Goal: Connect with others: Connect with other users

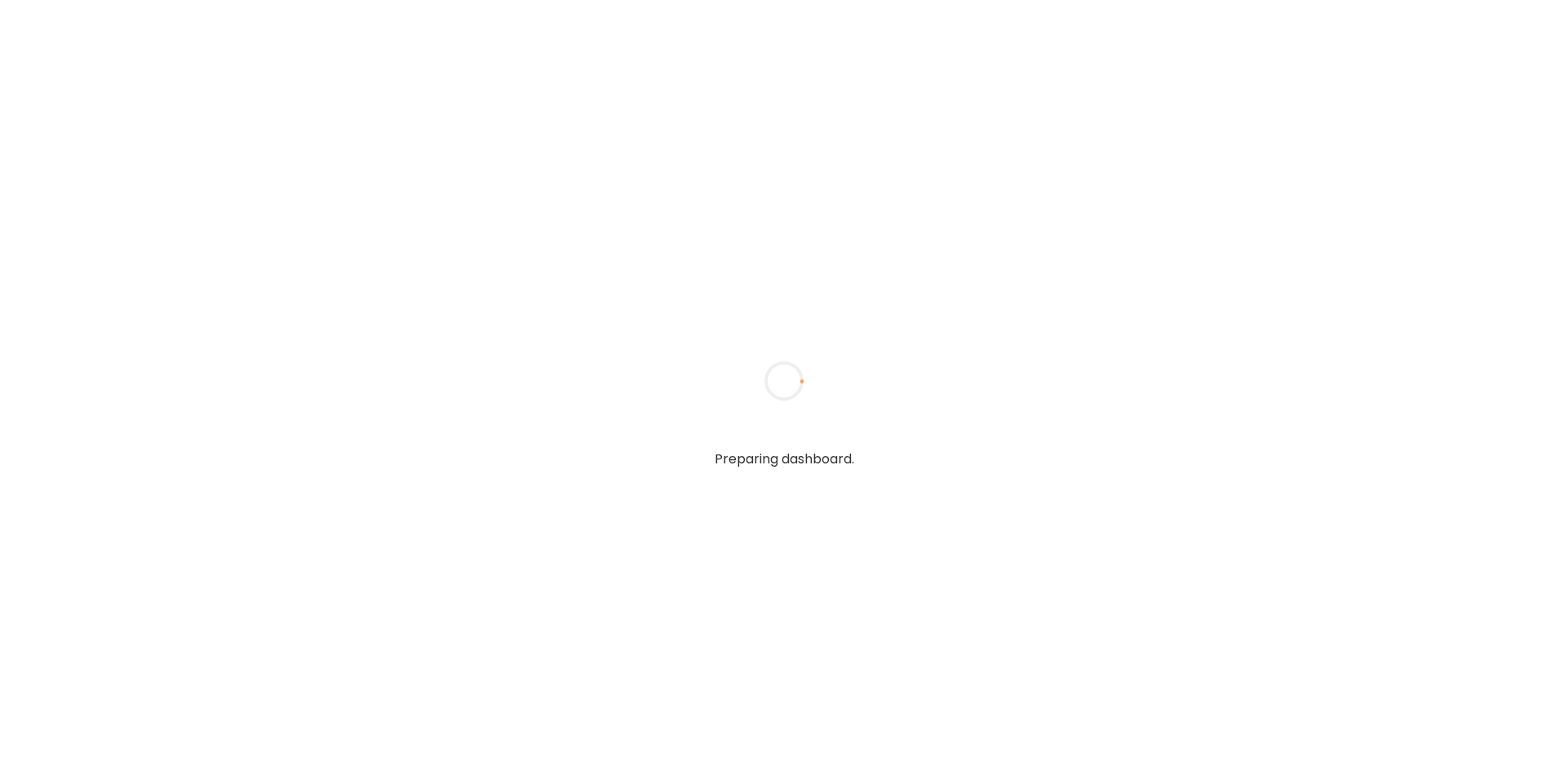
type input "**********"
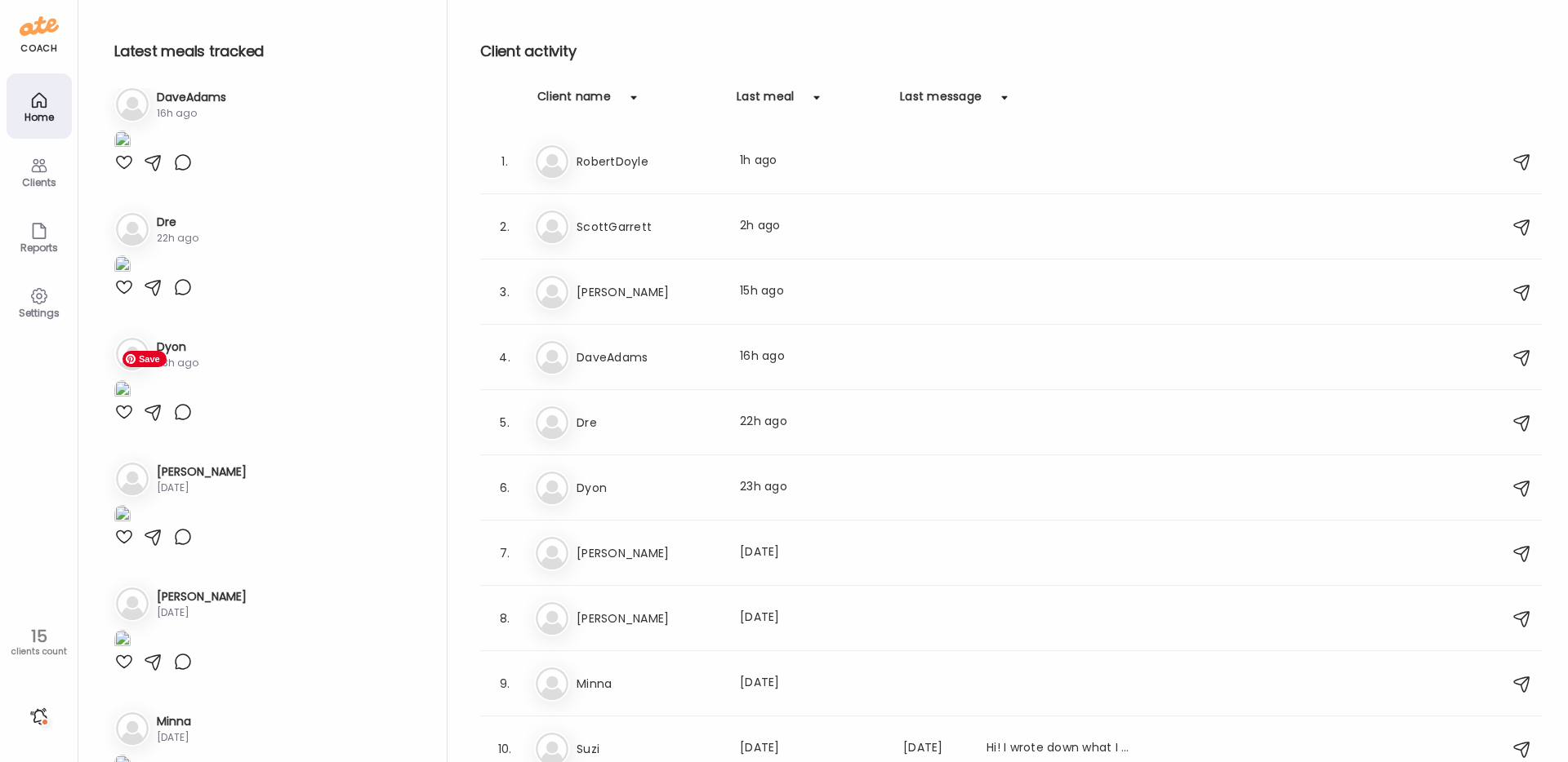
scroll to position [391, 0]
type input "**********"
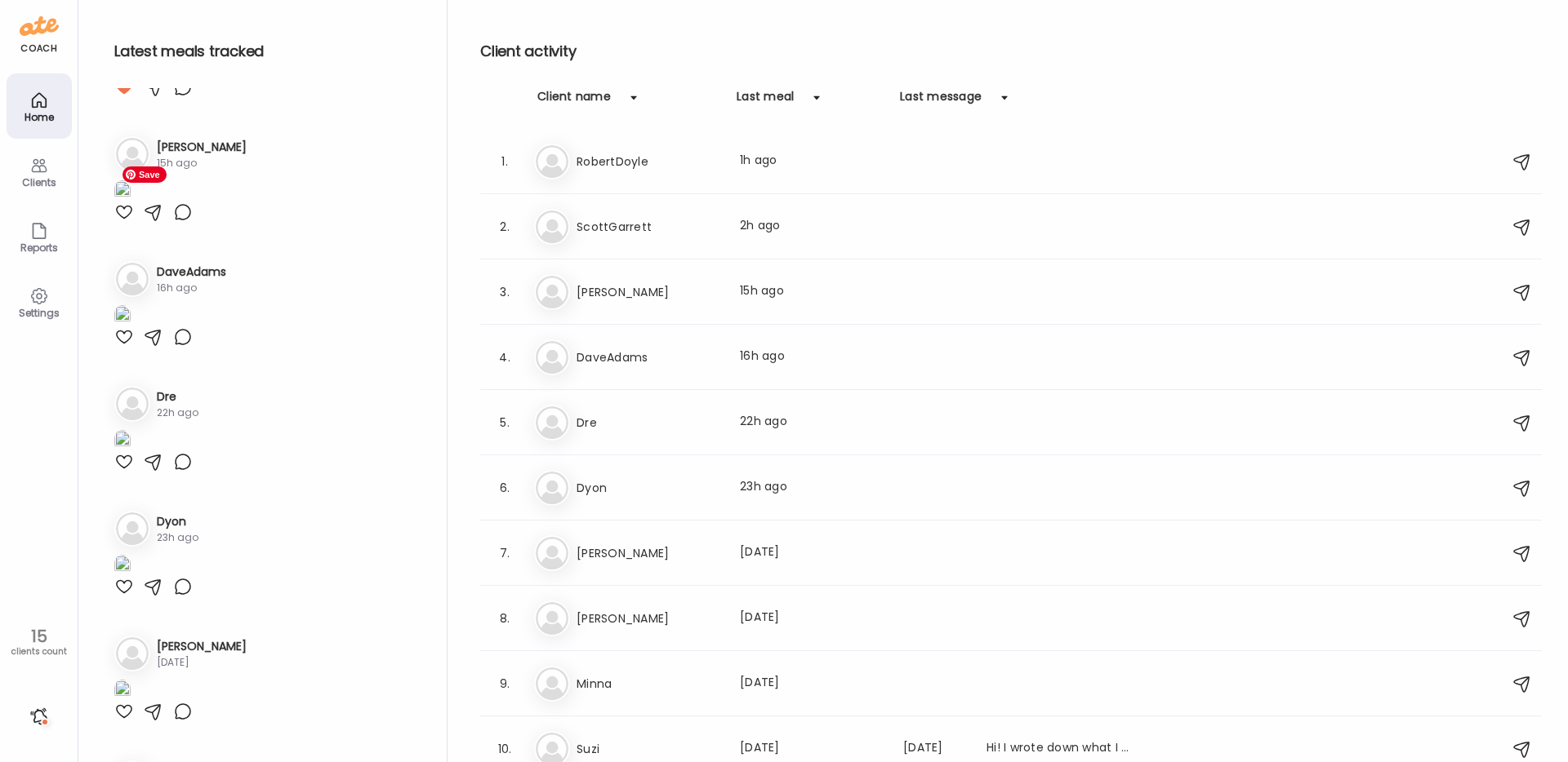
scroll to position [182, 0]
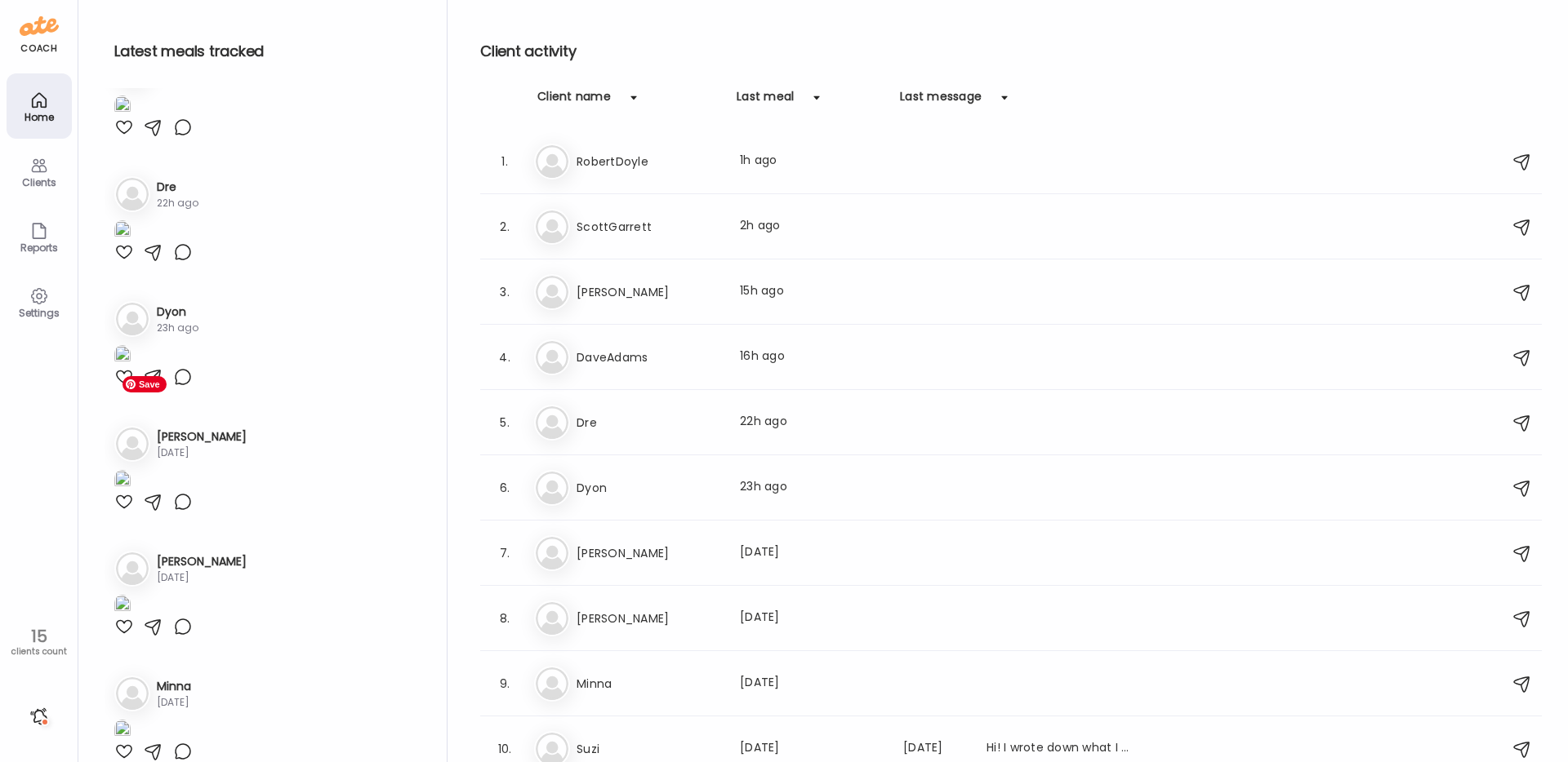
scroll to position [435, 0]
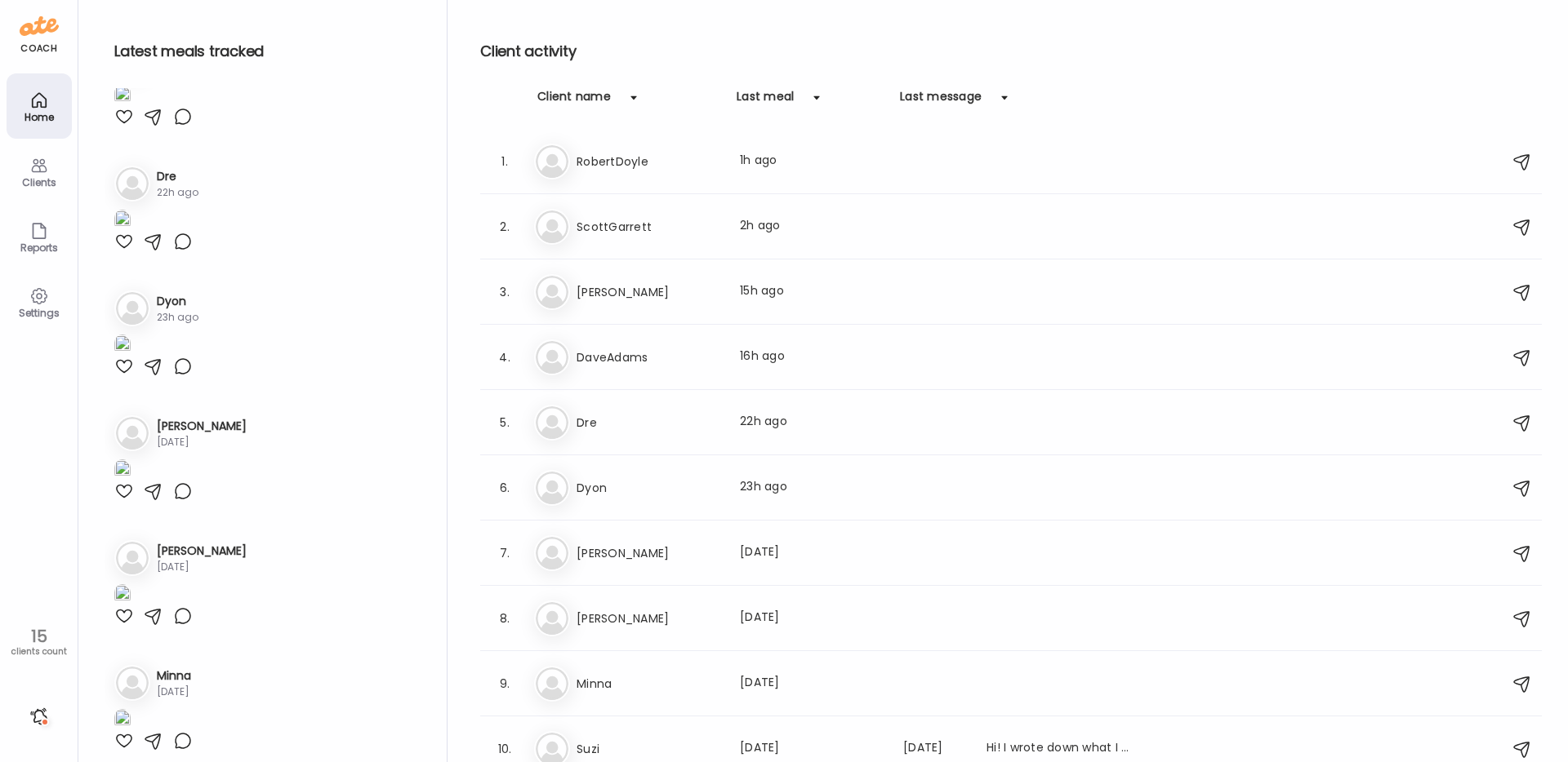
click at [44, 716] on div at bounding box center [38, 716] width 26 height 26
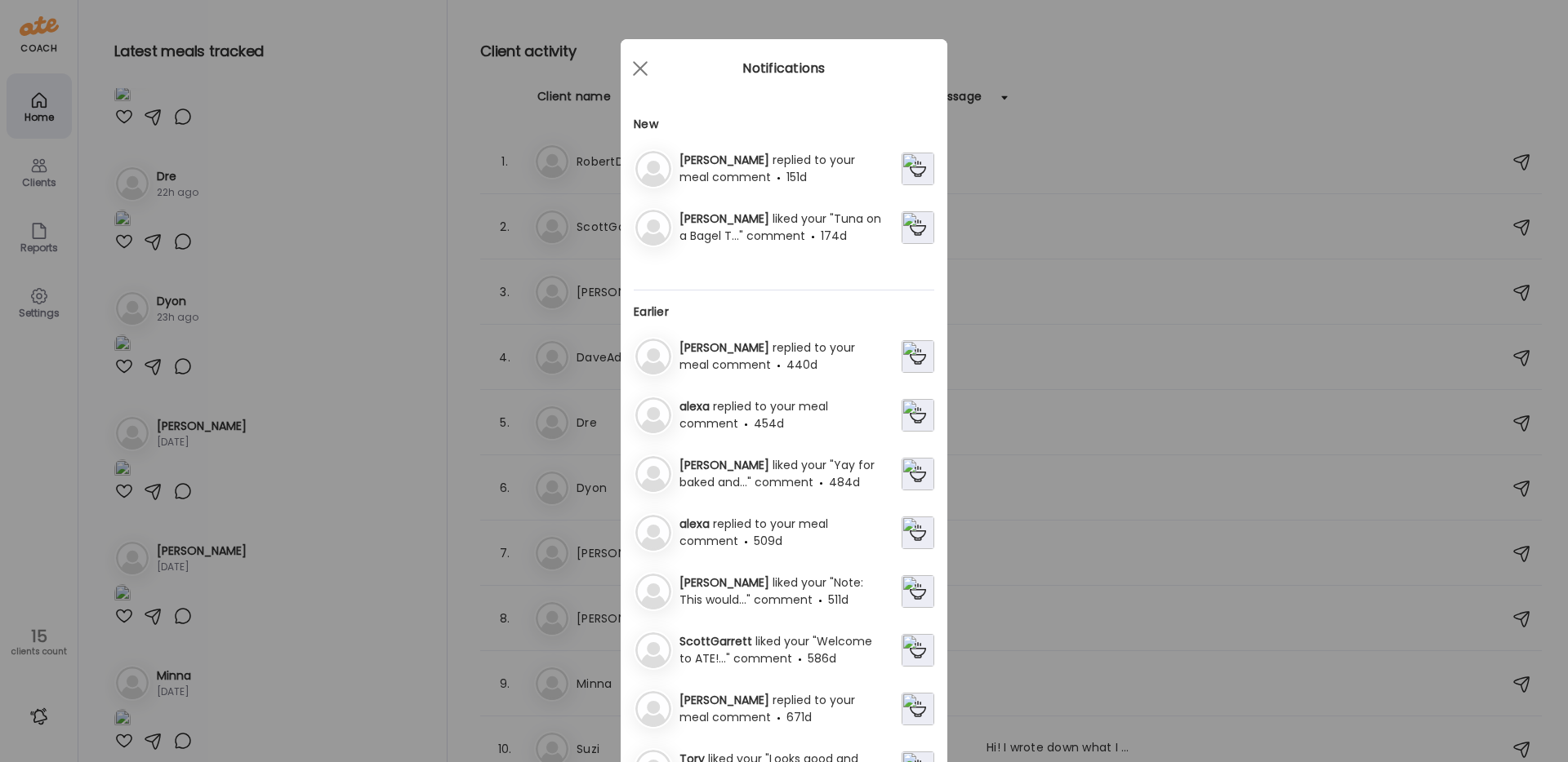
click at [745, 162] on span "replied to your meal comment" at bounding box center [767, 169] width 175 height 33
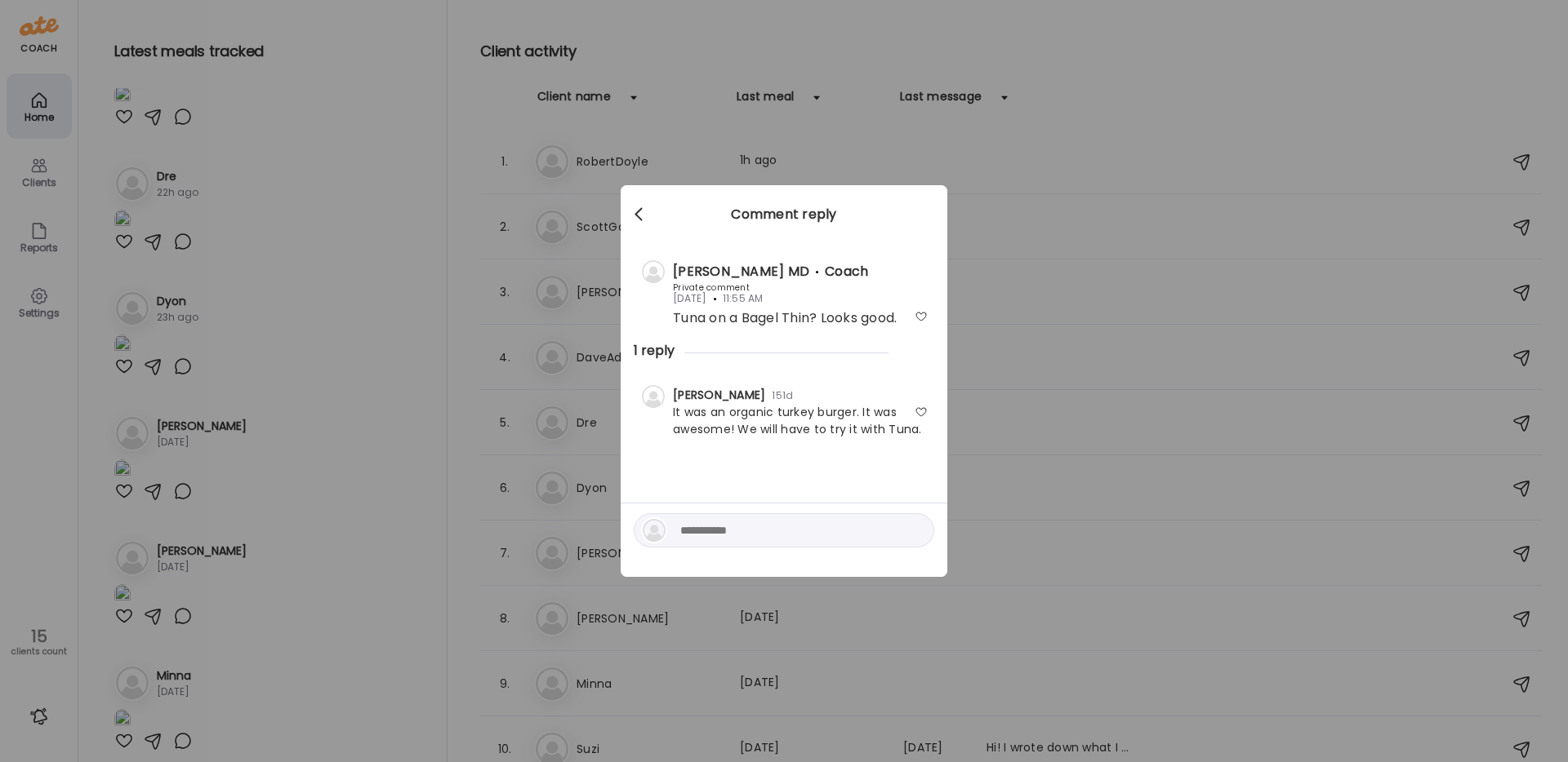
click at [639, 215] on span at bounding box center [639, 211] width 8 height 8
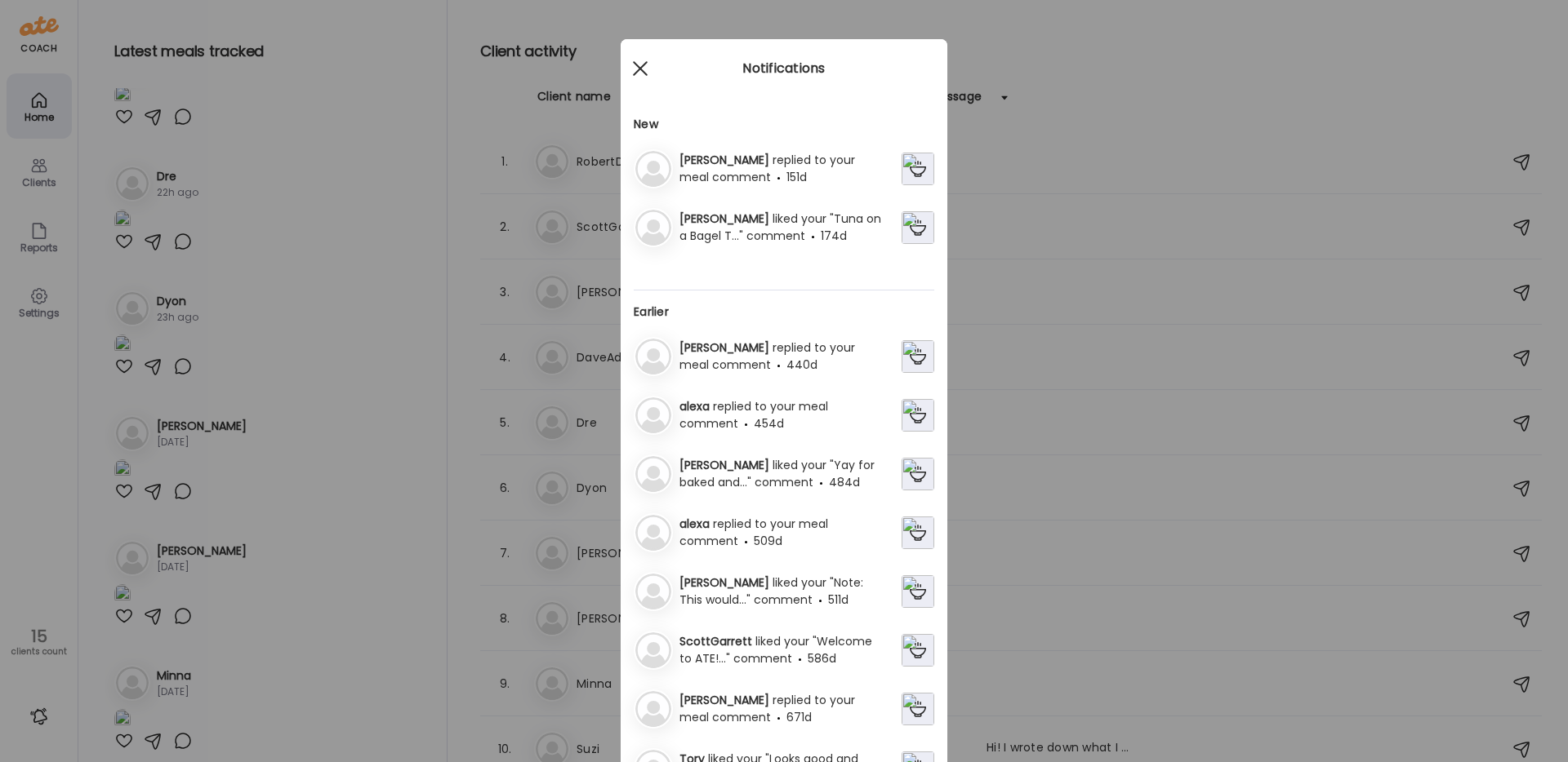
click at [646, 68] on div at bounding box center [639, 68] width 32 height 32
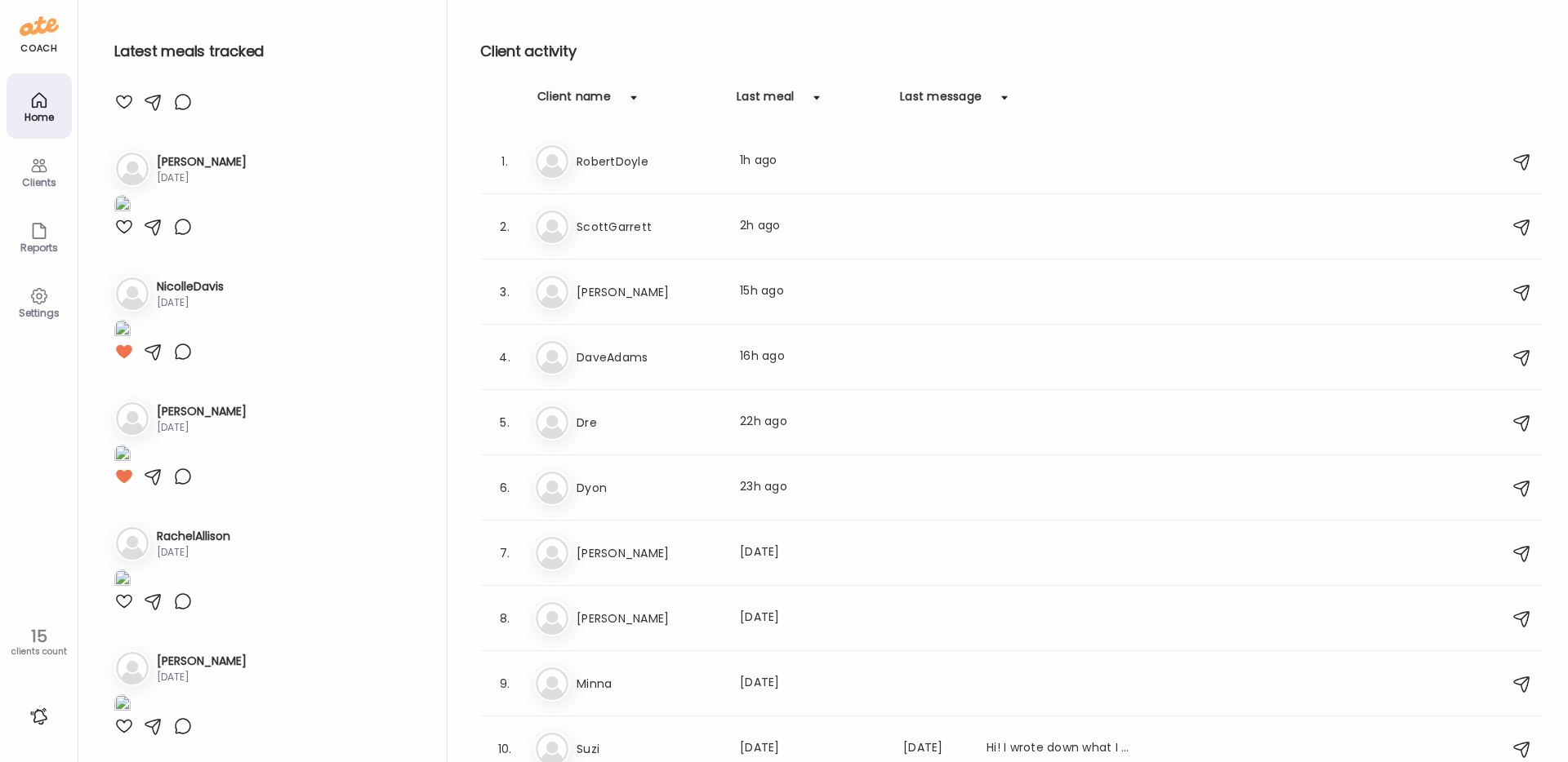
scroll to position [1720, 0]
click at [619, 106] on div at bounding box center [634, 97] width 32 height 32
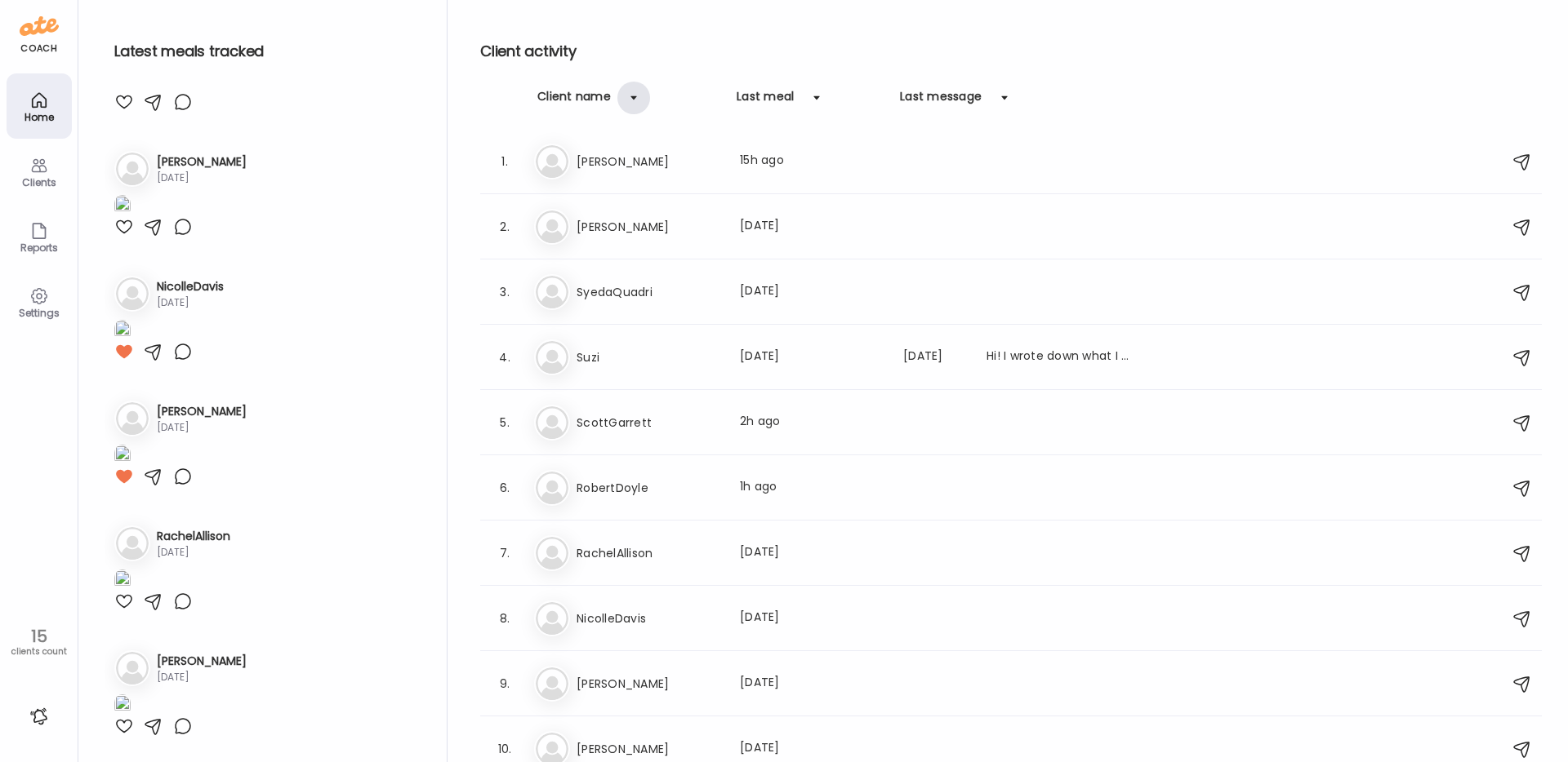
click at [619, 106] on div at bounding box center [634, 97] width 32 height 32
click at [609, 431] on h3 "[PERSON_NAME]" at bounding box center [648, 423] width 144 height 20
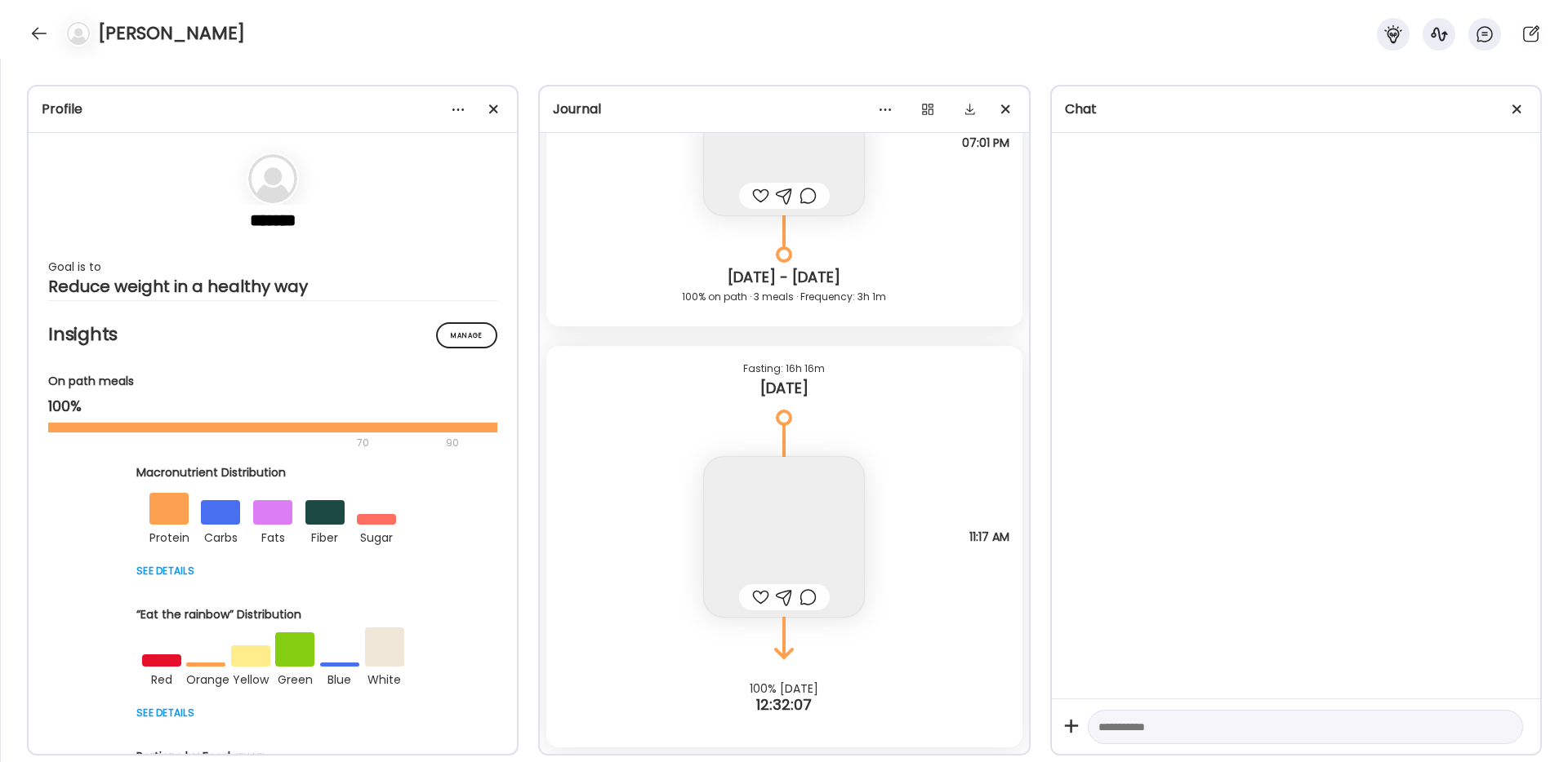
scroll to position [18928, 0]
click at [1525, 116] on div at bounding box center [1516, 109] width 32 height 32
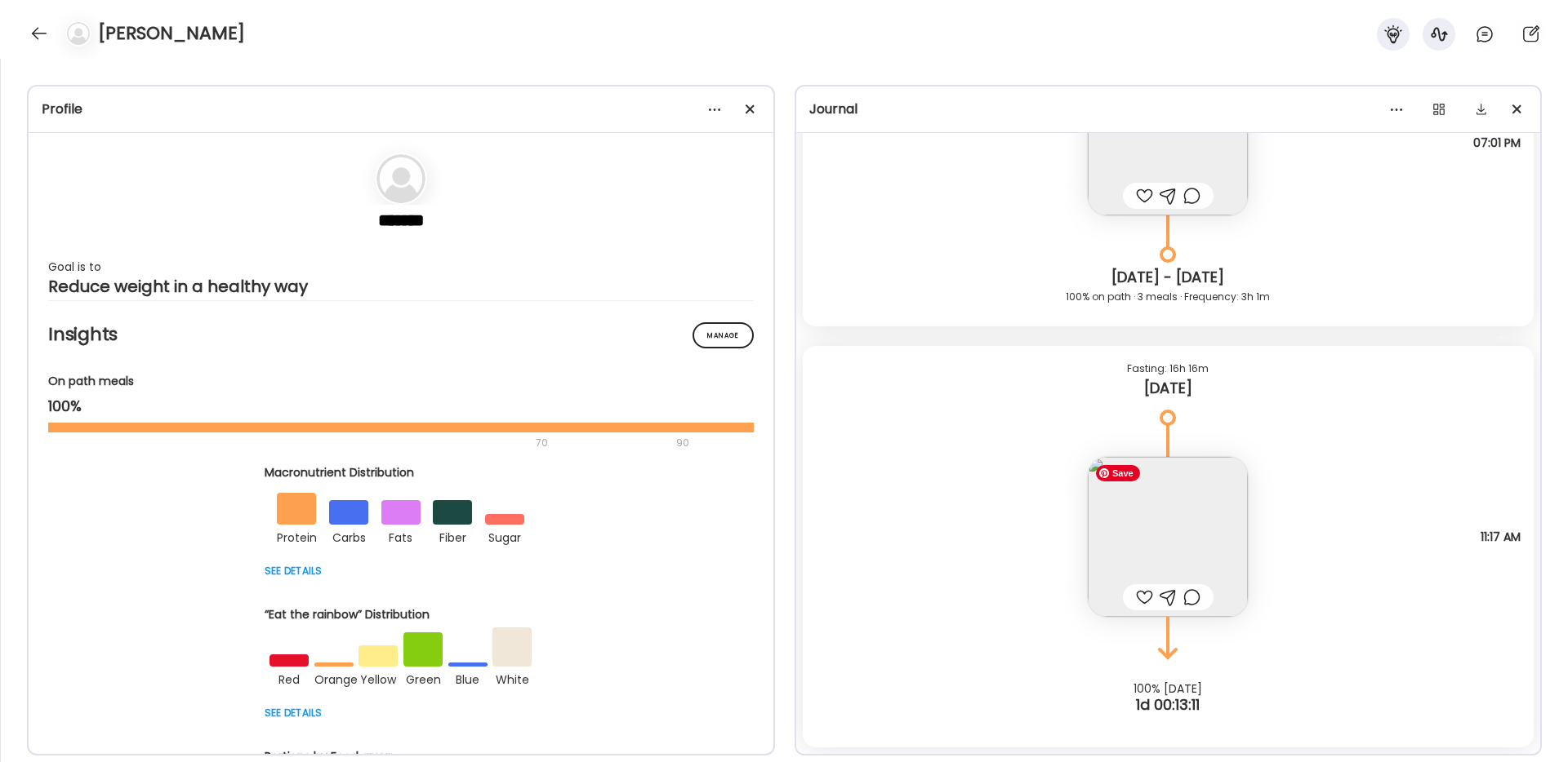
click at [1207, 547] on img at bounding box center [1167, 537] width 160 height 160
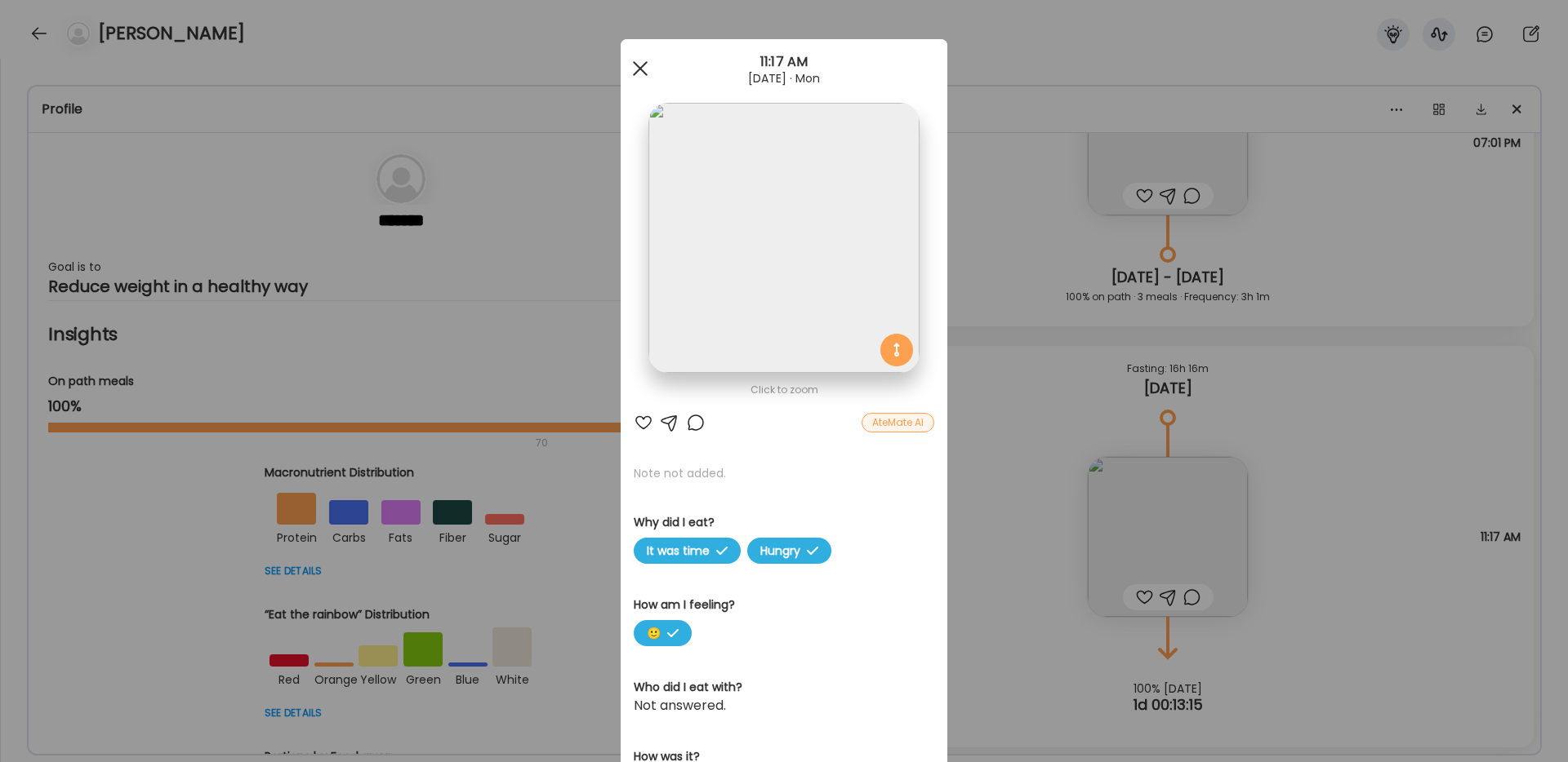
click at [639, 71] on div at bounding box center [639, 68] width 32 height 32
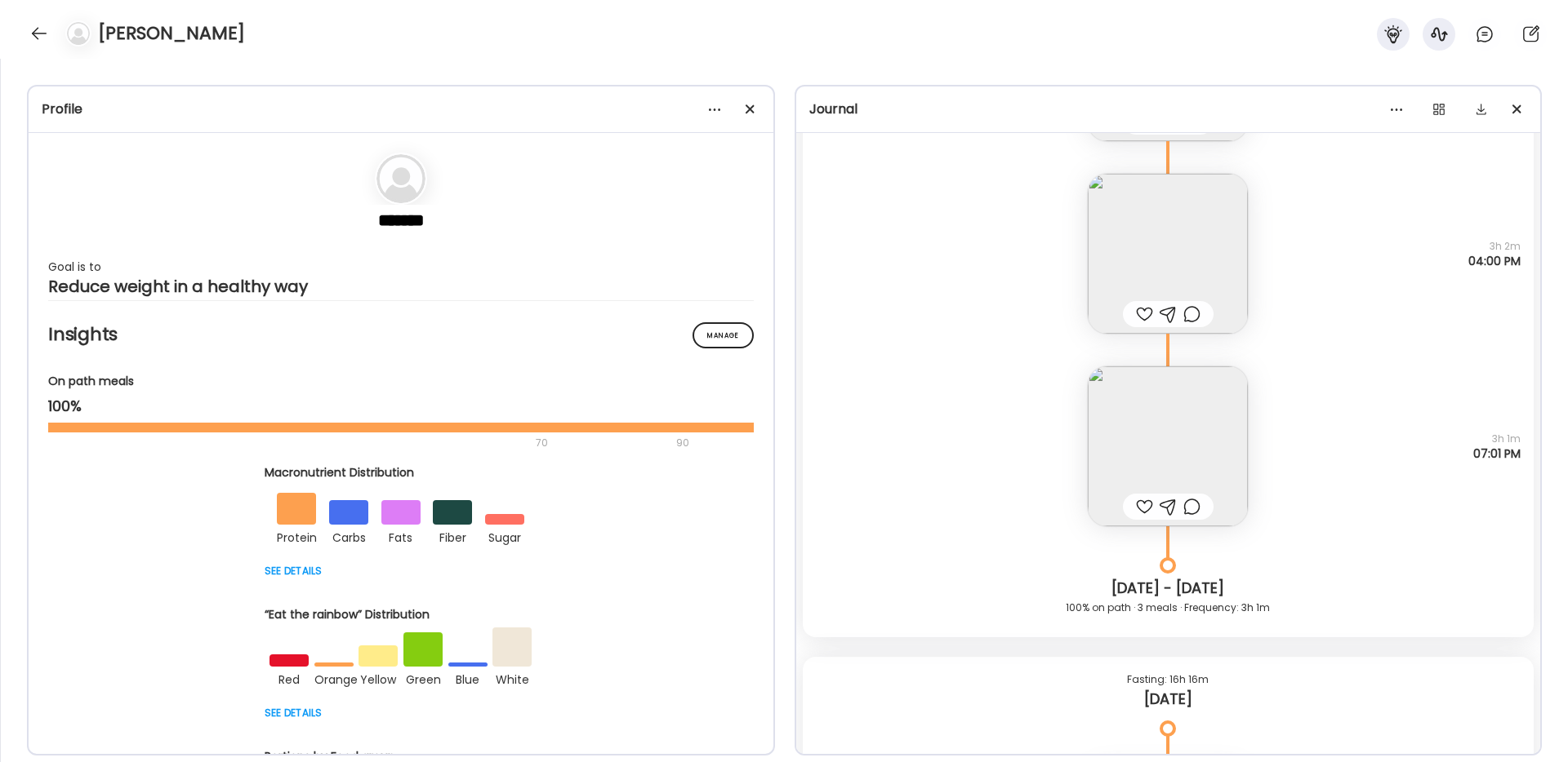
scroll to position [18611, 0]
click at [1152, 443] on img at bounding box center [1167, 452] width 160 height 160
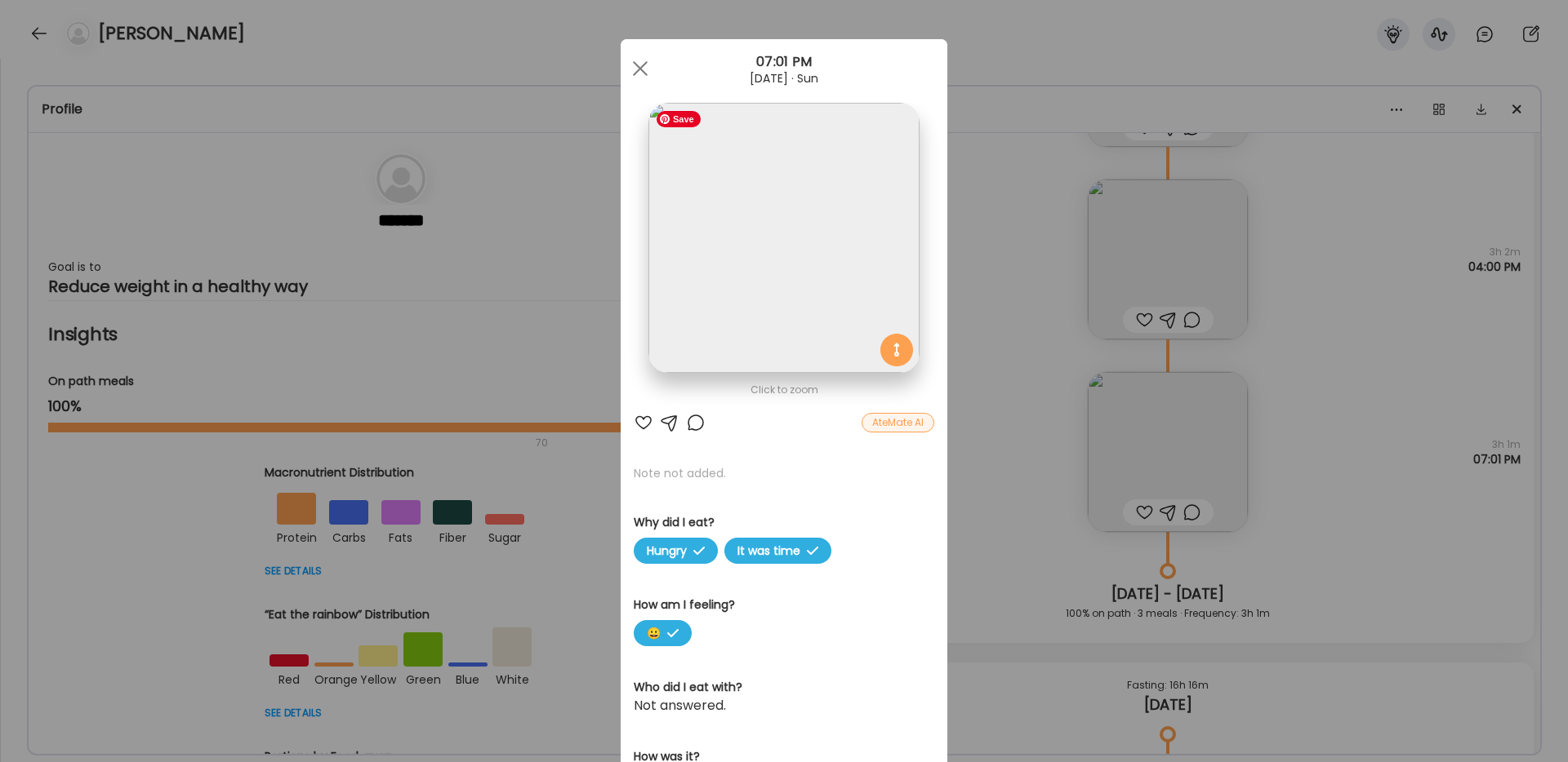
click at [796, 259] on img at bounding box center [783, 238] width 270 height 270
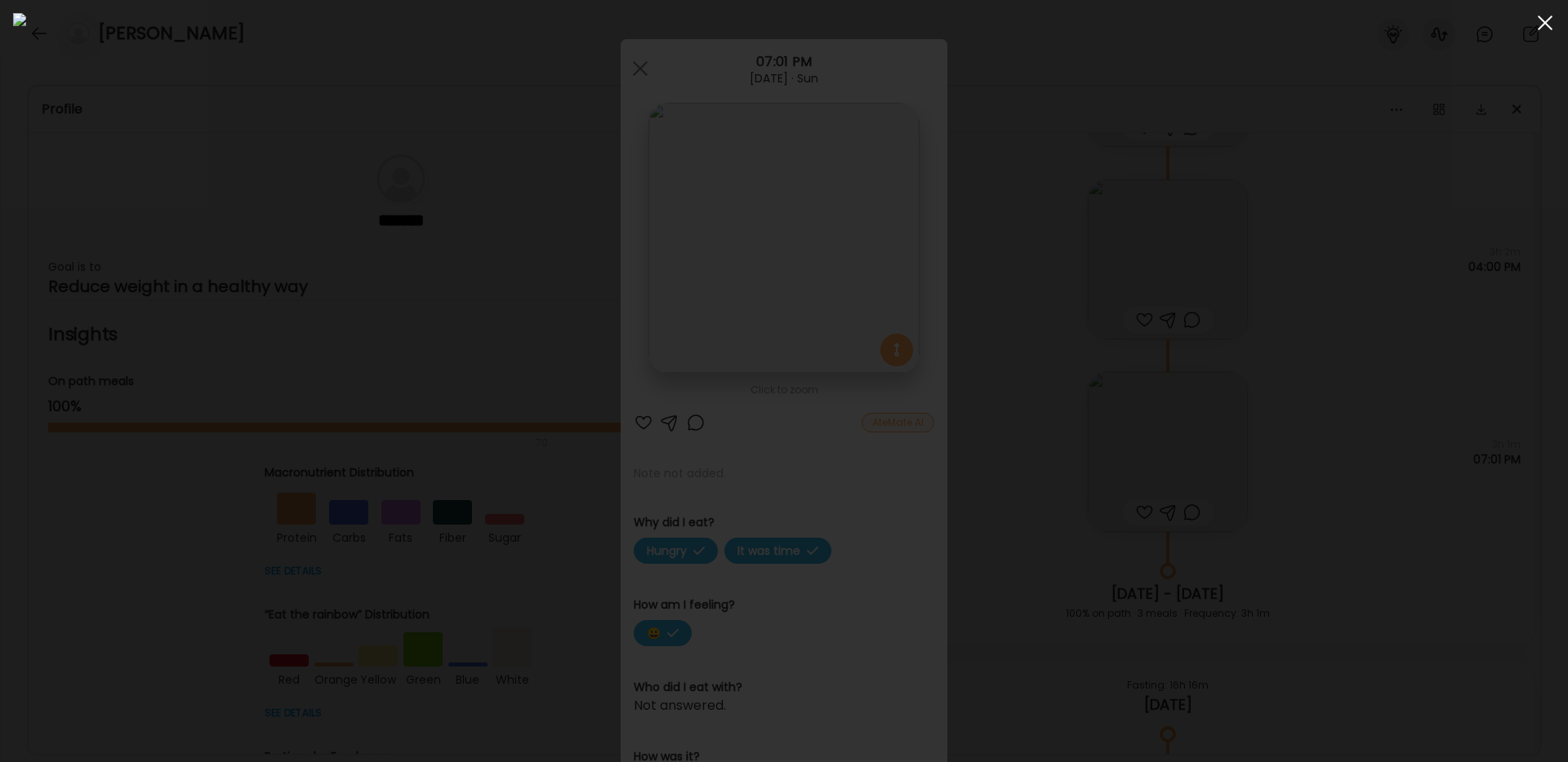
click at [1545, 23] on span at bounding box center [1545, 23] width 15 height 15
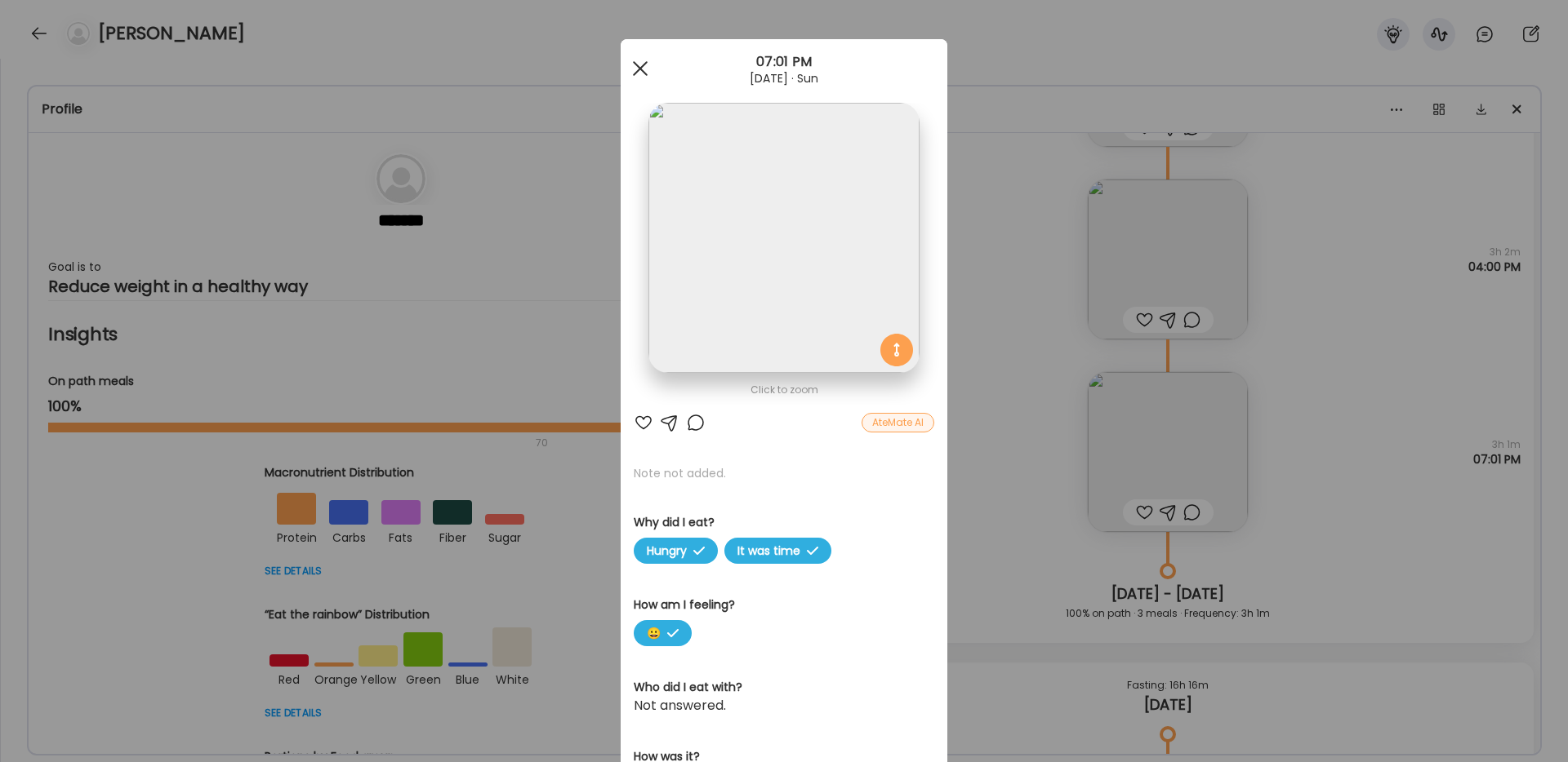
click at [645, 76] on div at bounding box center [639, 68] width 32 height 32
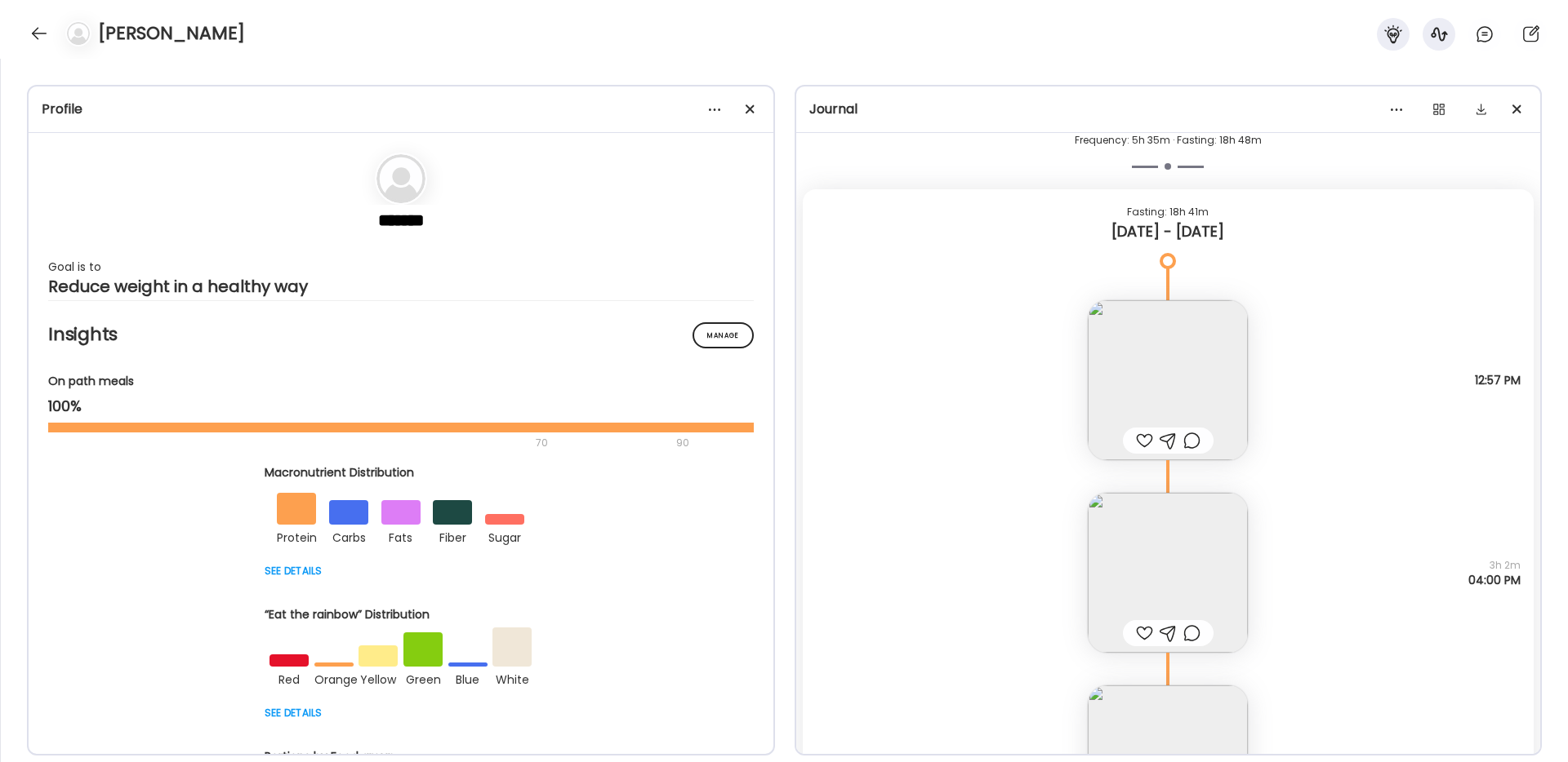
scroll to position [18291, 0]
click at [1154, 344] on img at bounding box center [1167, 386] width 160 height 160
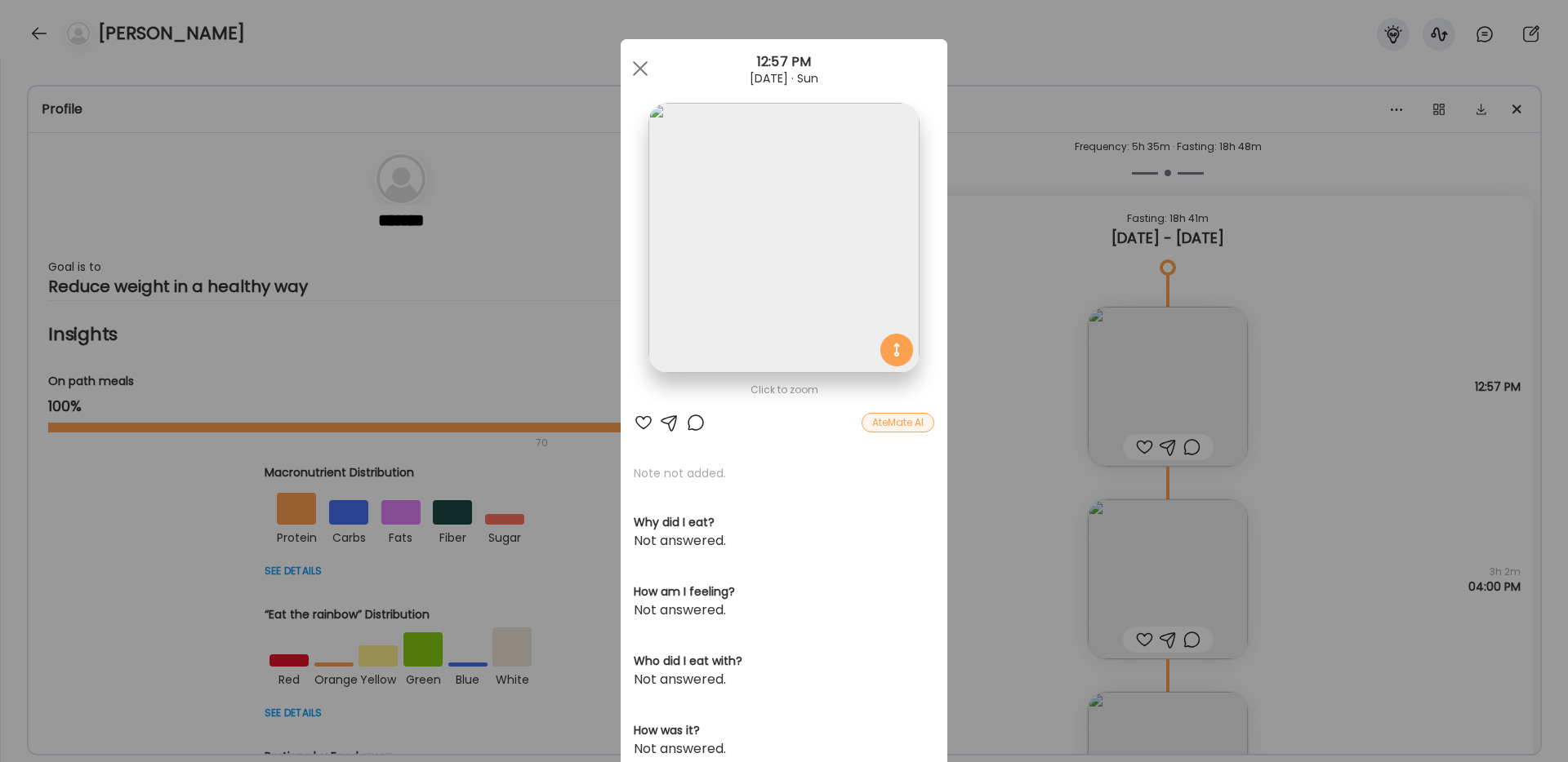
click at [878, 420] on div "AteMate AI" at bounding box center [897, 423] width 72 height 20
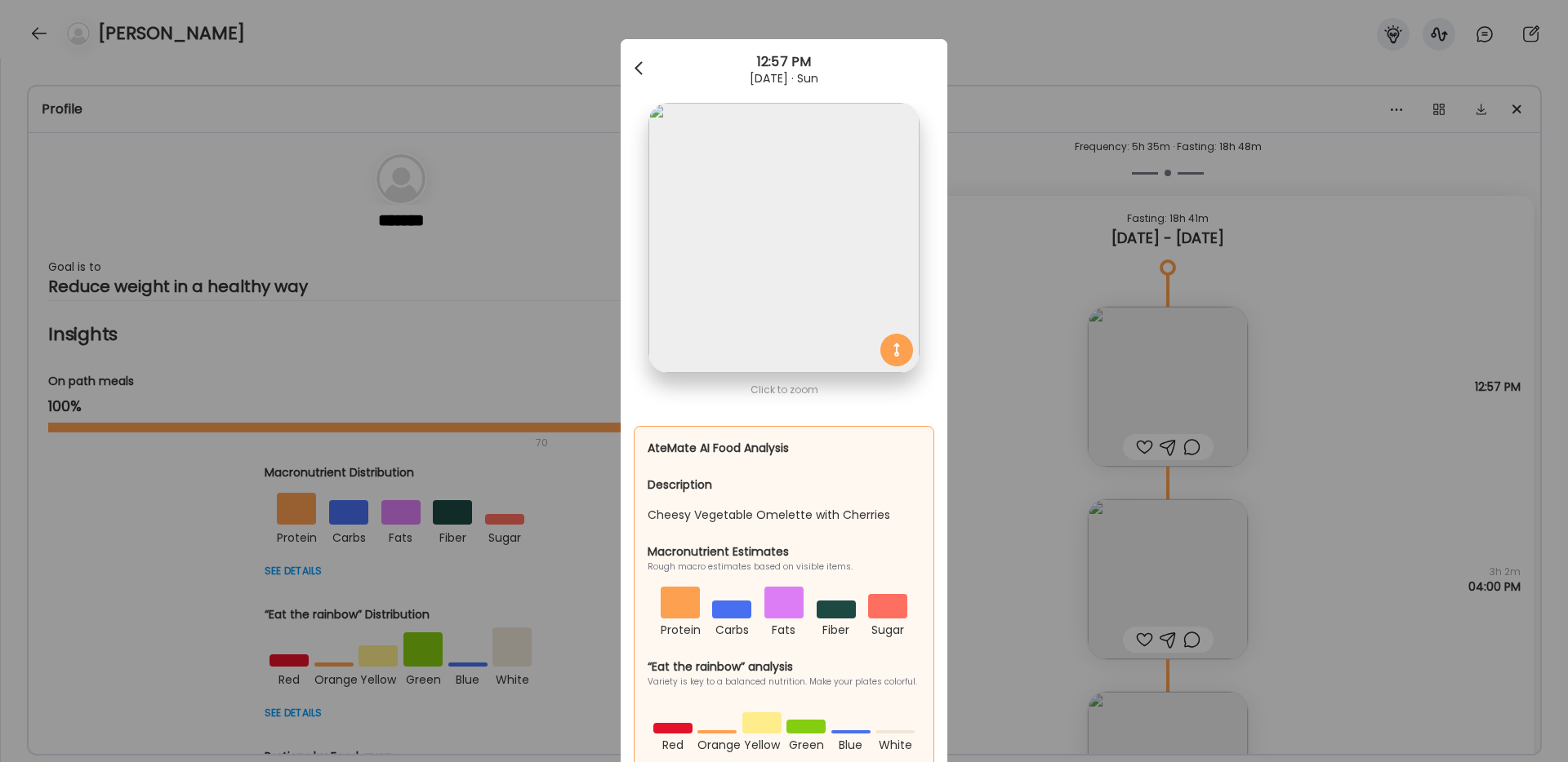
click at [642, 71] on div at bounding box center [639, 68] width 32 height 32
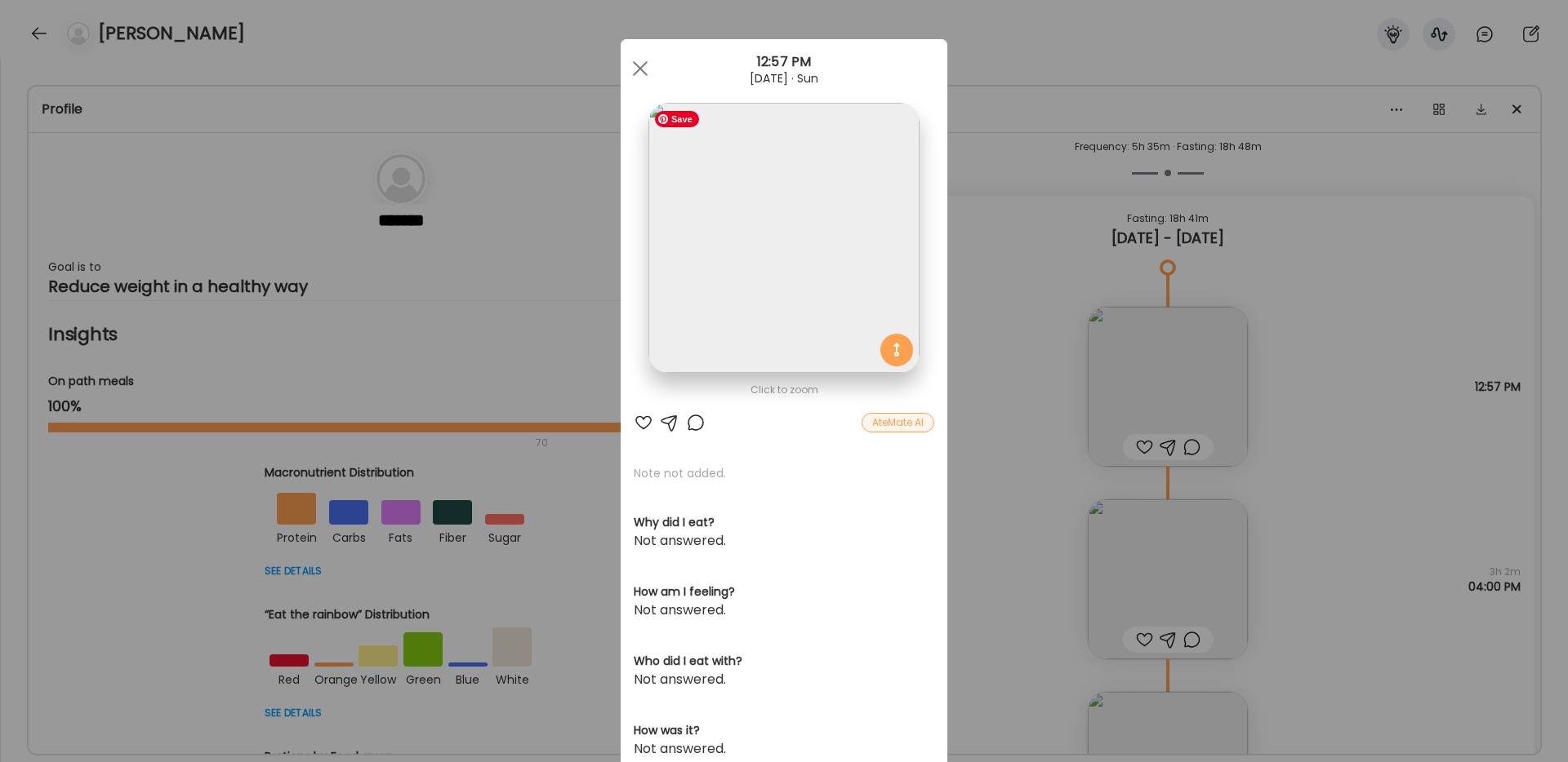
click at [758, 175] on img at bounding box center [783, 238] width 270 height 270
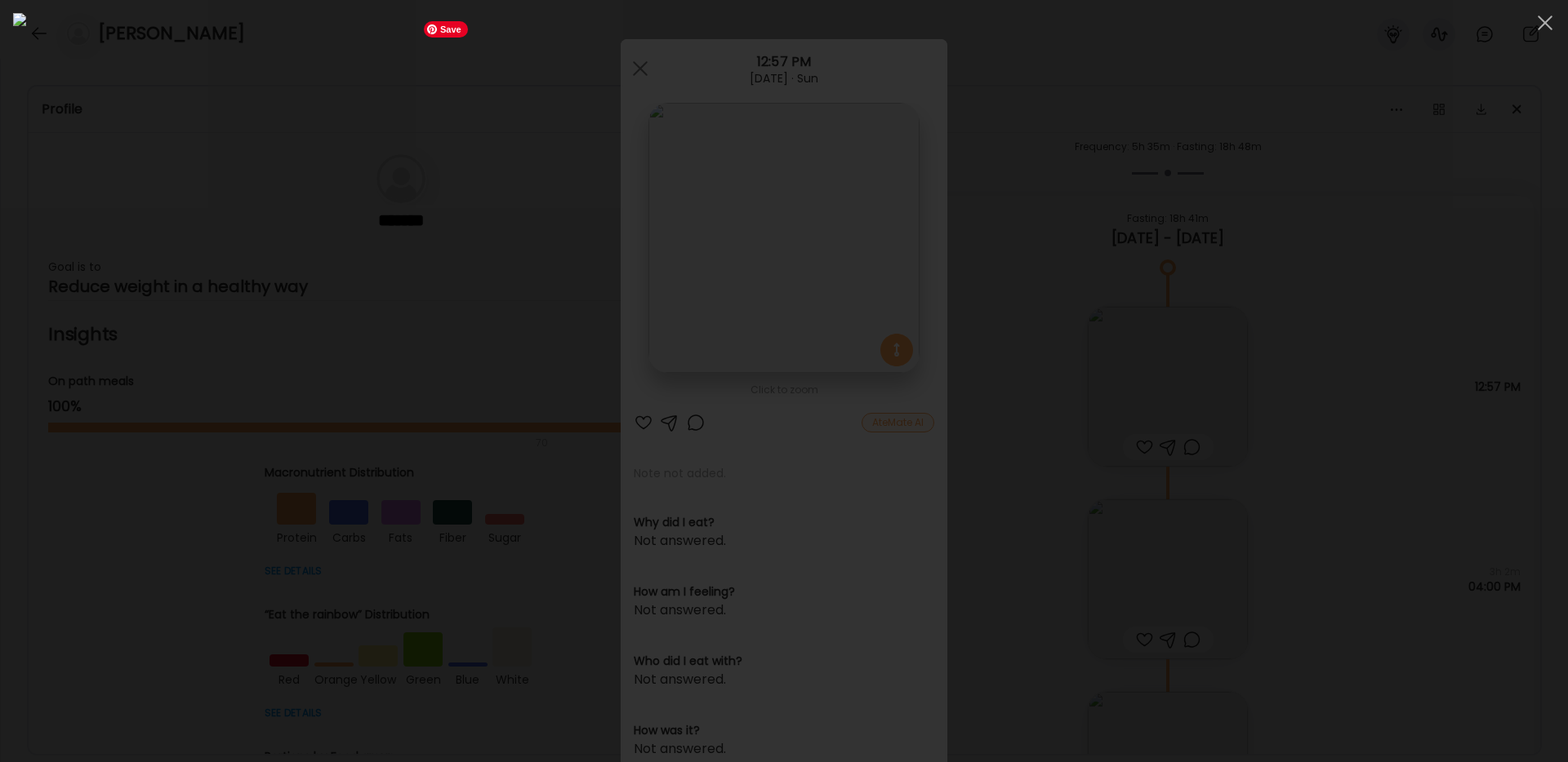
click at [792, 141] on img at bounding box center [784, 381] width 1541 height 736
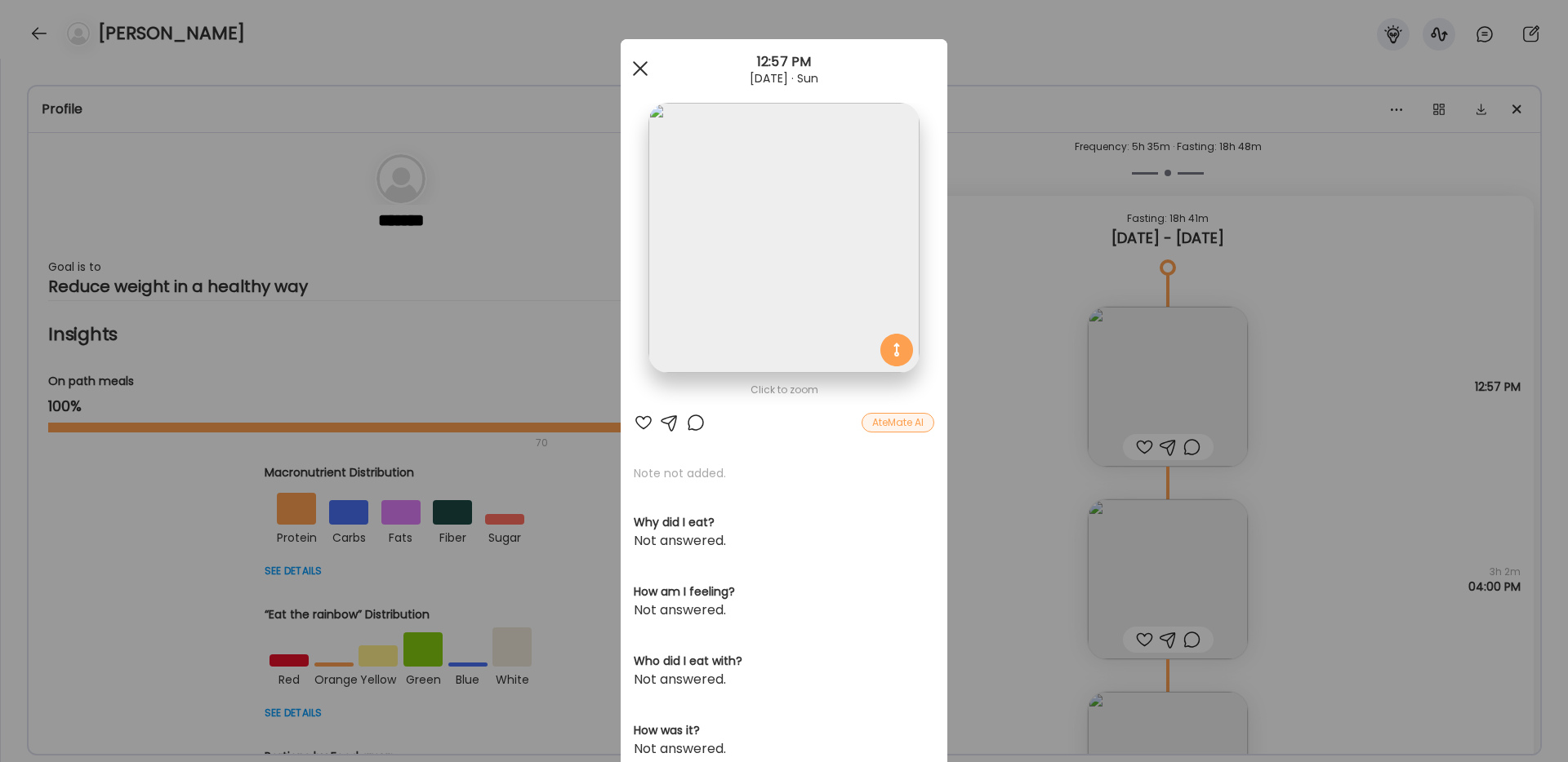
click at [648, 70] on div at bounding box center [639, 68] width 32 height 32
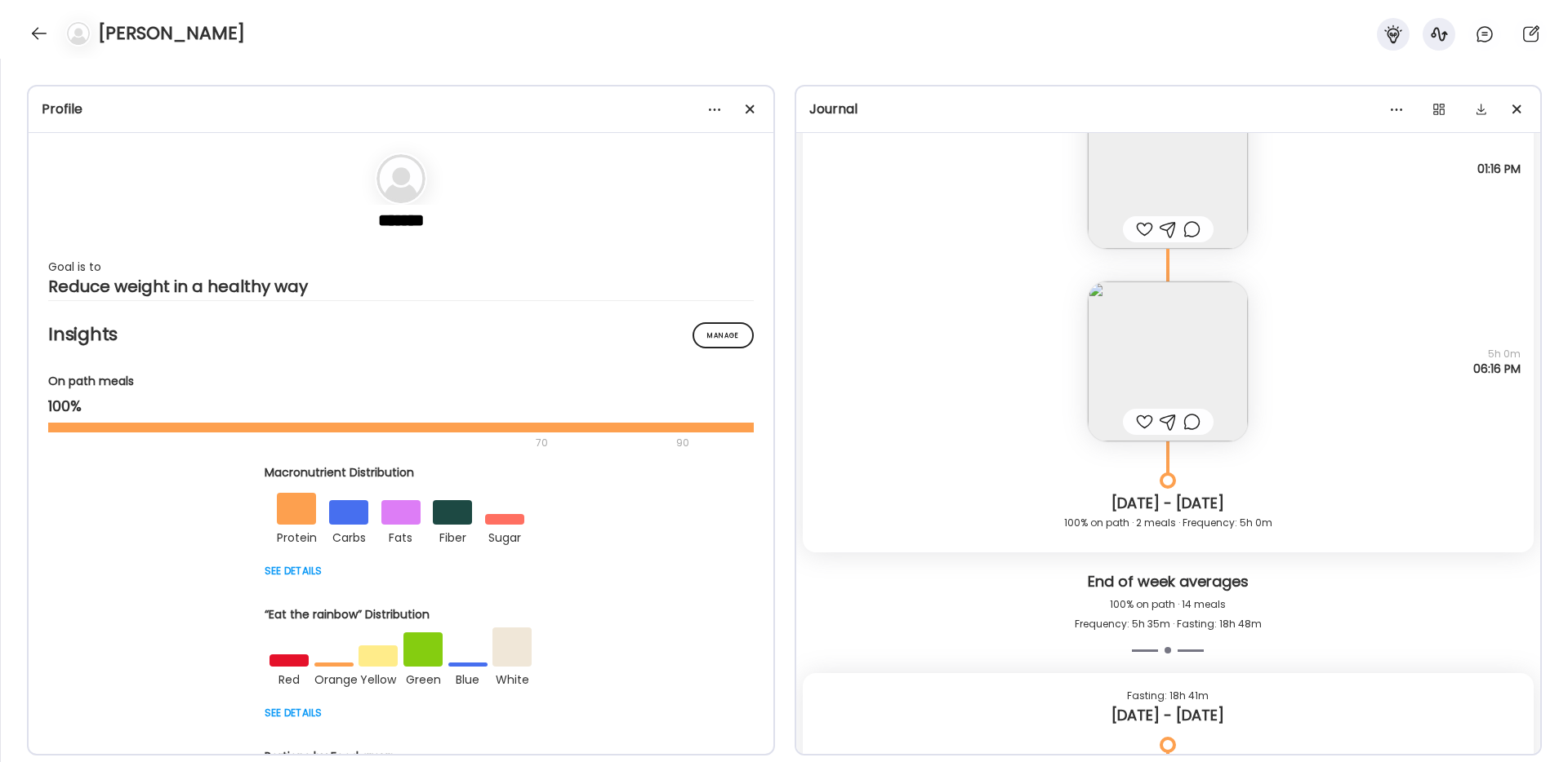
scroll to position [17808, 0]
click at [1178, 373] on img at bounding box center [1167, 368] width 160 height 160
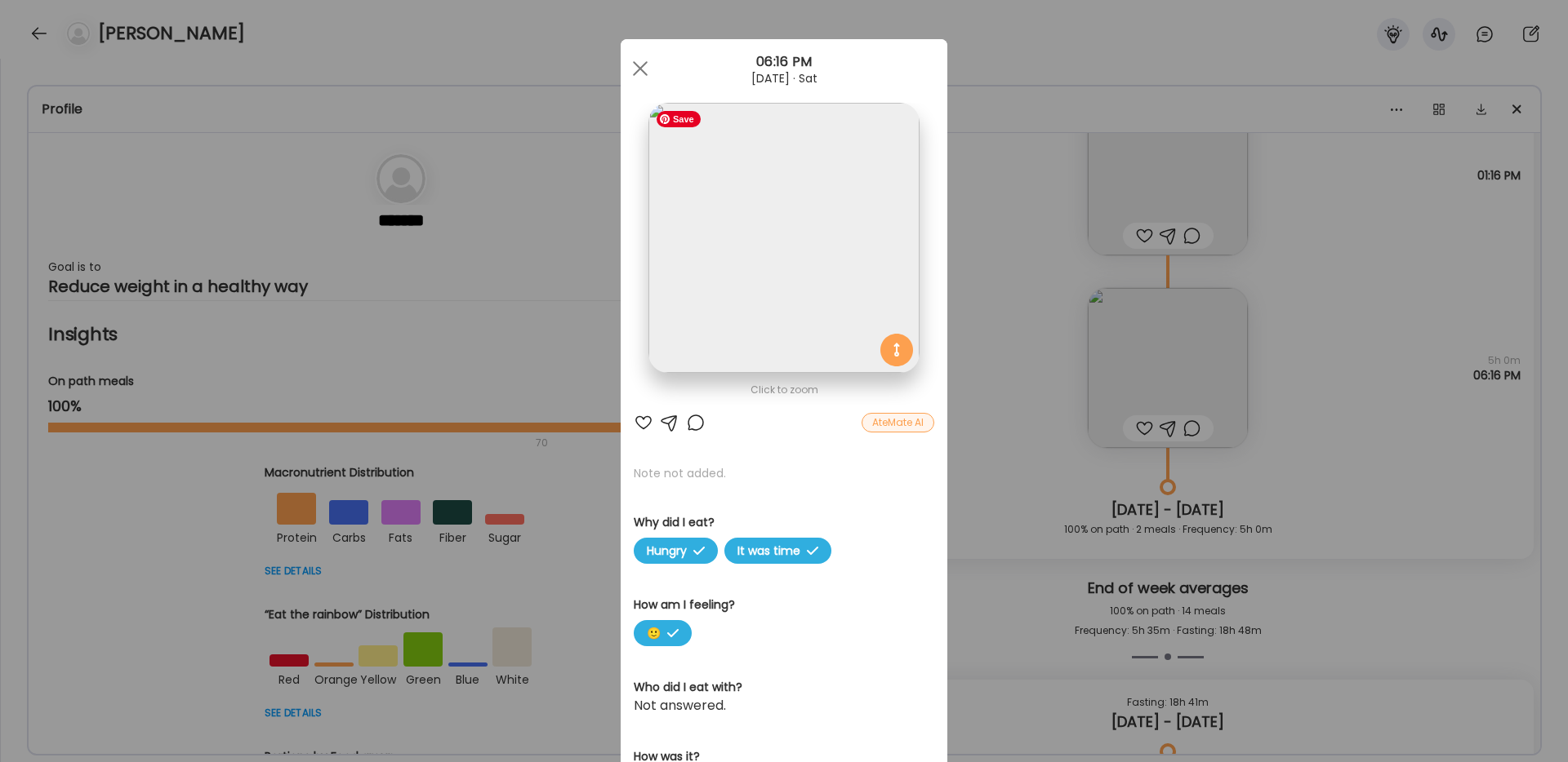
click at [784, 250] on img at bounding box center [783, 238] width 270 height 270
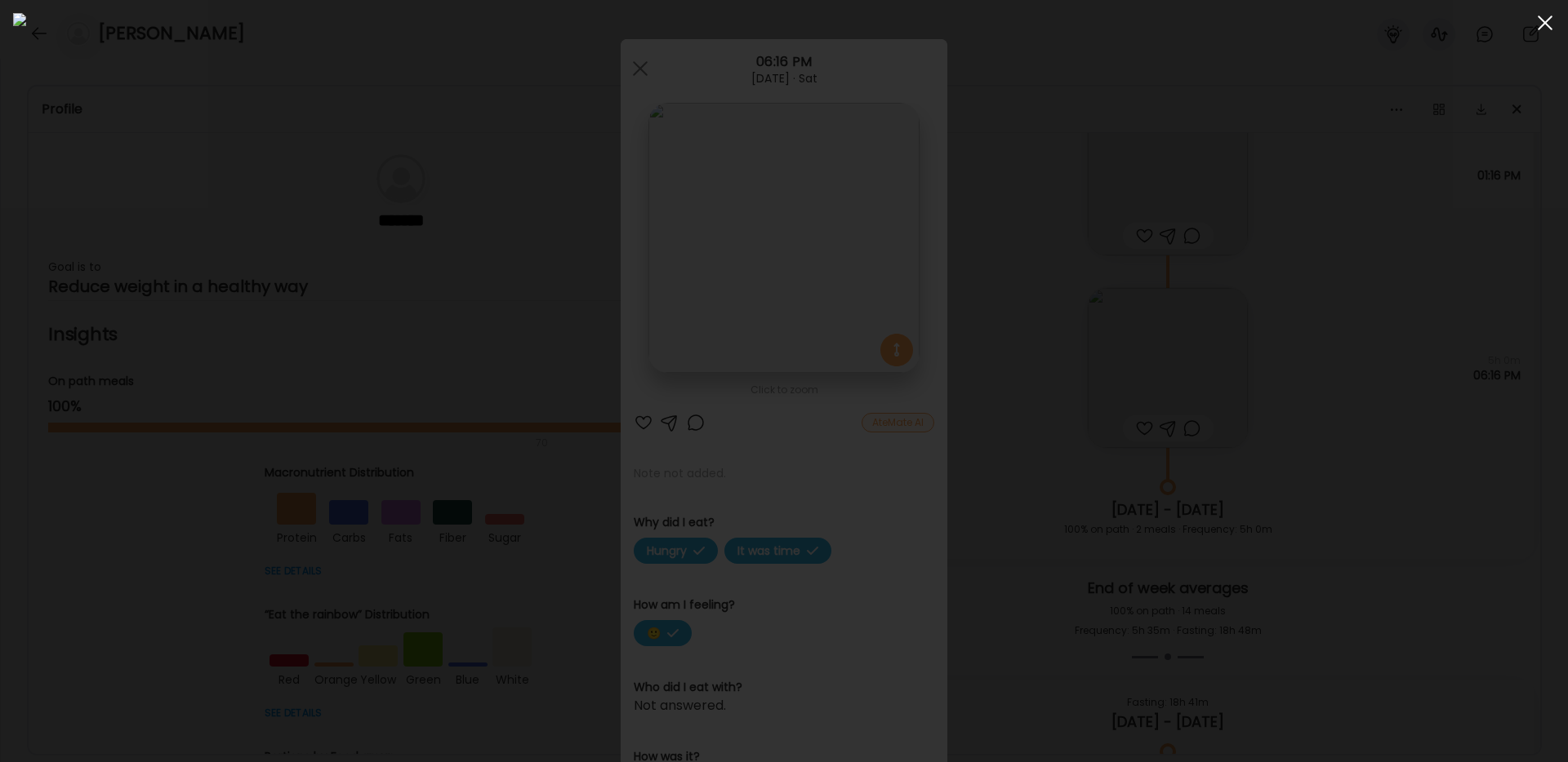
click at [1545, 27] on div at bounding box center [1545, 22] width 32 height 32
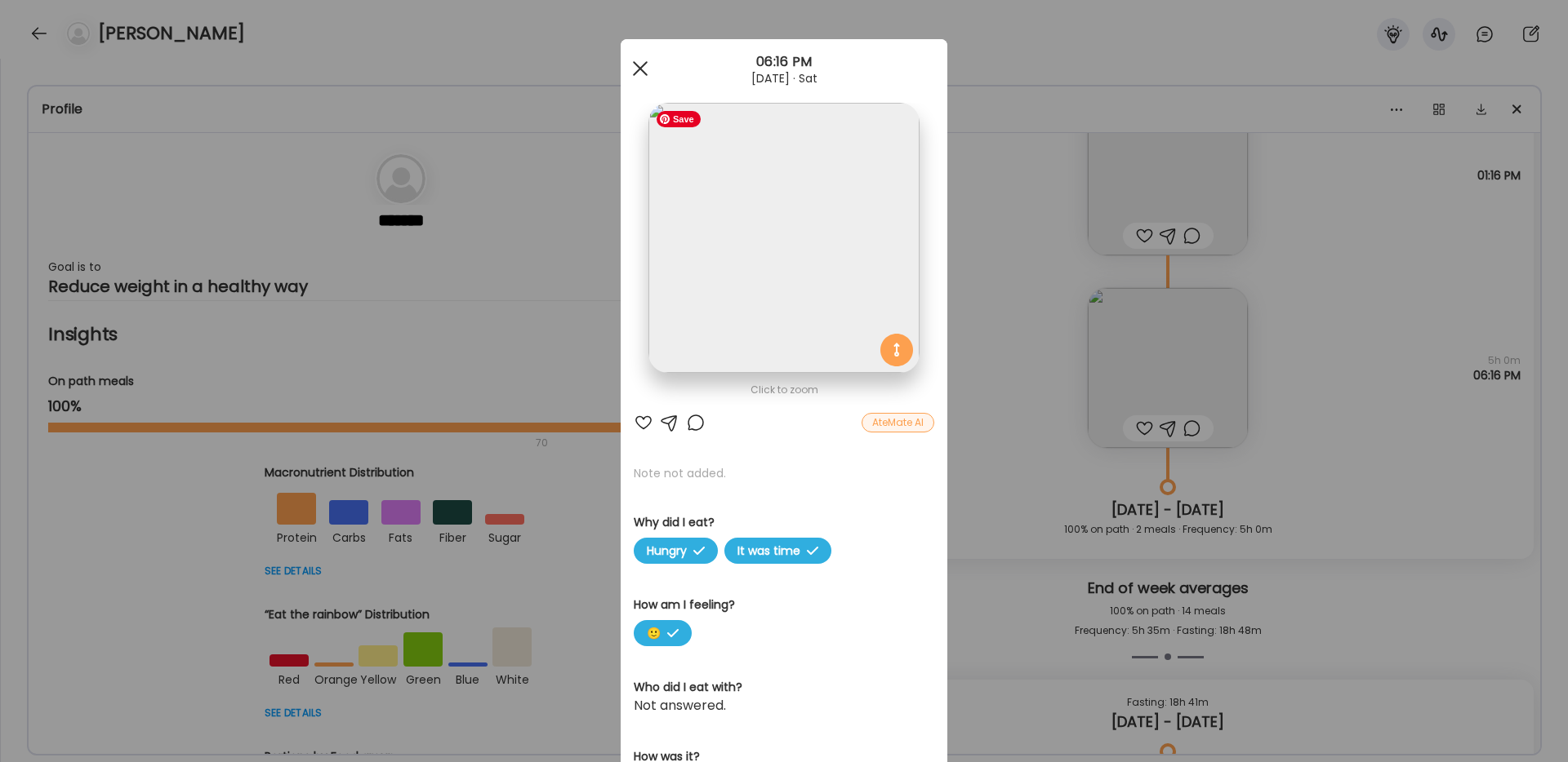
click at [645, 69] on div at bounding box center [639, 68] width 32 height 32
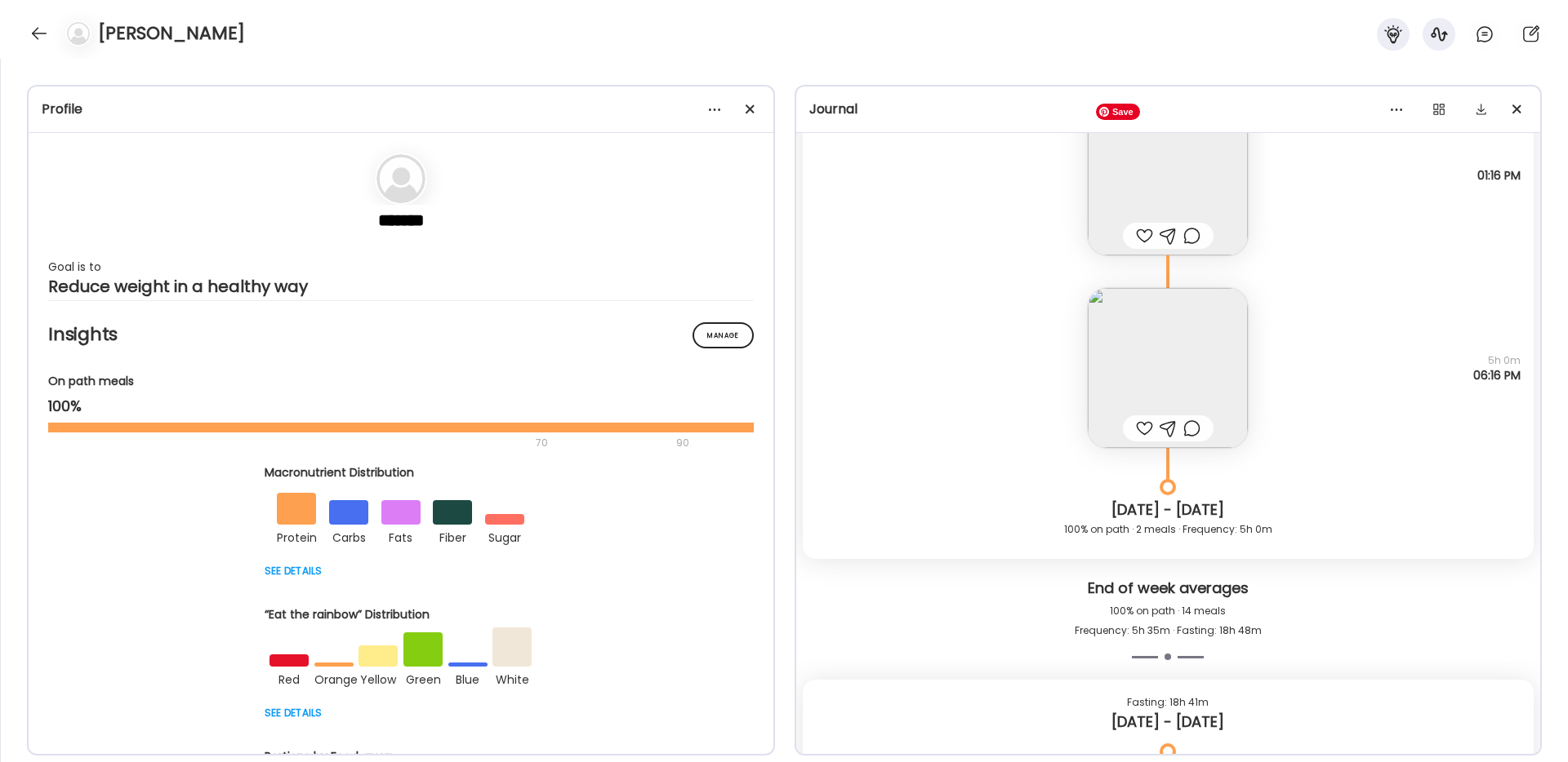
click at [1183, 181] on img at bounding box center [1167, 175] width 160 height 160
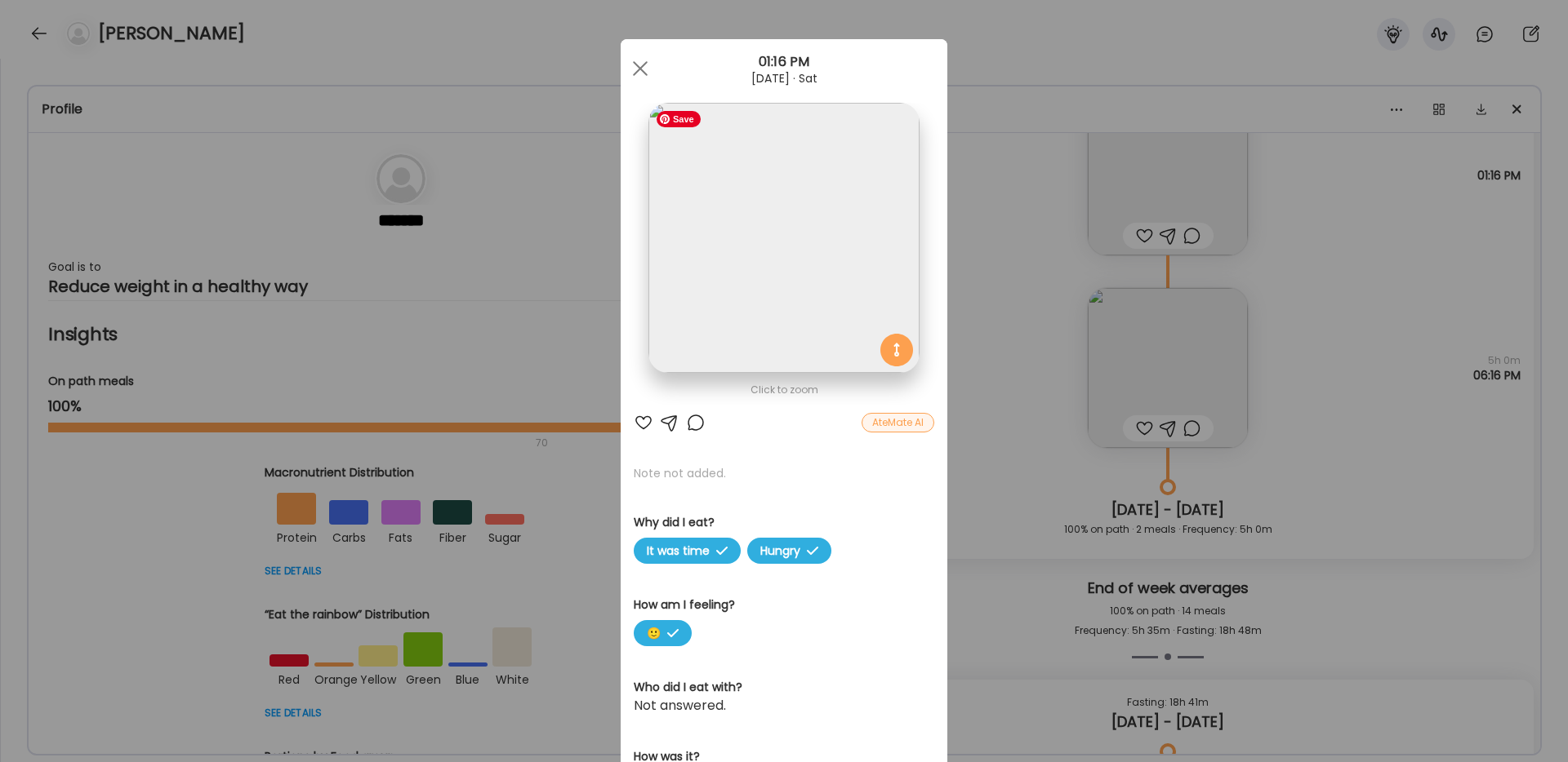
click at [768, 317] on img at bounding box center [783, 238] width 270 height 270
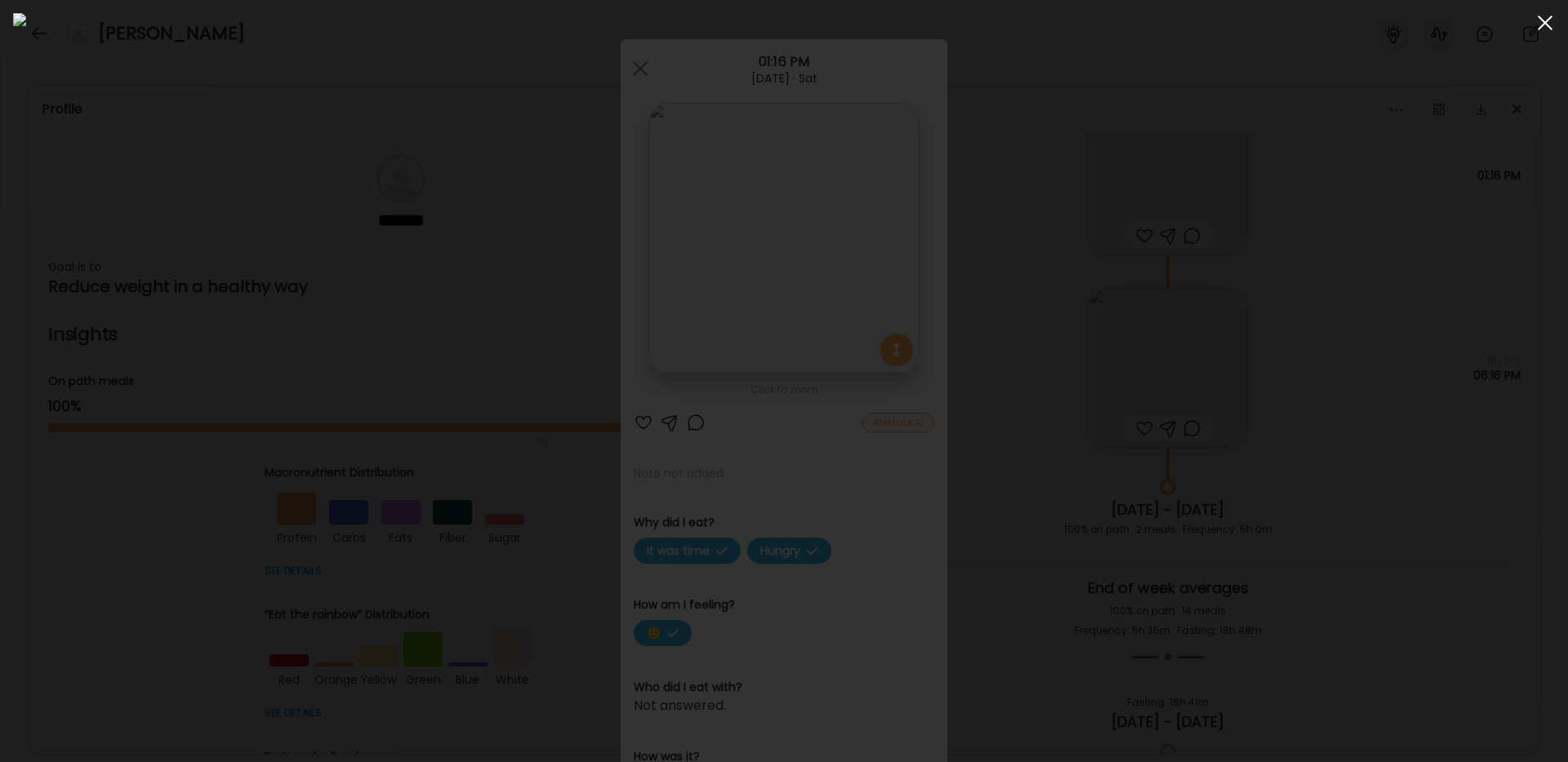
click at [1541, 23] on span at bounding box center [1545, 23] width 15 height 15
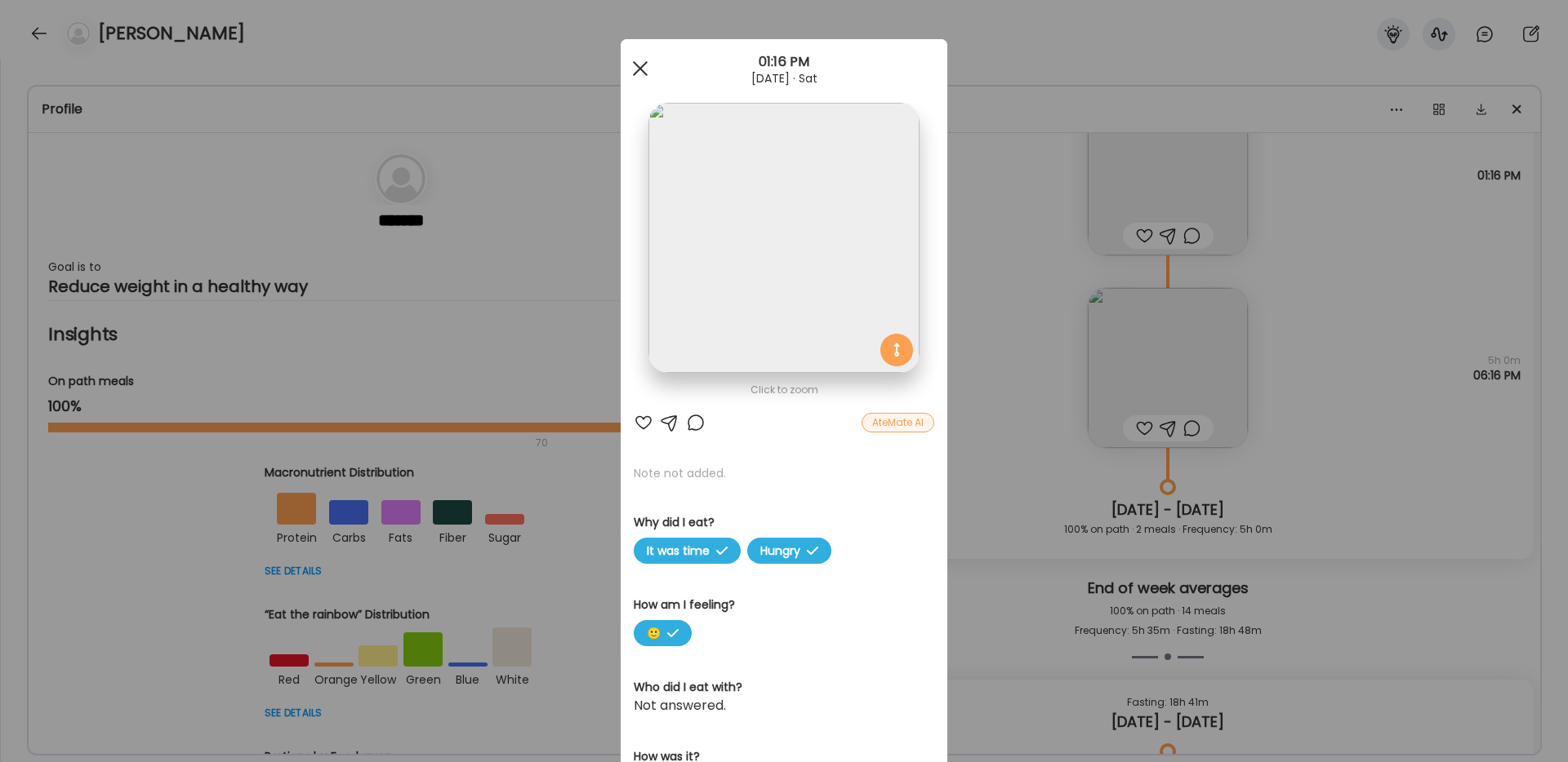
click at [643, 62] on div at bounding box center [639, 68] width 32 height 32
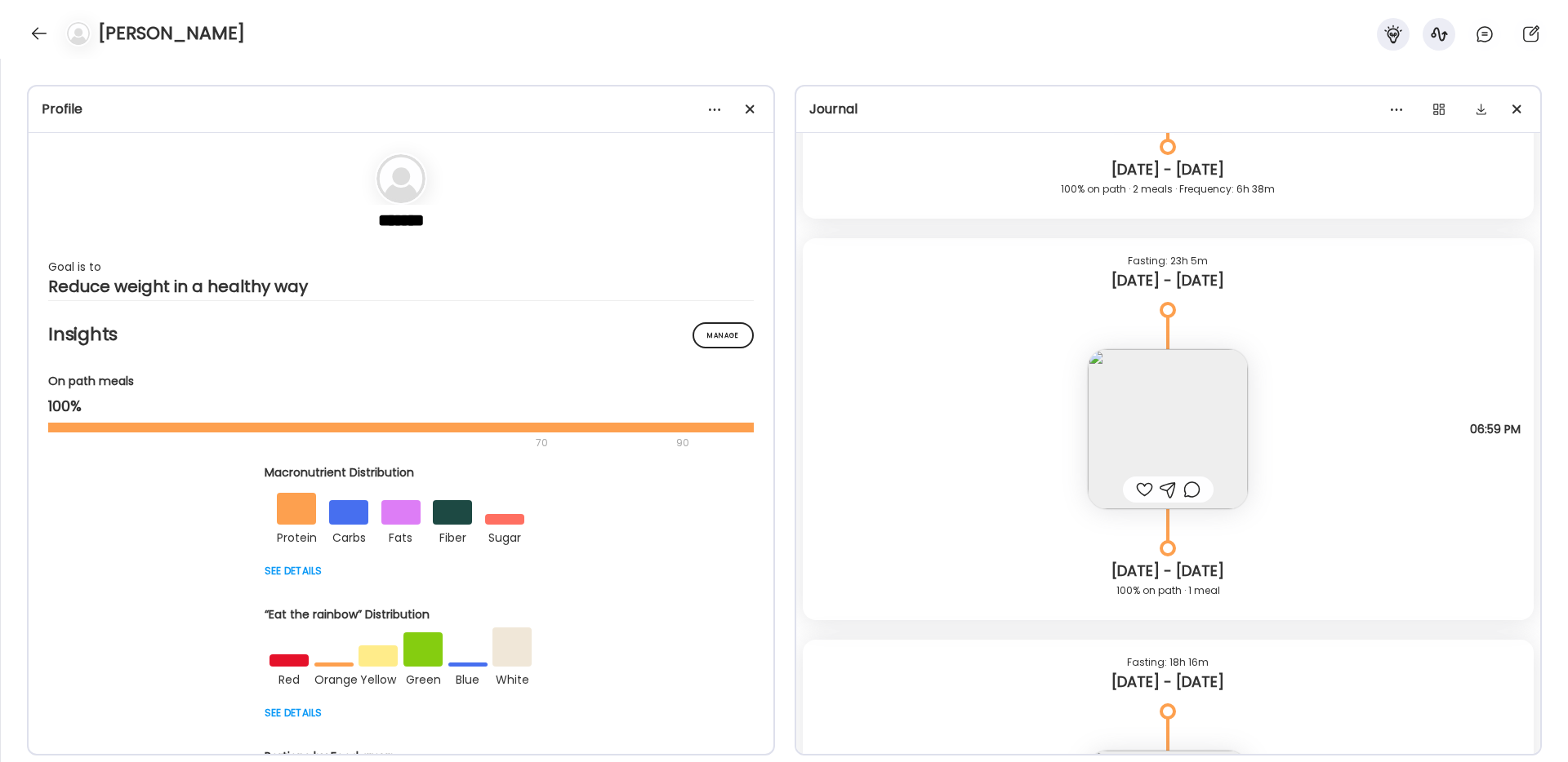
scroll to position [17141, 0]
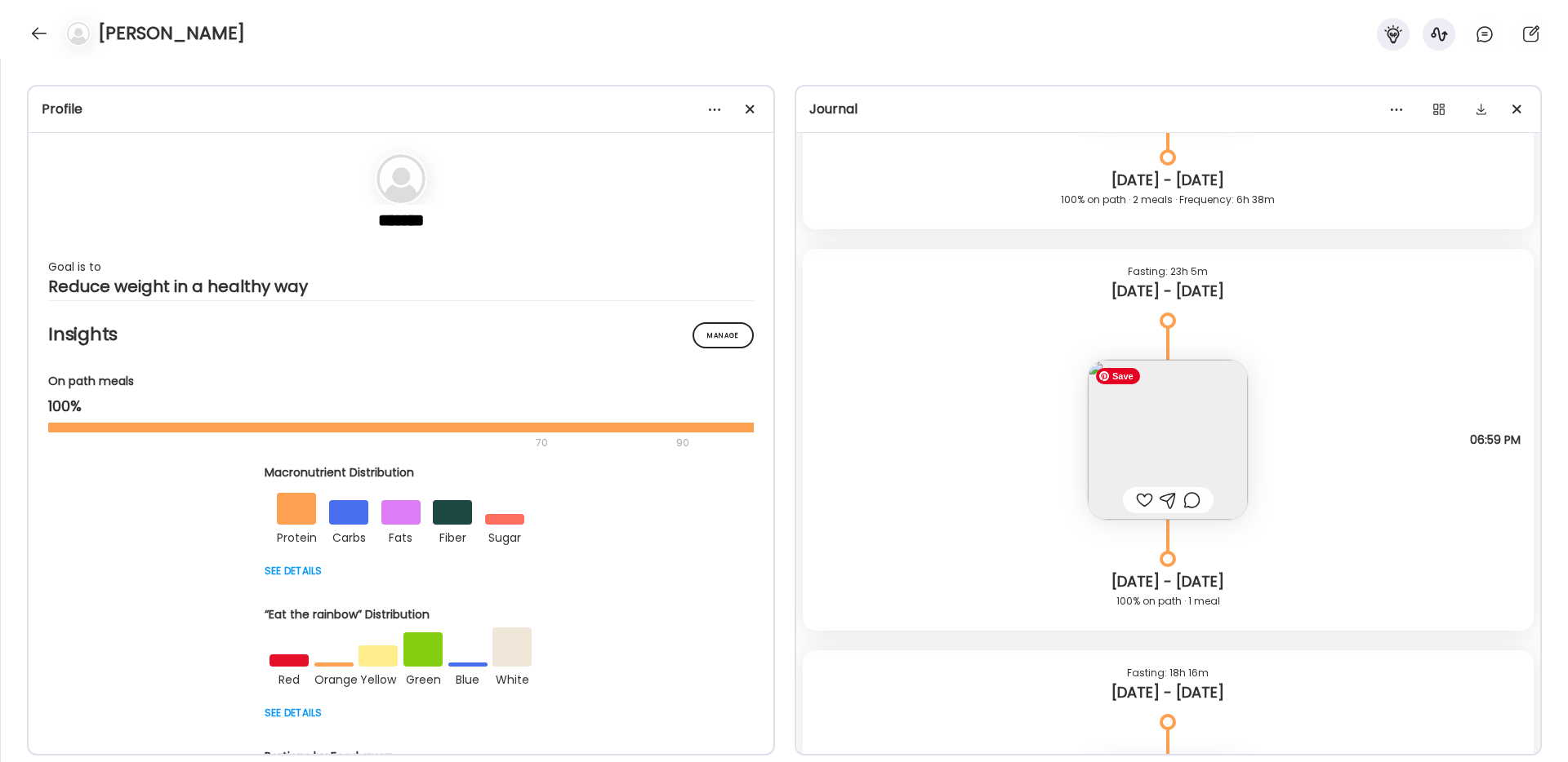
click at [1128, 401] on img at bounding box center [1167, 440] width 160 height 160
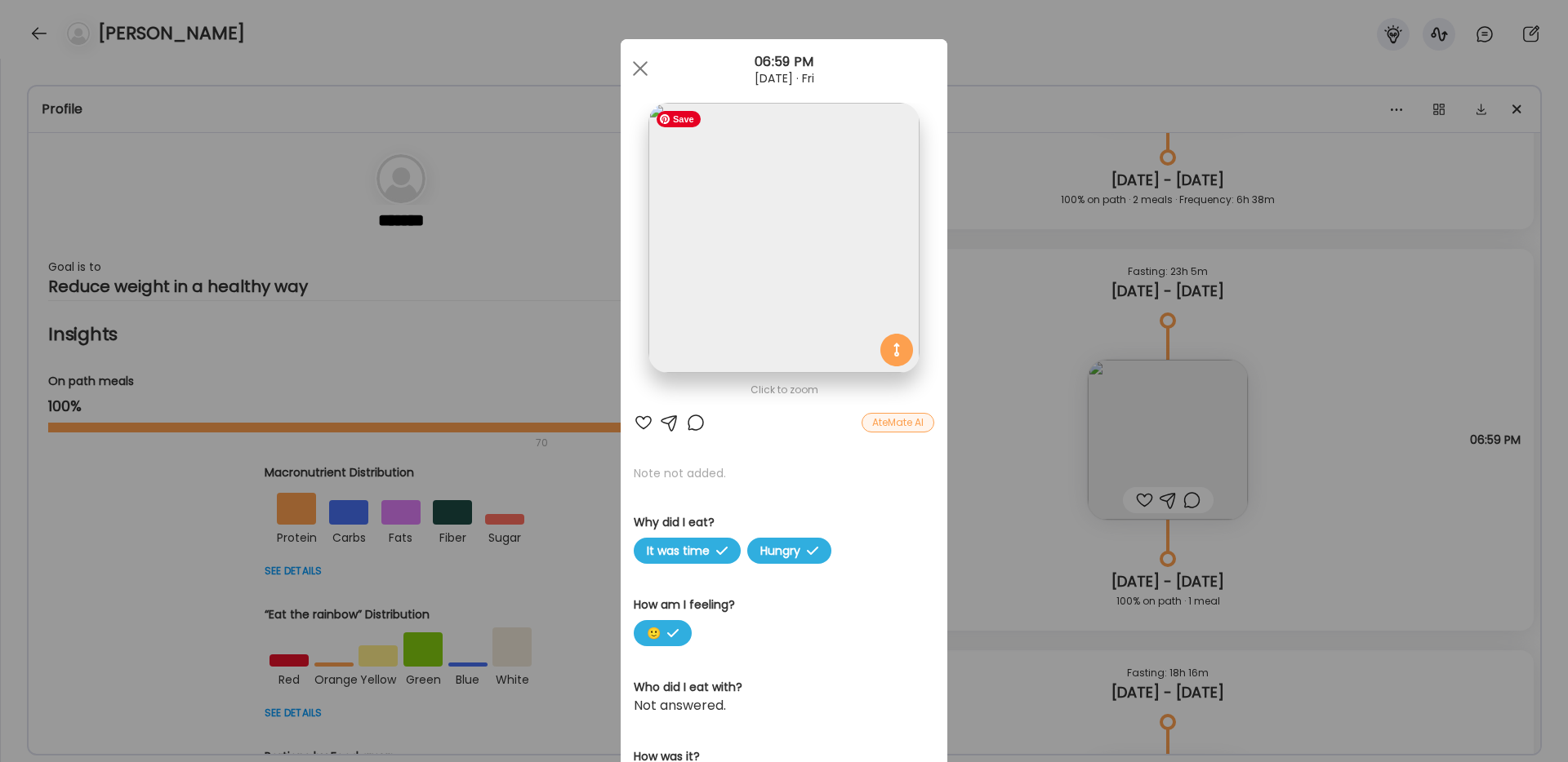
click at [762, 236] on img at bounding box center [783, 238] width 270 height 270
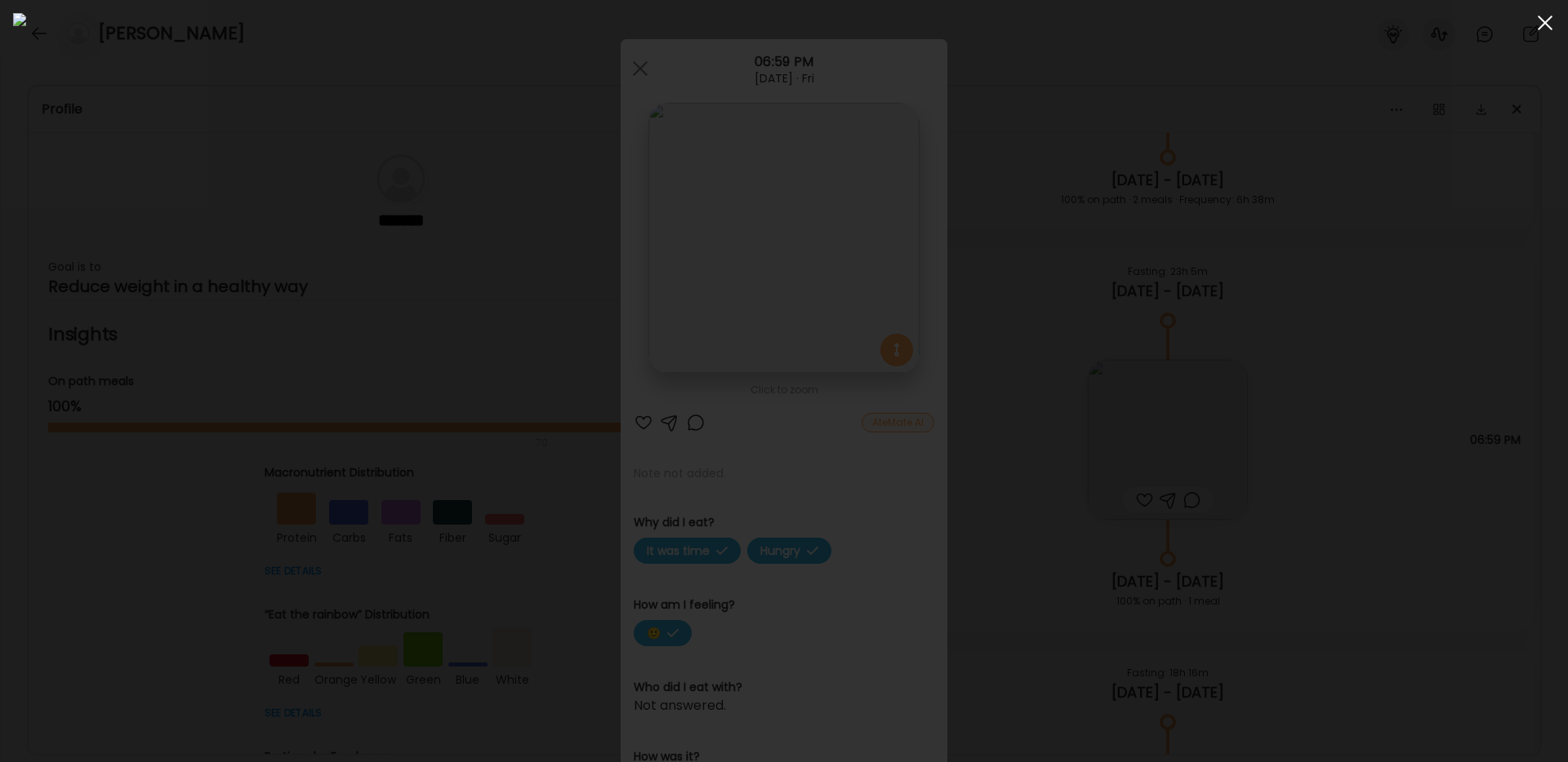
click at [1546, 25] on span at bounding box center [1545, 23] width 15 height 15
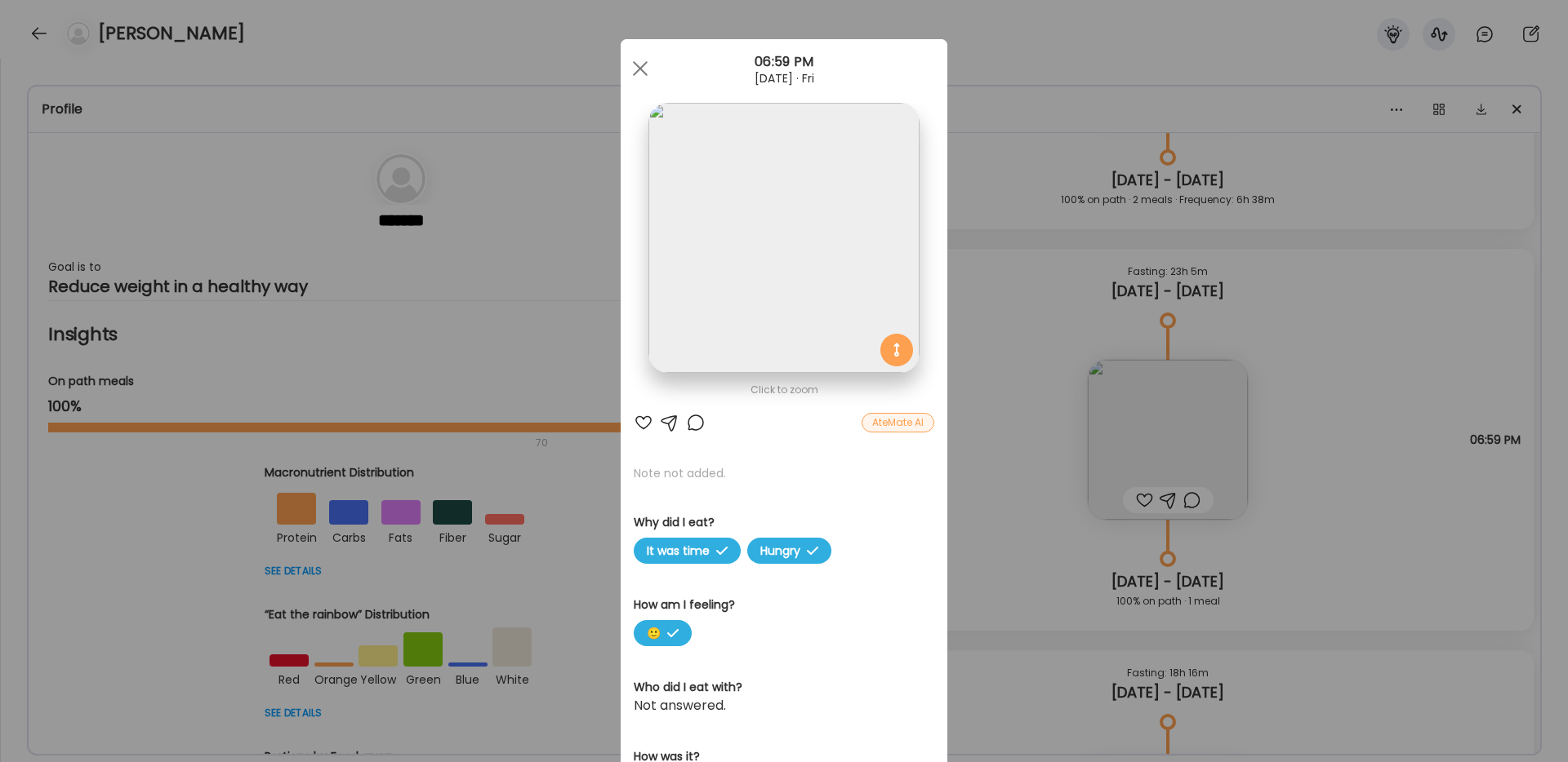
click at [641, 420] on div at bounding box center [643, 423] width 20 height 20
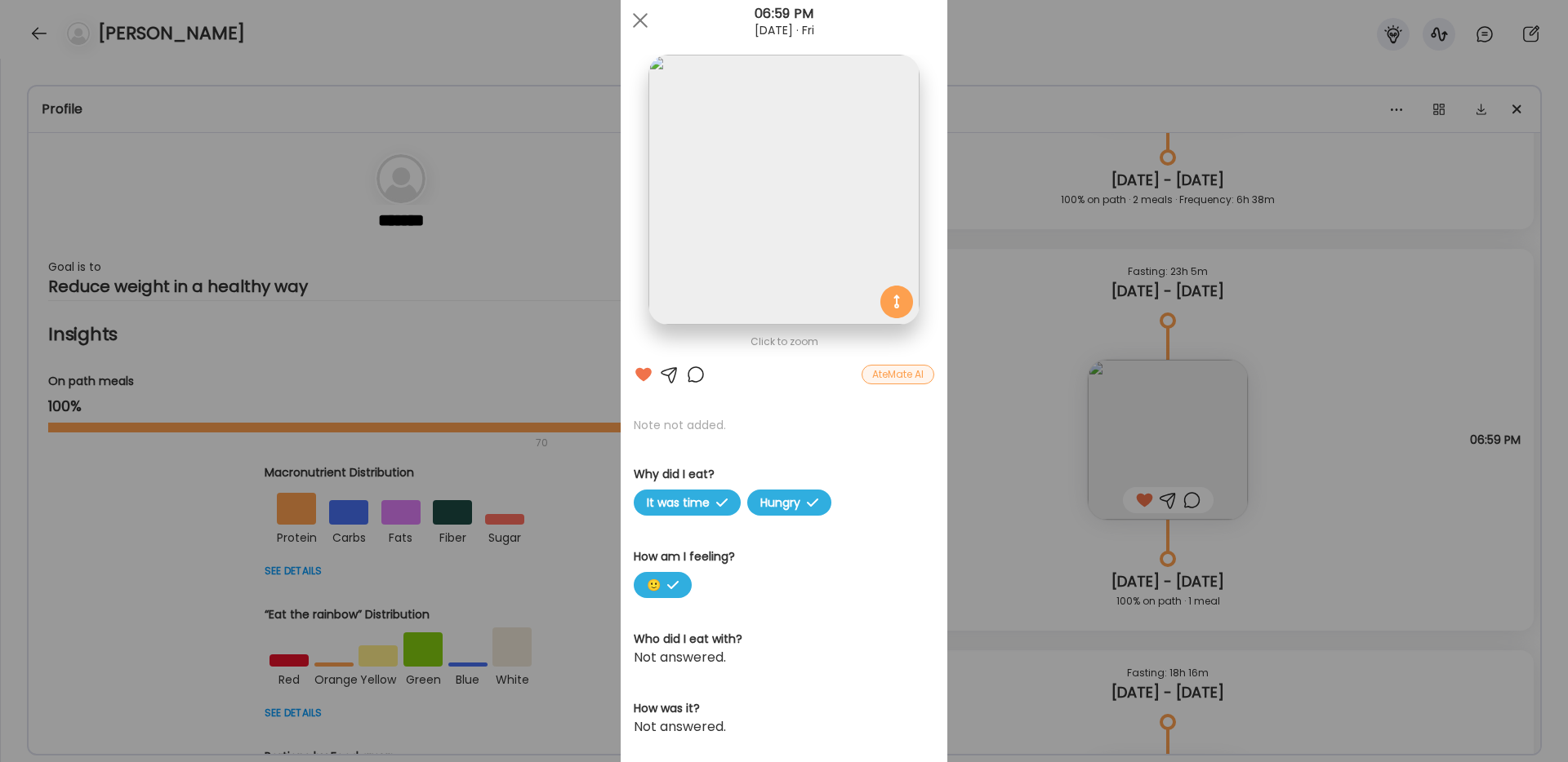
scroll to position [46, 0]
click at [979, 430] on div "Ate Coach Dashboard Wahoo! It’s official Take a moment to set up your Coach Pro…" at bounding box center [784, 381] width 1568 height 762
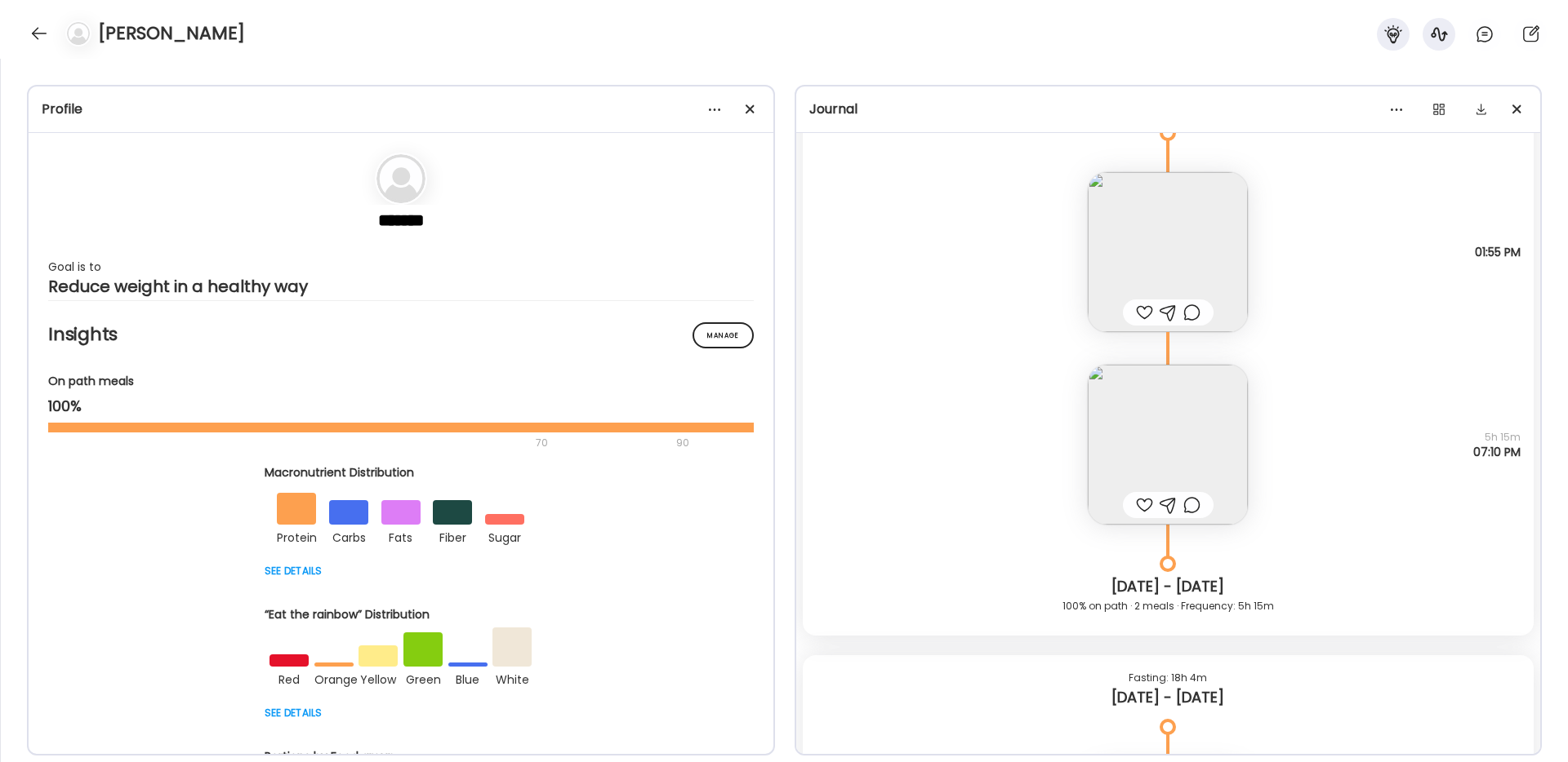
scroll to position [16135, 0]
click at [1137, 440] on img at bounding box center [1167, 450] width 160 height 160
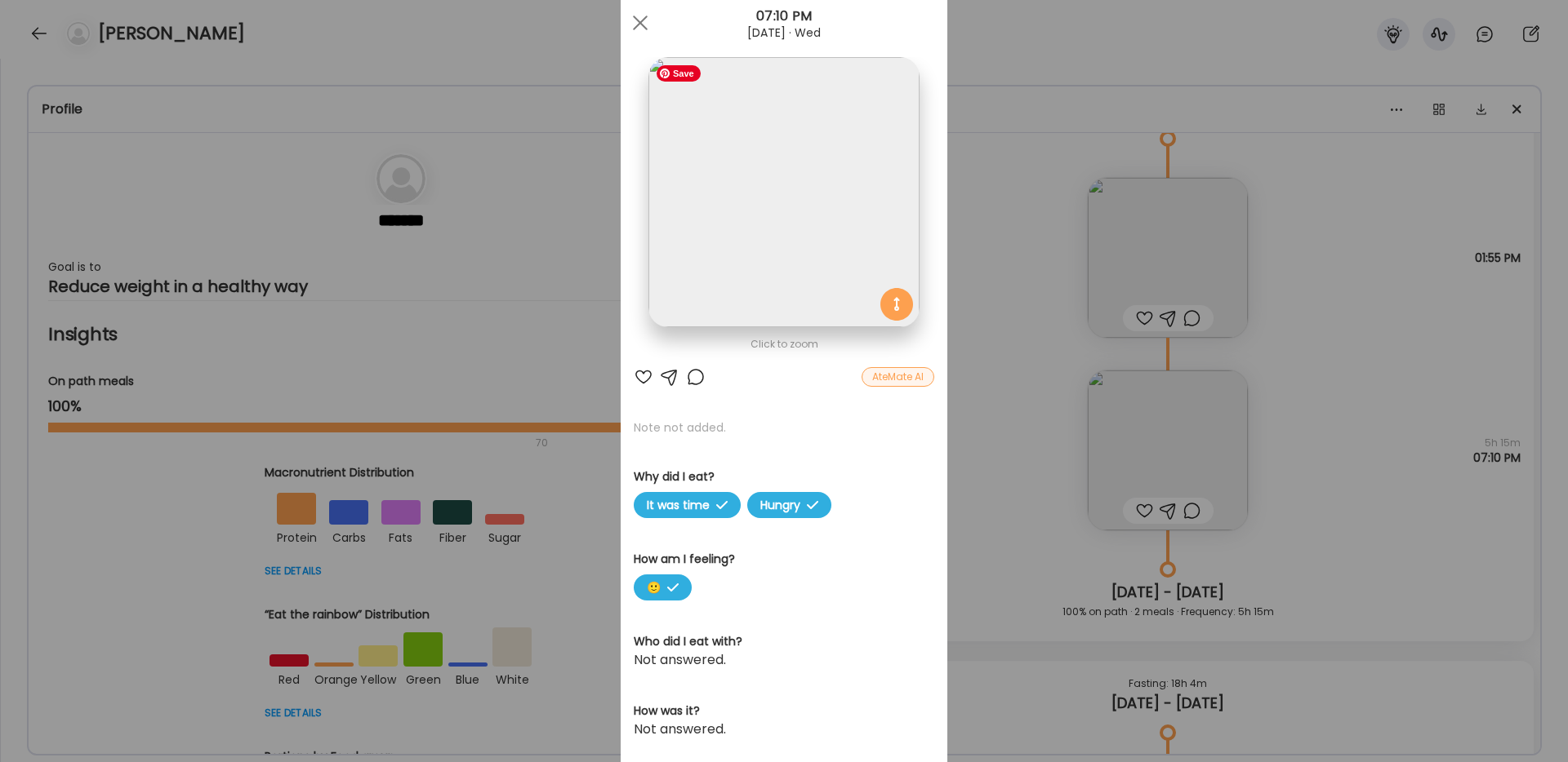
click at [802, 242] on img at bounding box center [783, 192] width 270 height 270
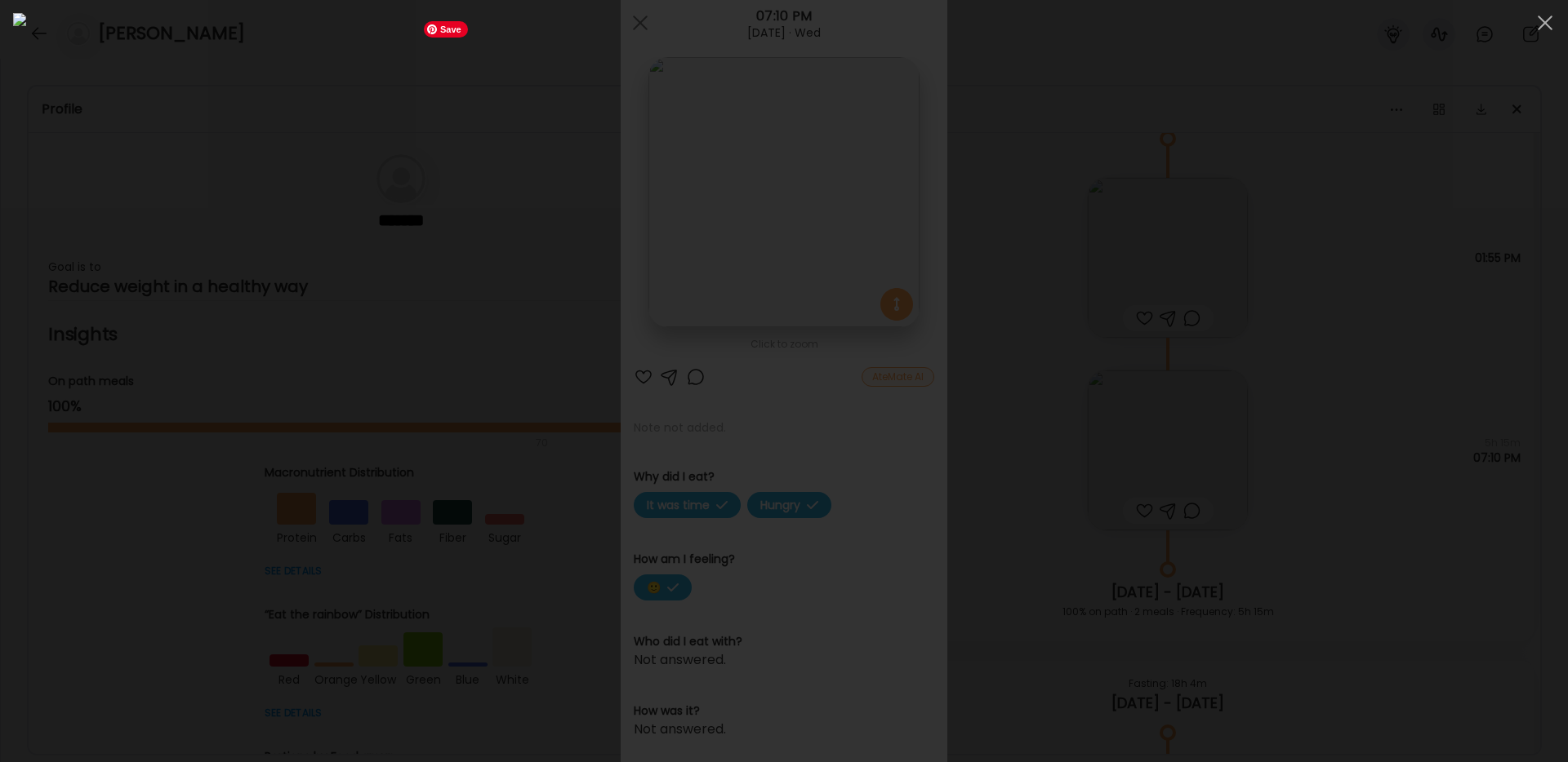
click at [843, 548] on img at bounding box center [784, 381] width 1541 height 736
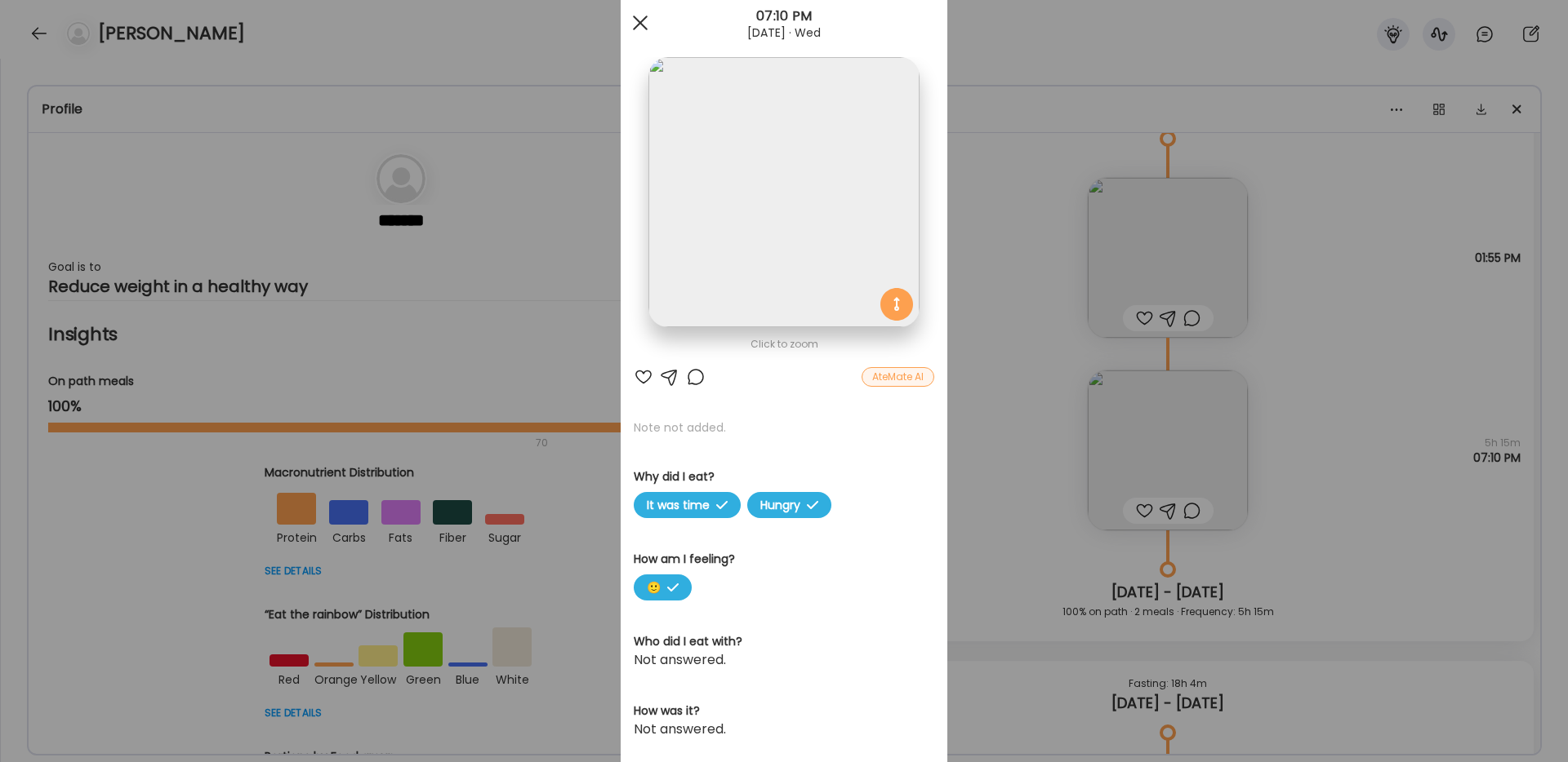
click at [643, 22] on div at bounding box center [639, 22] width 32 height 32
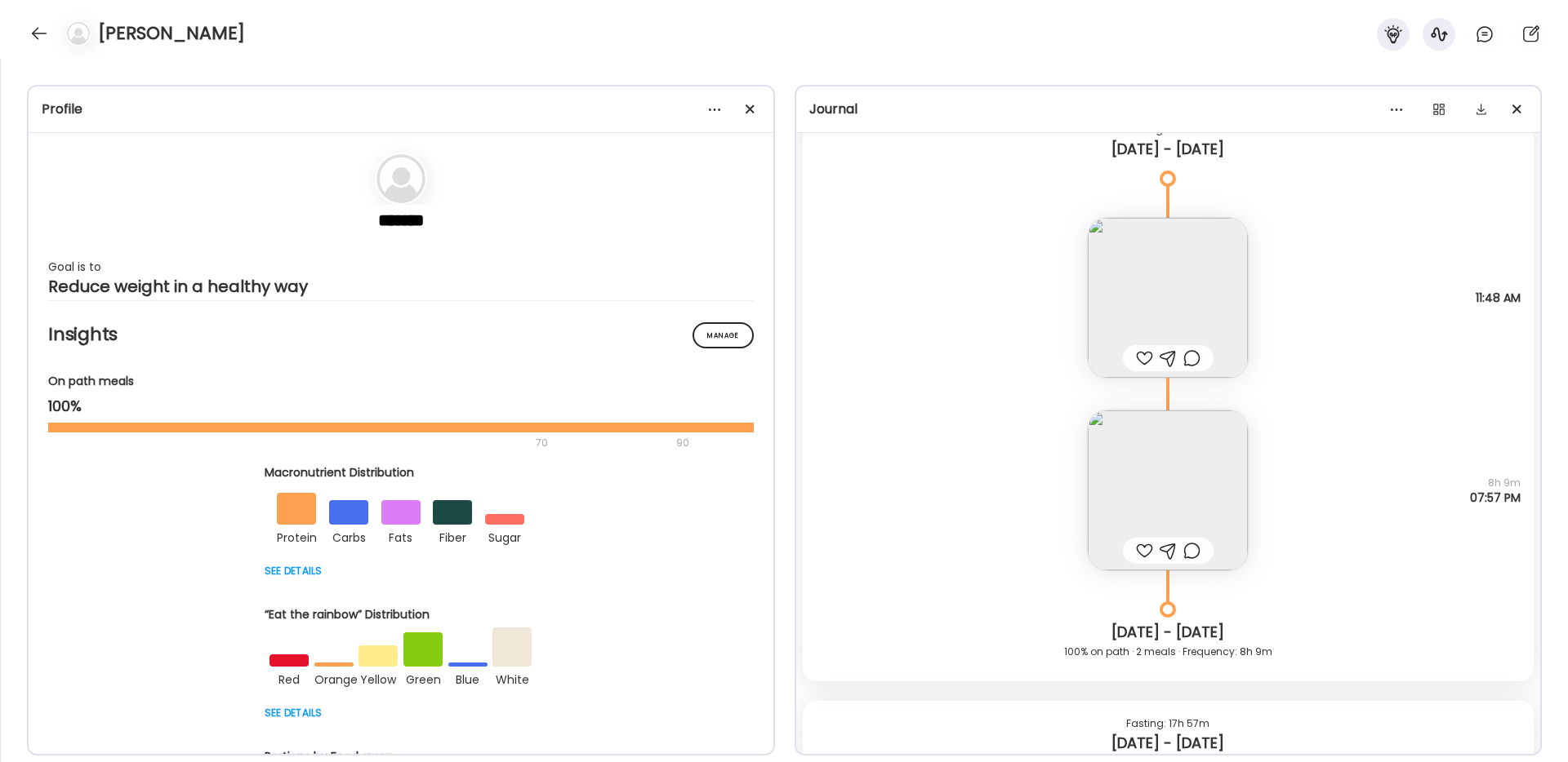
scroll to position [15497, 0]
click at [1172, 504] on img at bounding box center [1167, 494] width 160 height 160
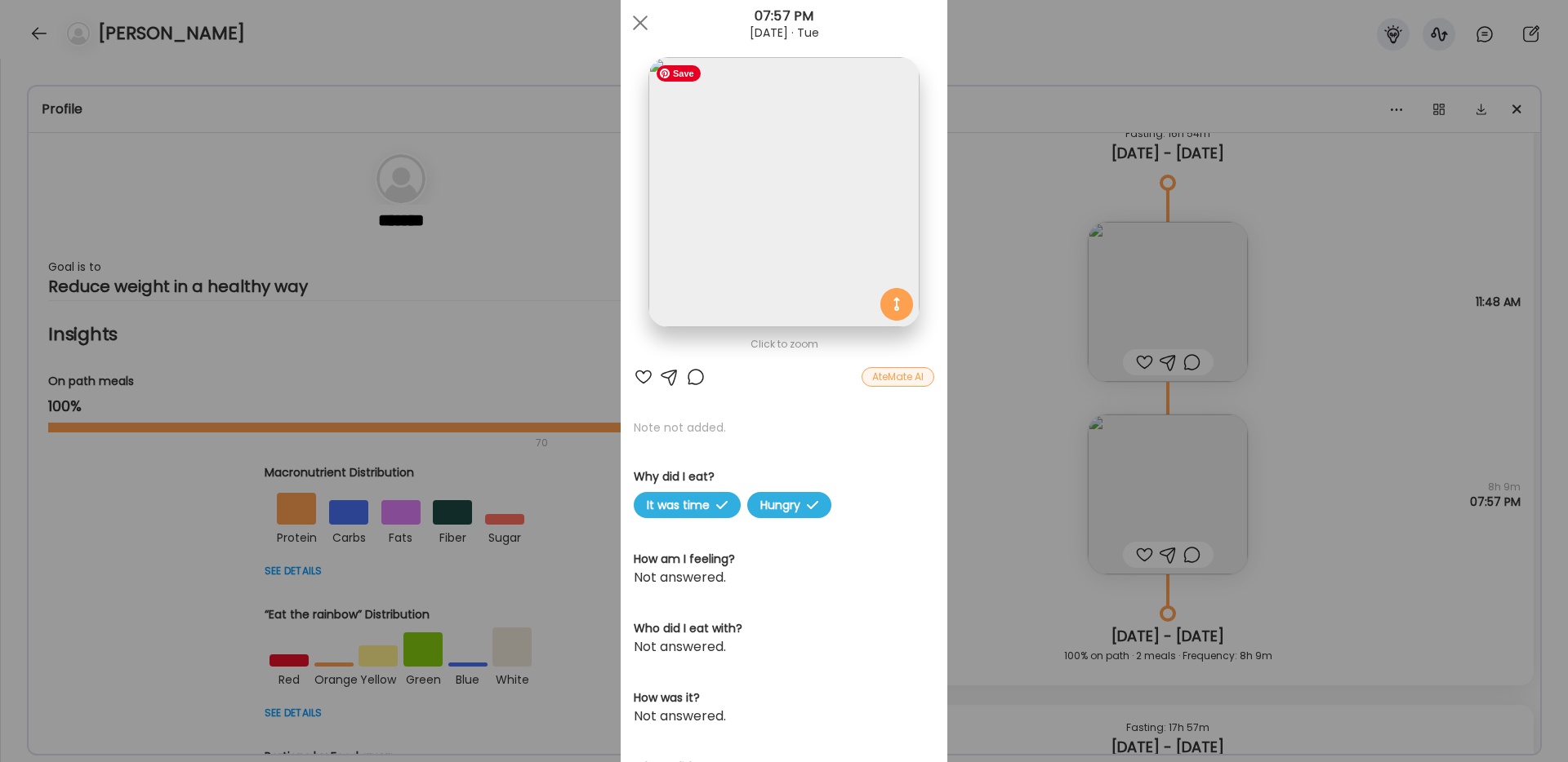
click at [784, 214] on img at bounding box center [783, 192] width 270 height 270
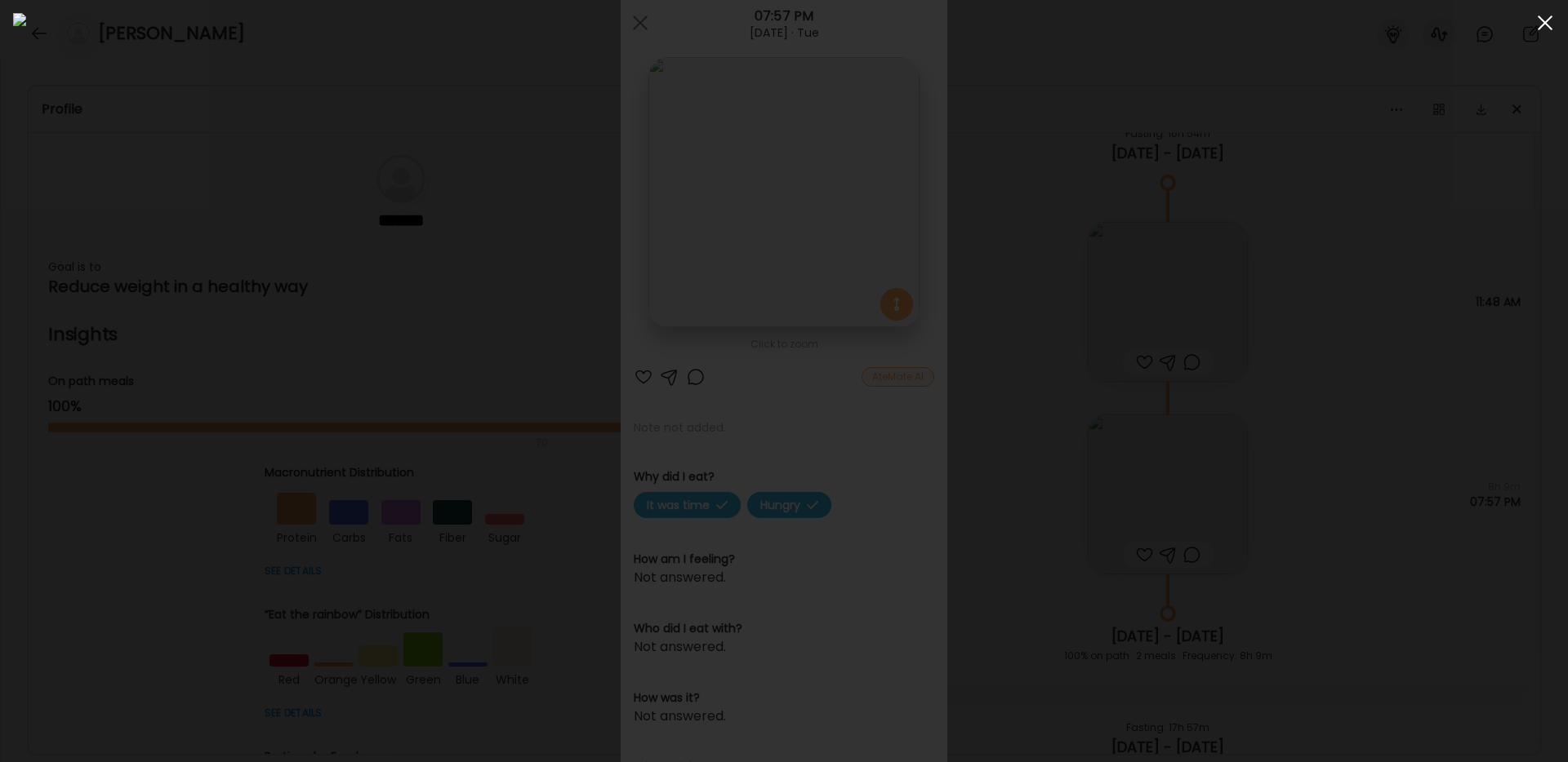
click at [1546, 26] on span at bounding box center [1545, 23] width 15 height 15
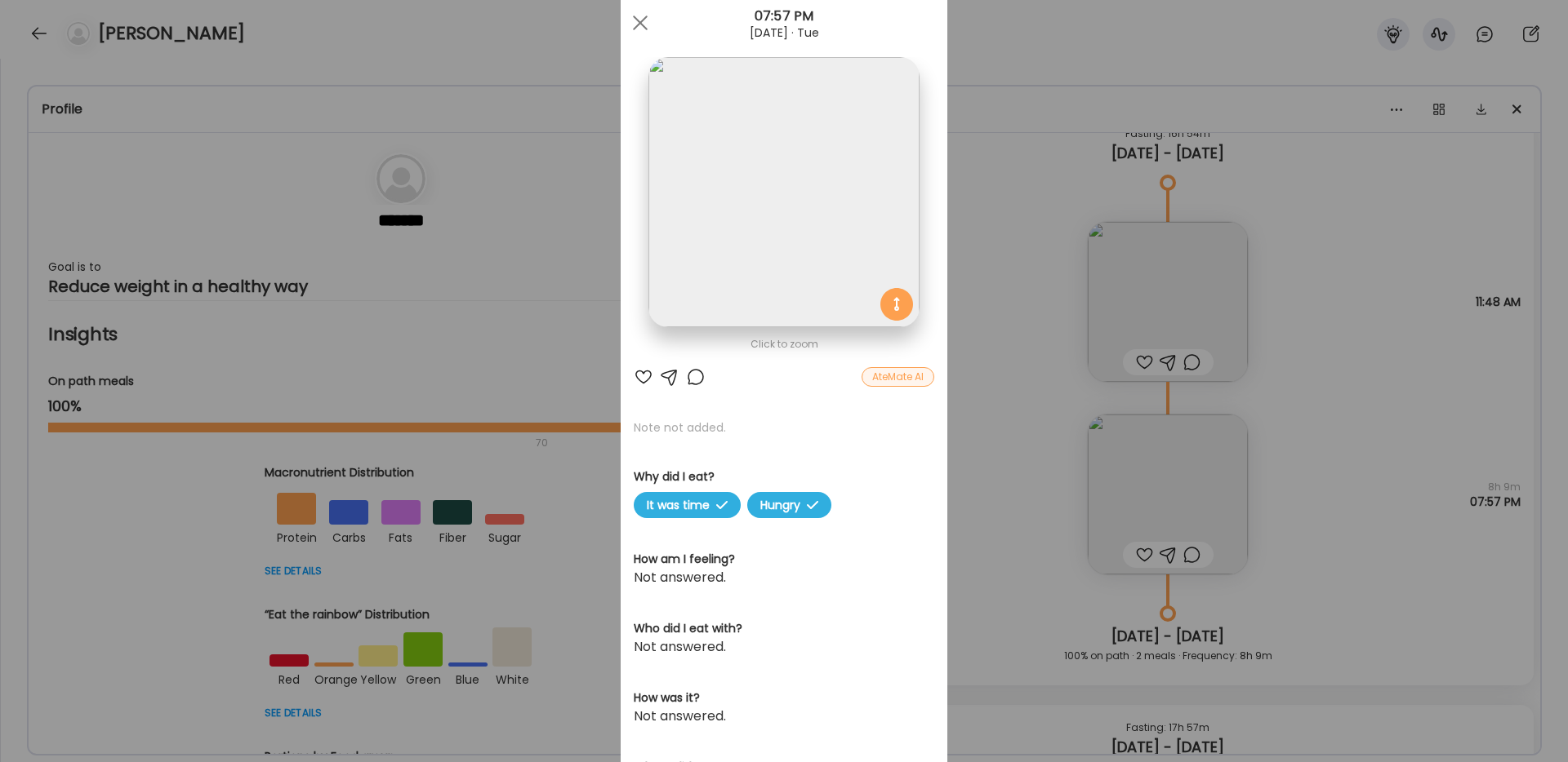
click at [1000, 178] on div "Ate Coach Dashboard Wahoo! It’s official Take a moment to set up your Coach Pro…" at bounding box center [784, 381] width 1568 height 762
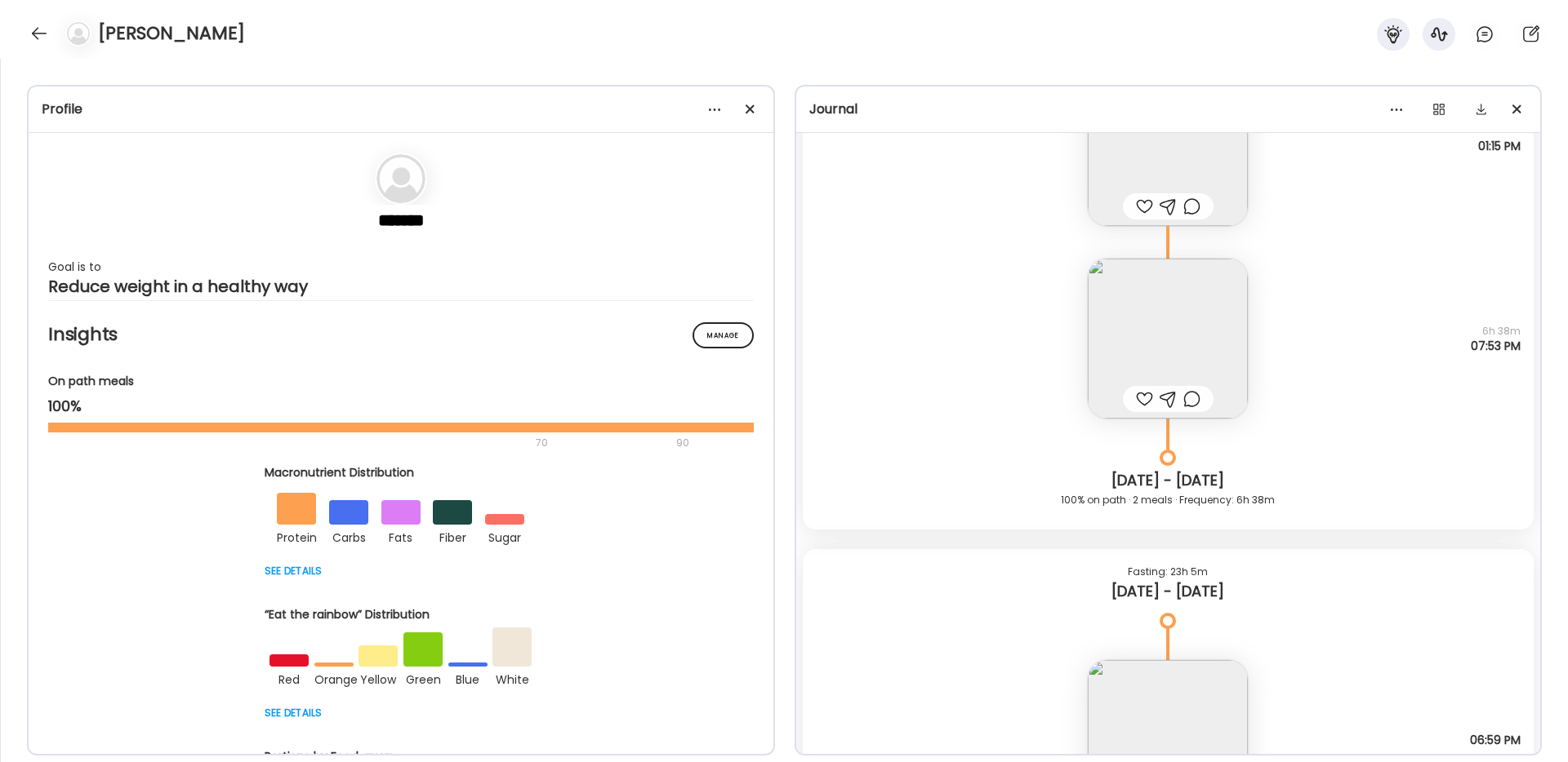
scroll to position [16844, 0]
click at [1219, 311] on img at bounding box center [1167, 336] width 160 height 160
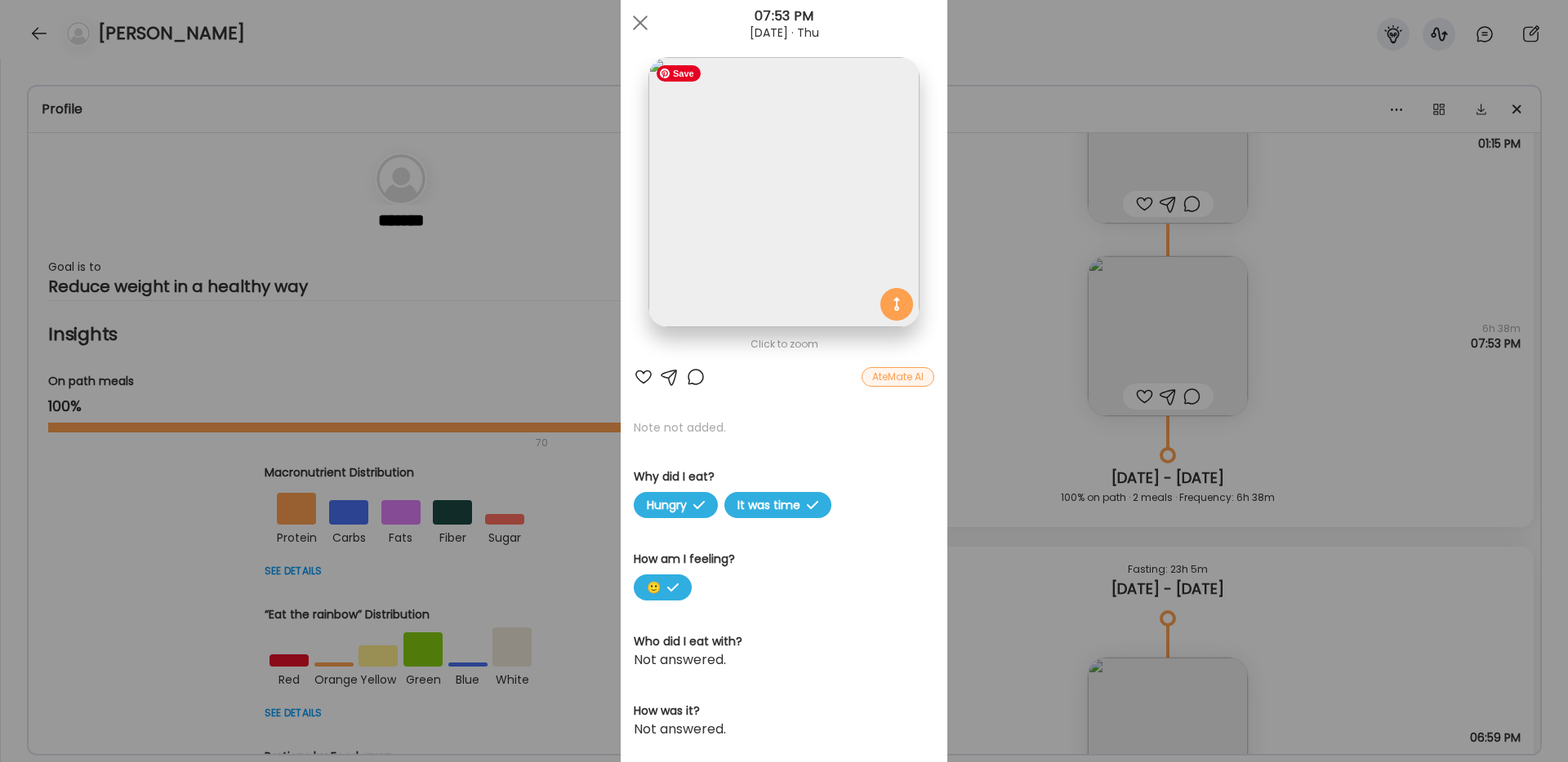
click at [842, 240] on img at bounding box center [783, 192] width 270 height 270
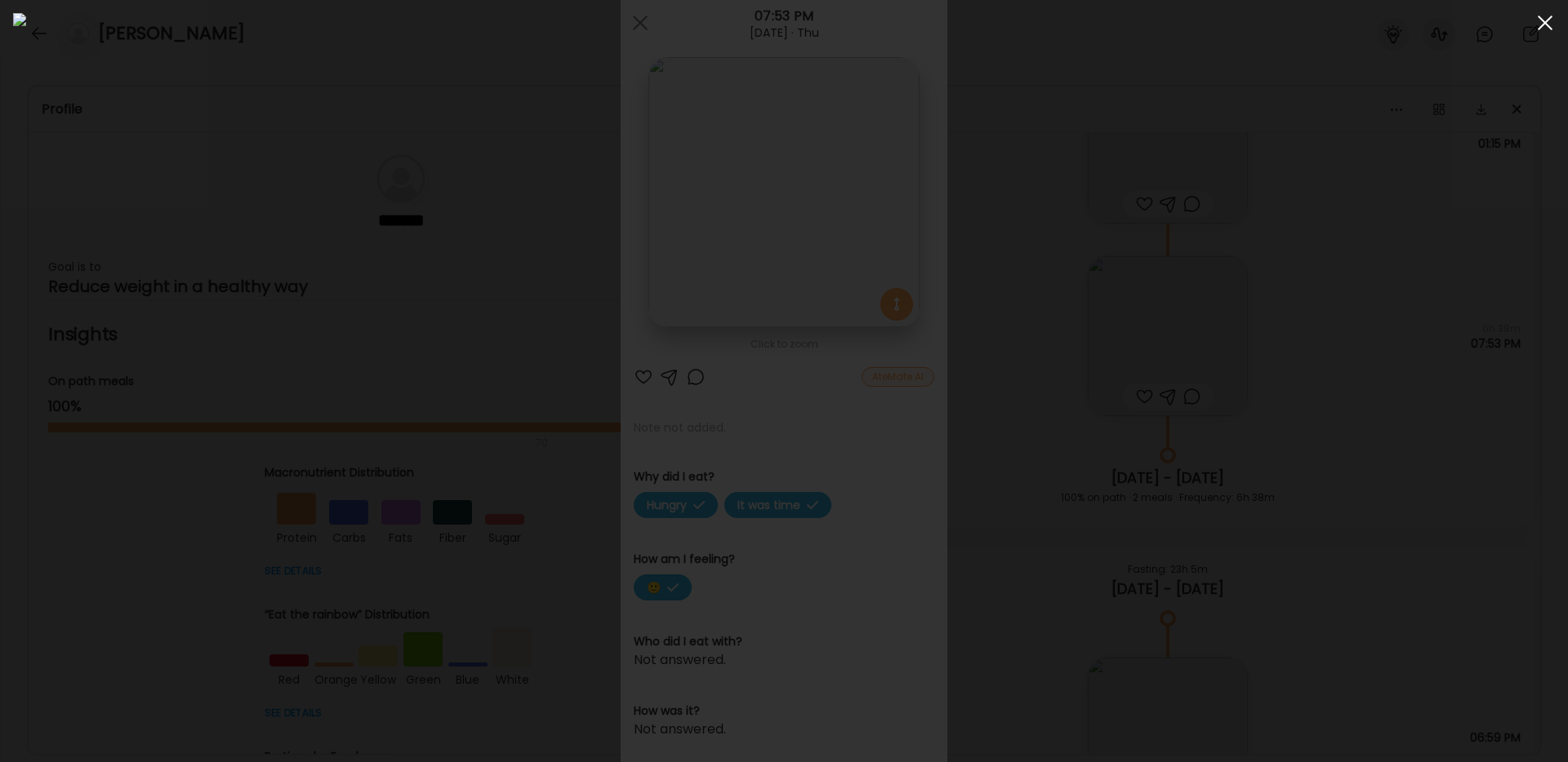
click at [1549, 26] on span at bounding box center [1545, 23] width 15 height 15
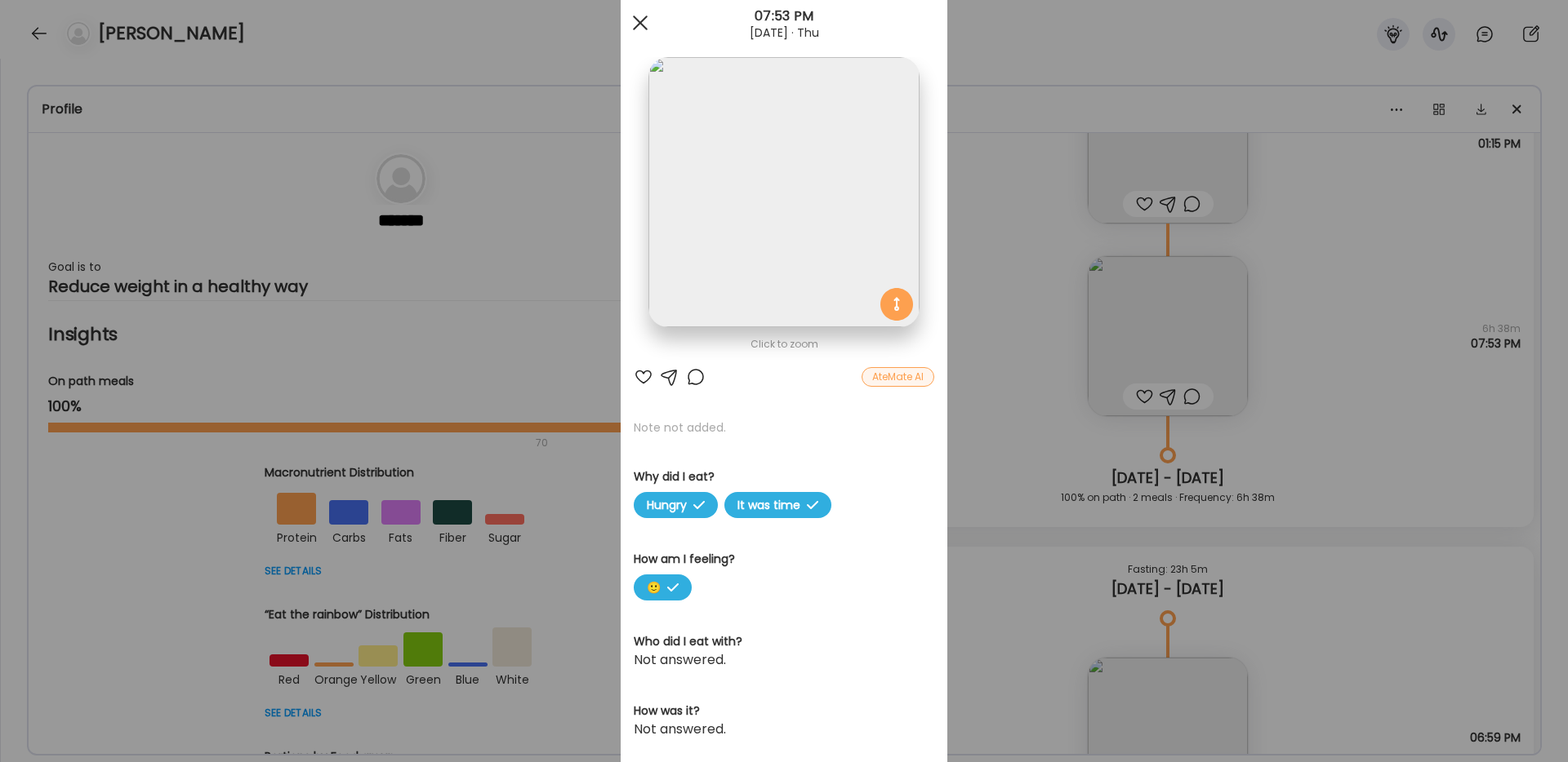
click at [641, 23] on span at bounding box center [640, 23] width 15 height 15
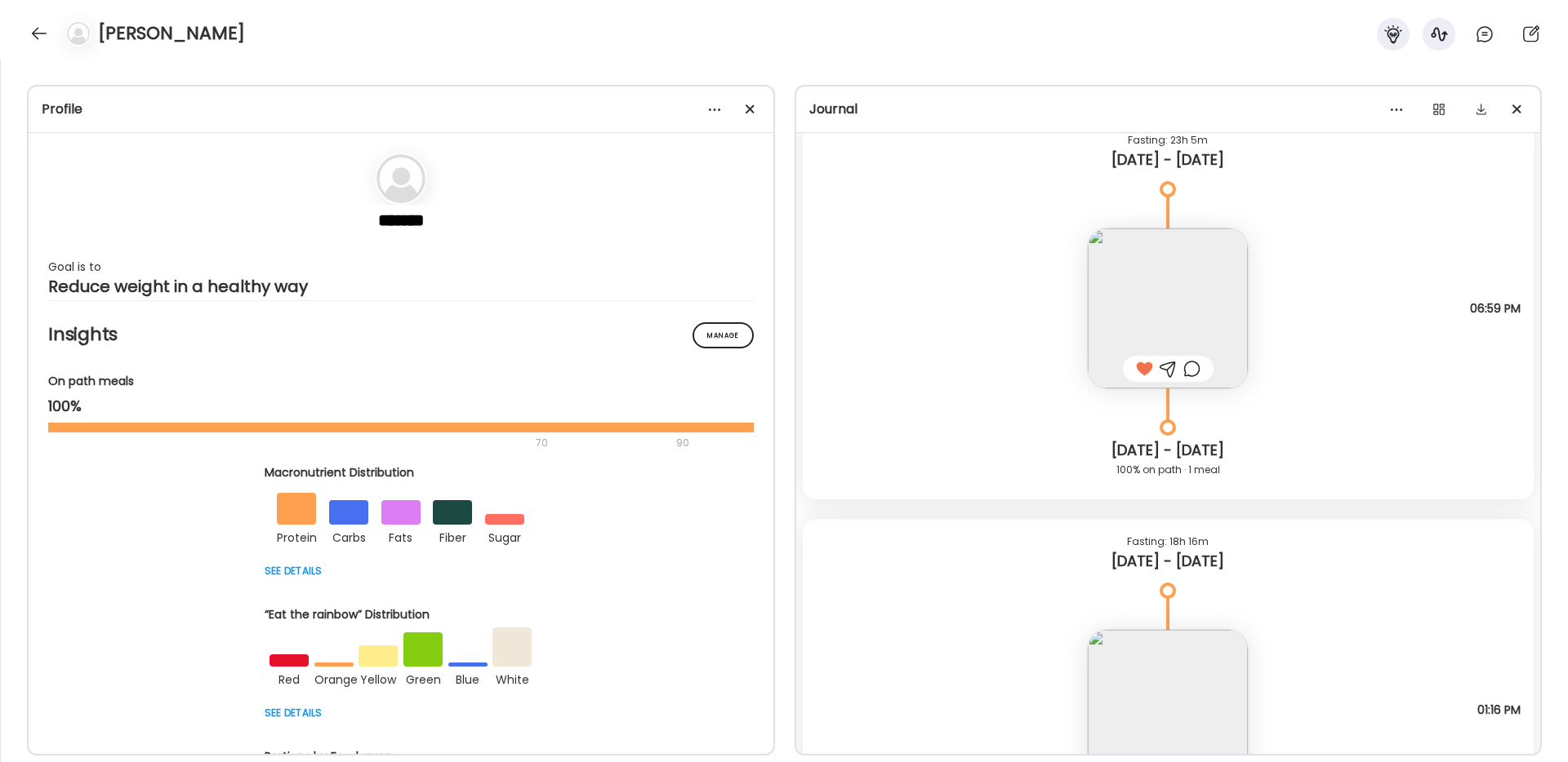
scroll to position [17275, 0]
click at [1148, 312] on img at bounding box center [1167, 306] width 160 height 160
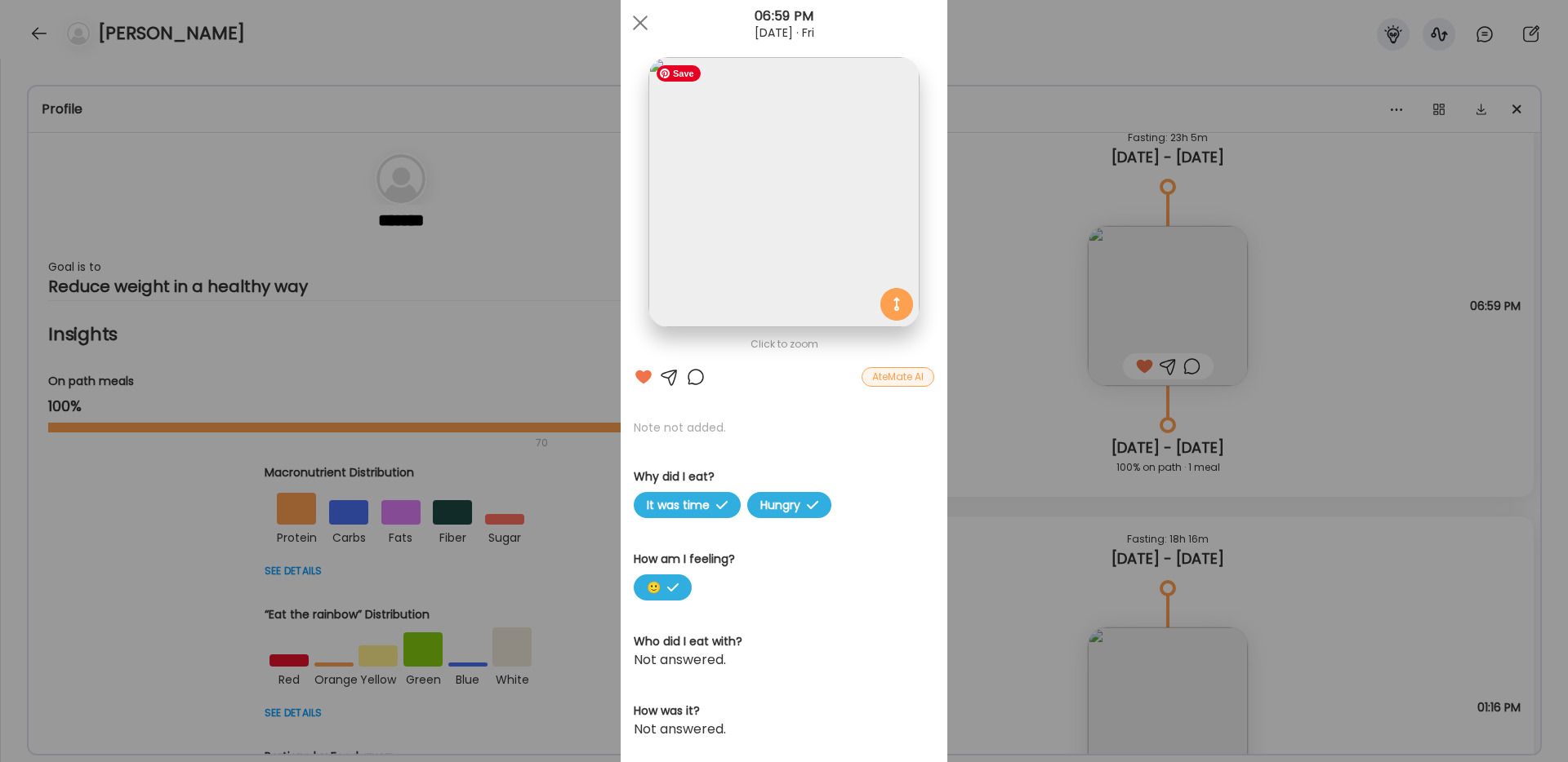
click at [811, 239] on img at bounding box center [783, 192] width 270 height 270
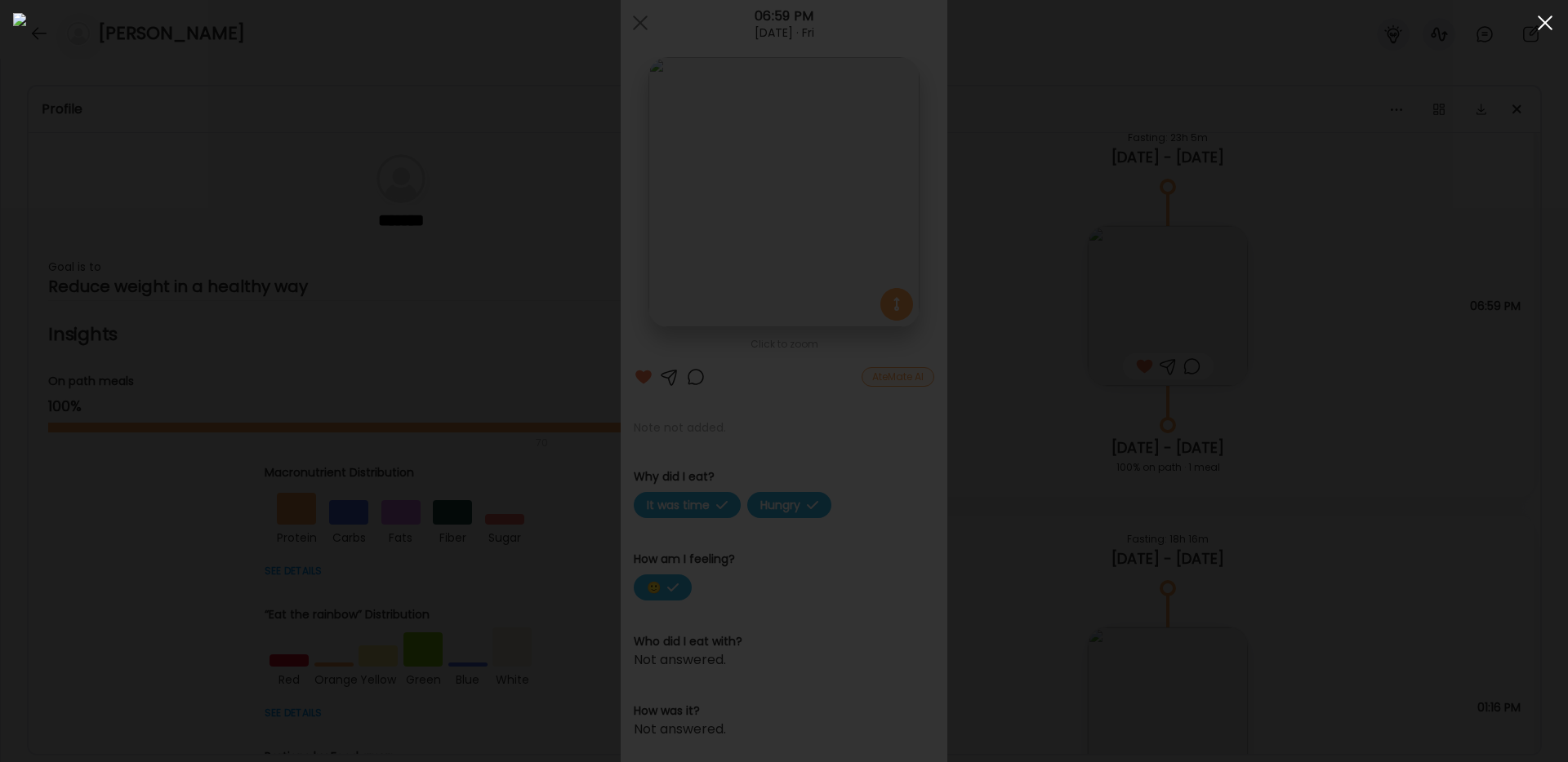
click at [1546, 22] on span at bounding box center [1545, 23] width 15 height 15
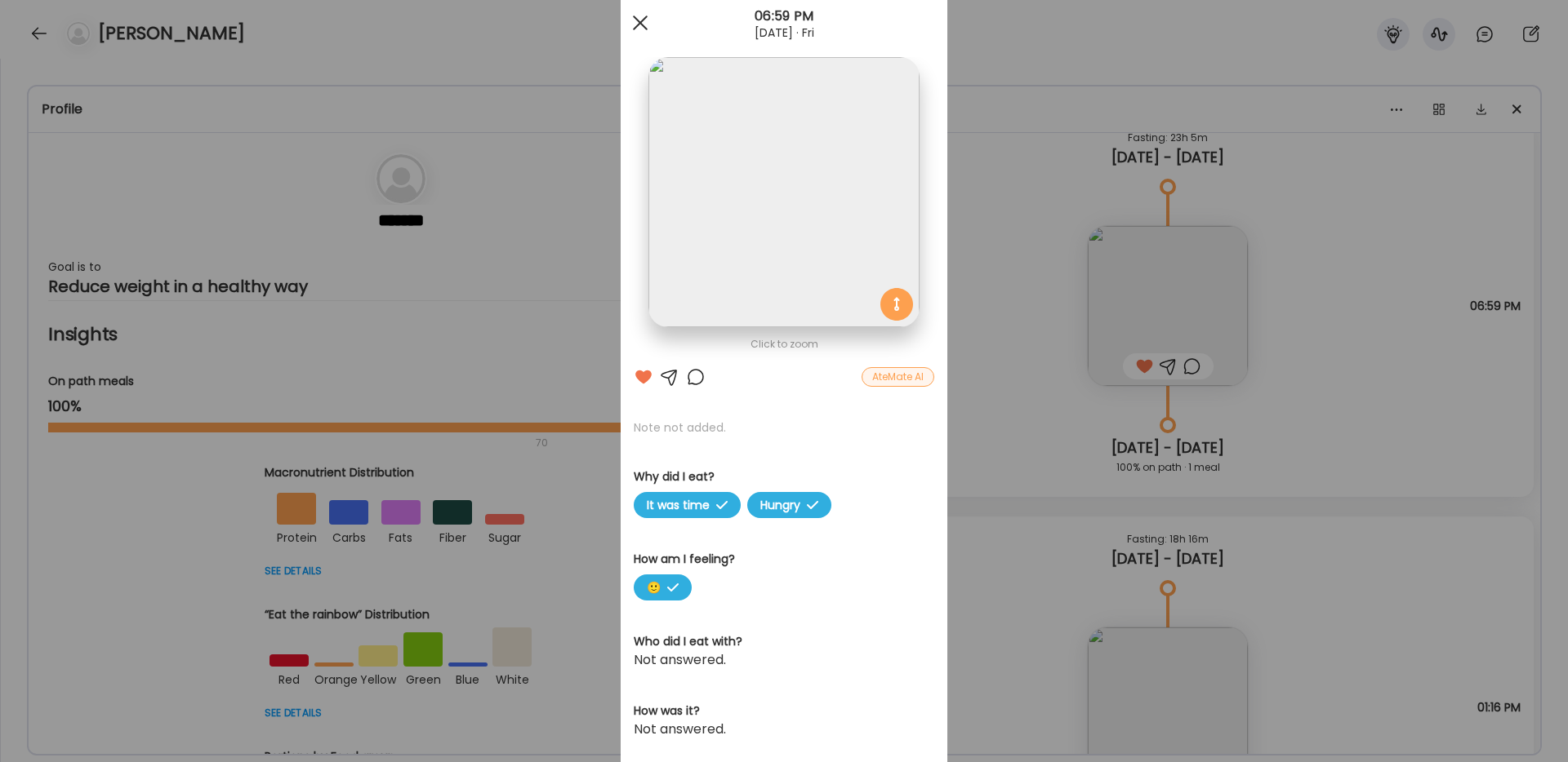
click at [634, 17] on span at bounding box center [640, 23] width 15 height 15
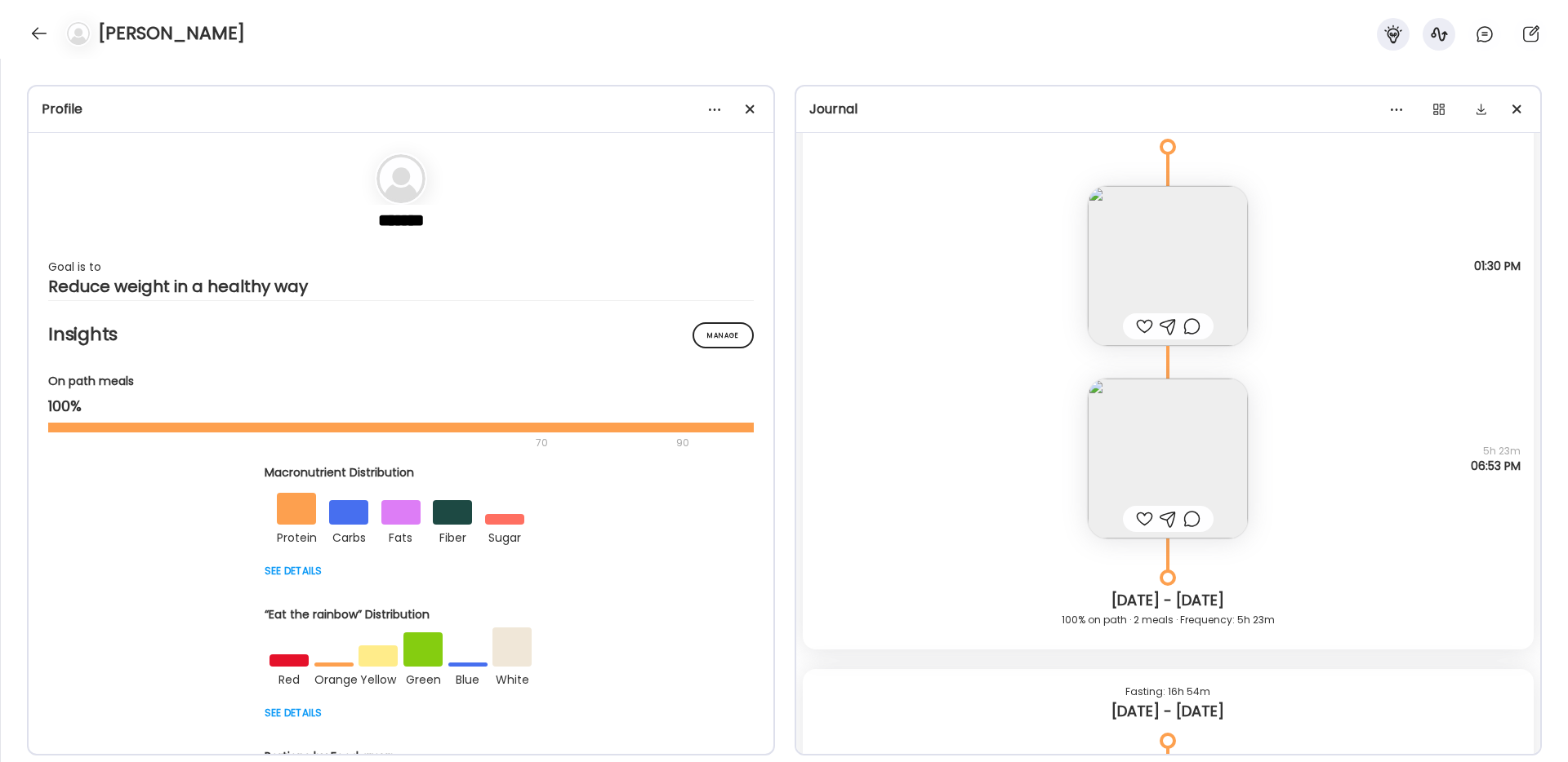
scroll to position [14925, 0]
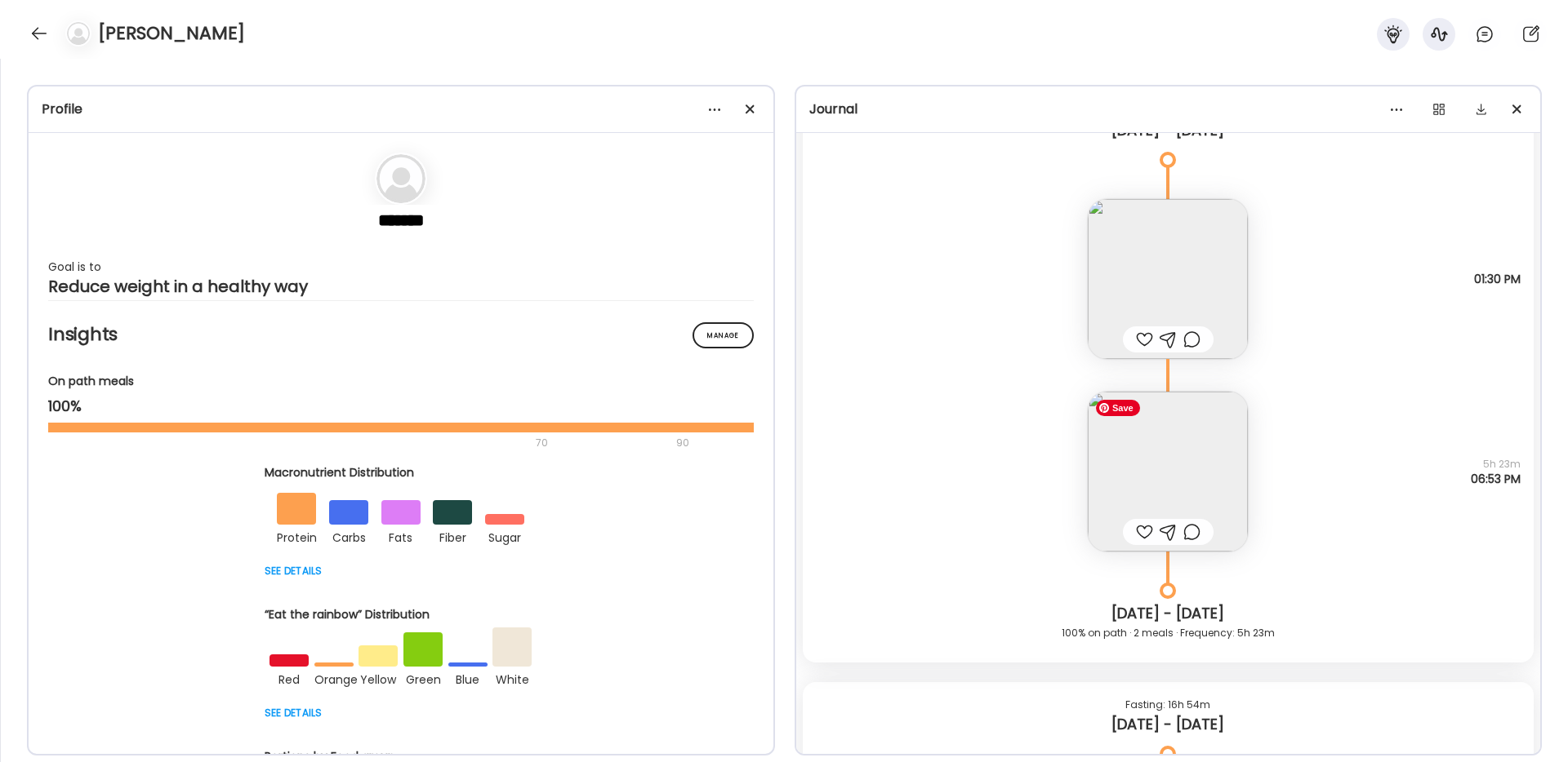
click at [1166, 495] on img at bounding box center [1167, 471] width 160 height 160
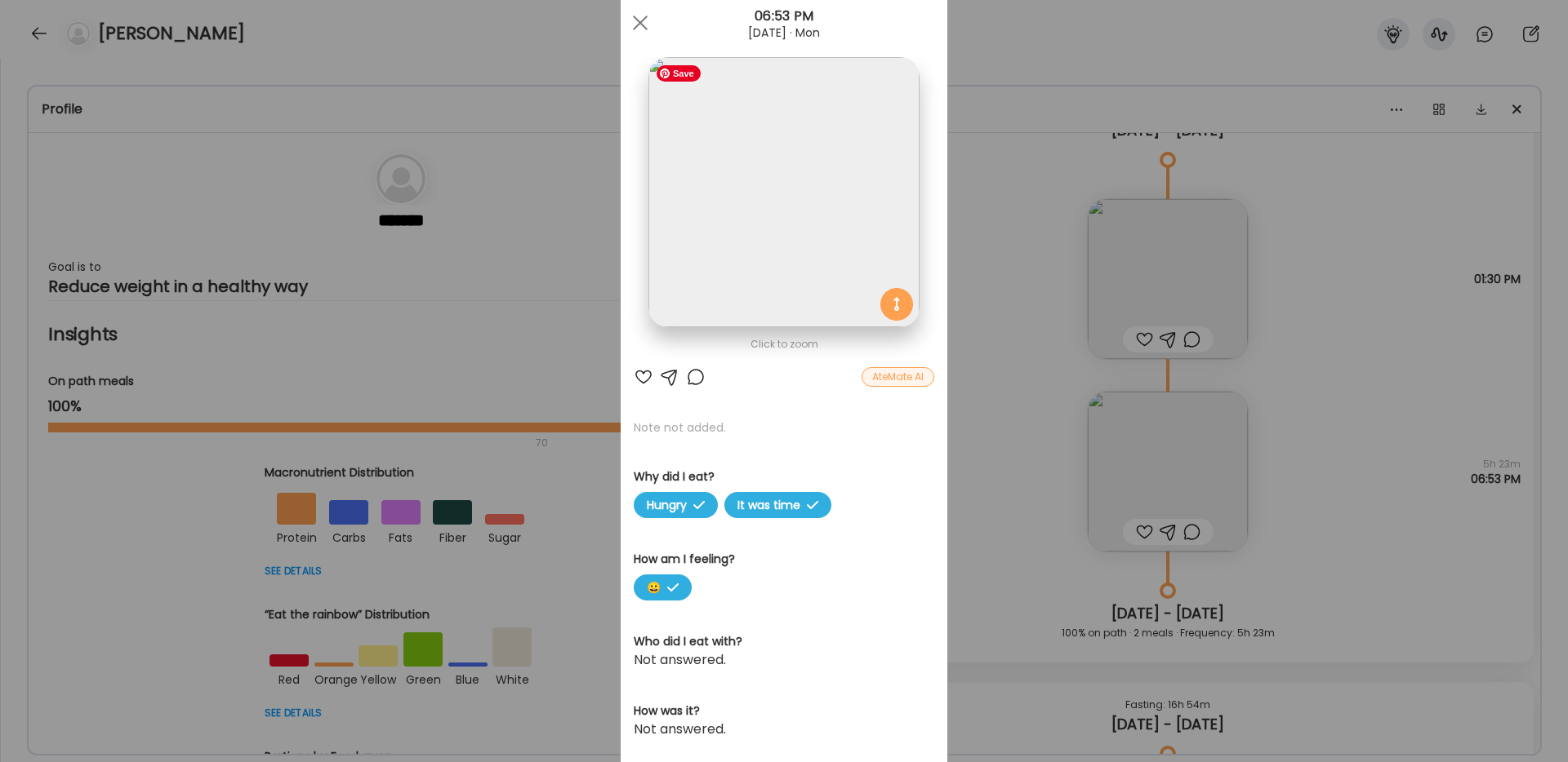
click at [786, 238] on img at bounding box center [783, 192] width 270 height 270
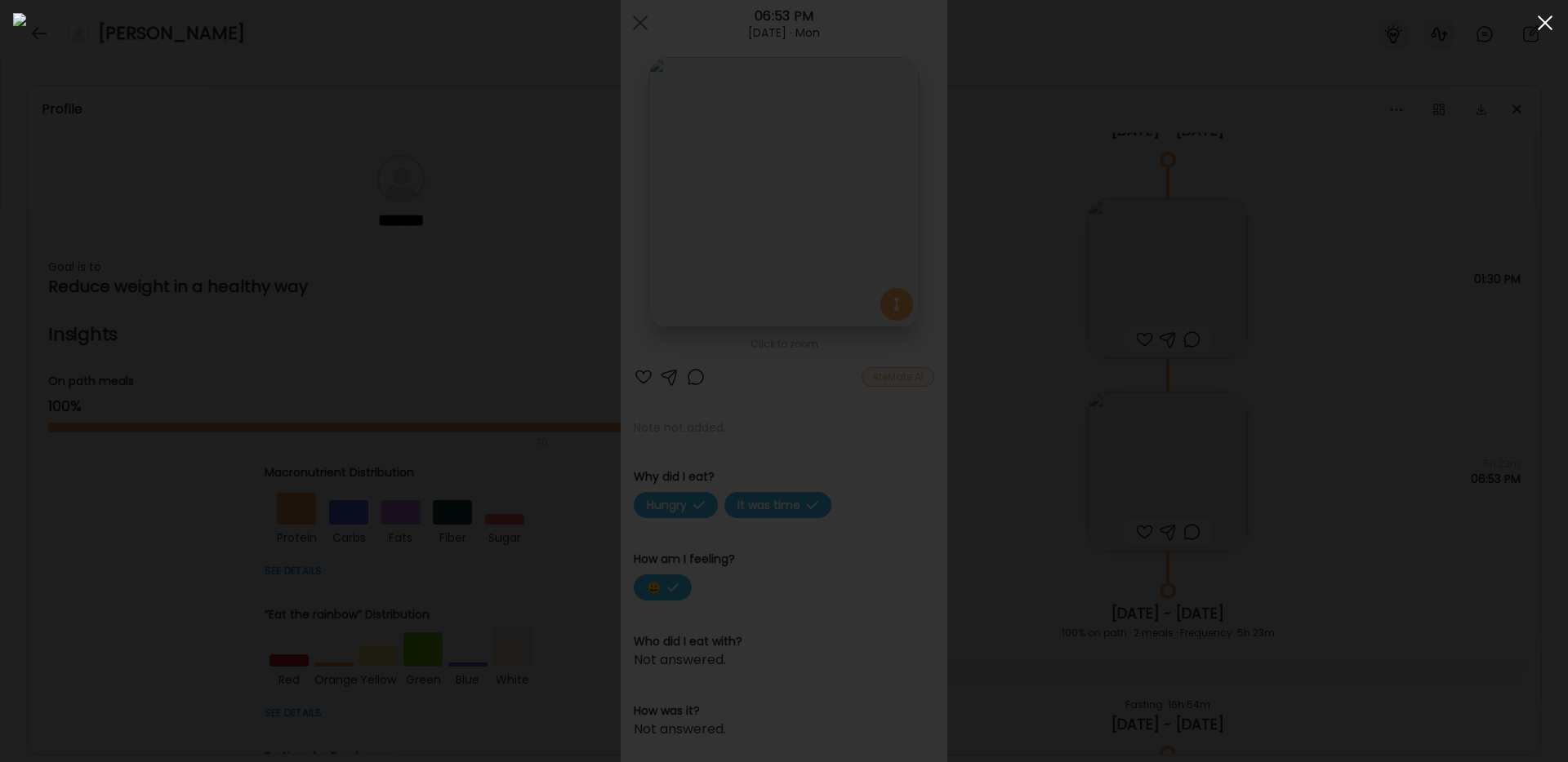
click at [1541, 23] on span at bounding box center [1545, 23] width 15 height 15
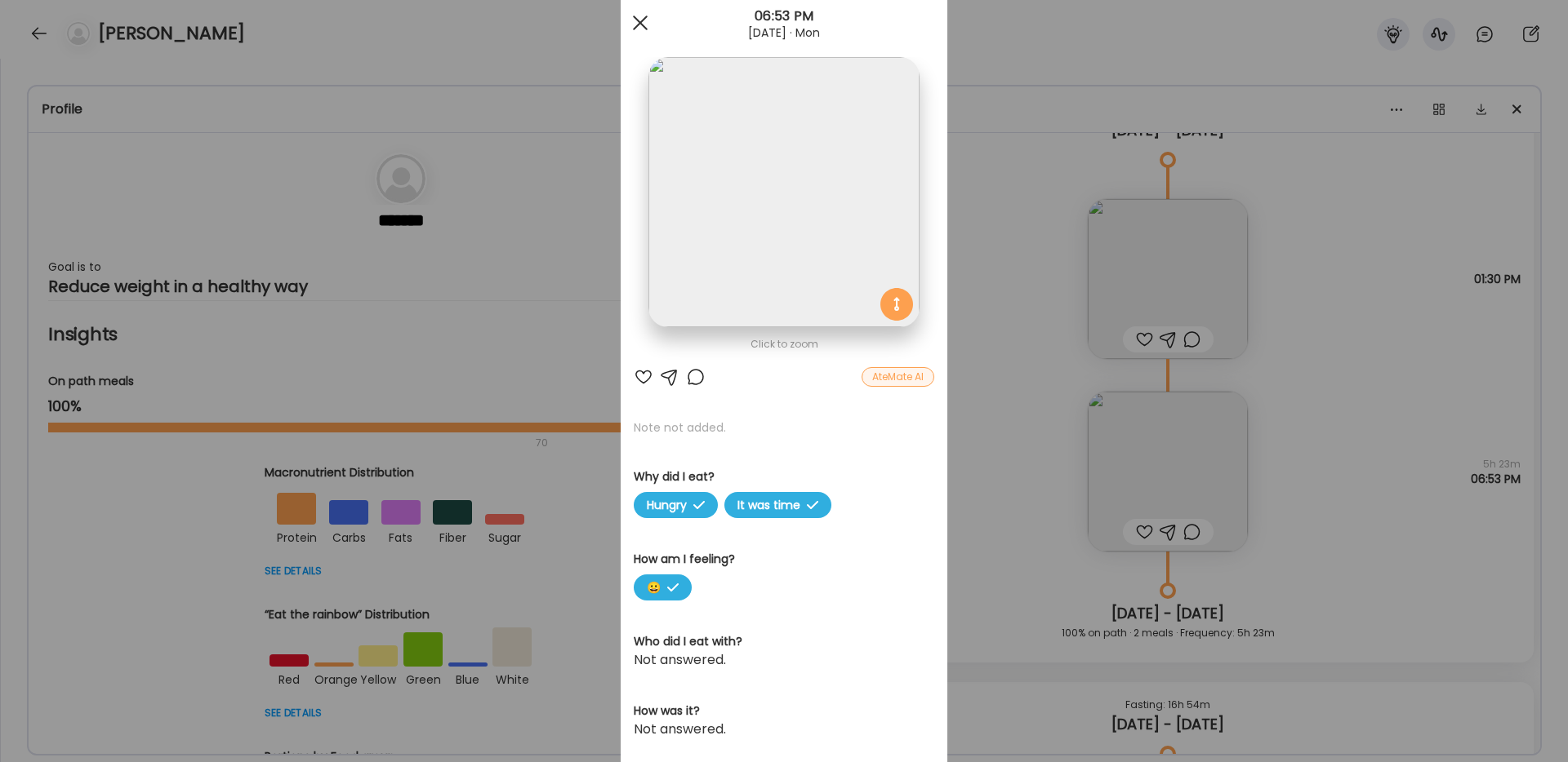
click at [637, 19] on span at bounding box center [640, 23] width 15 height 15
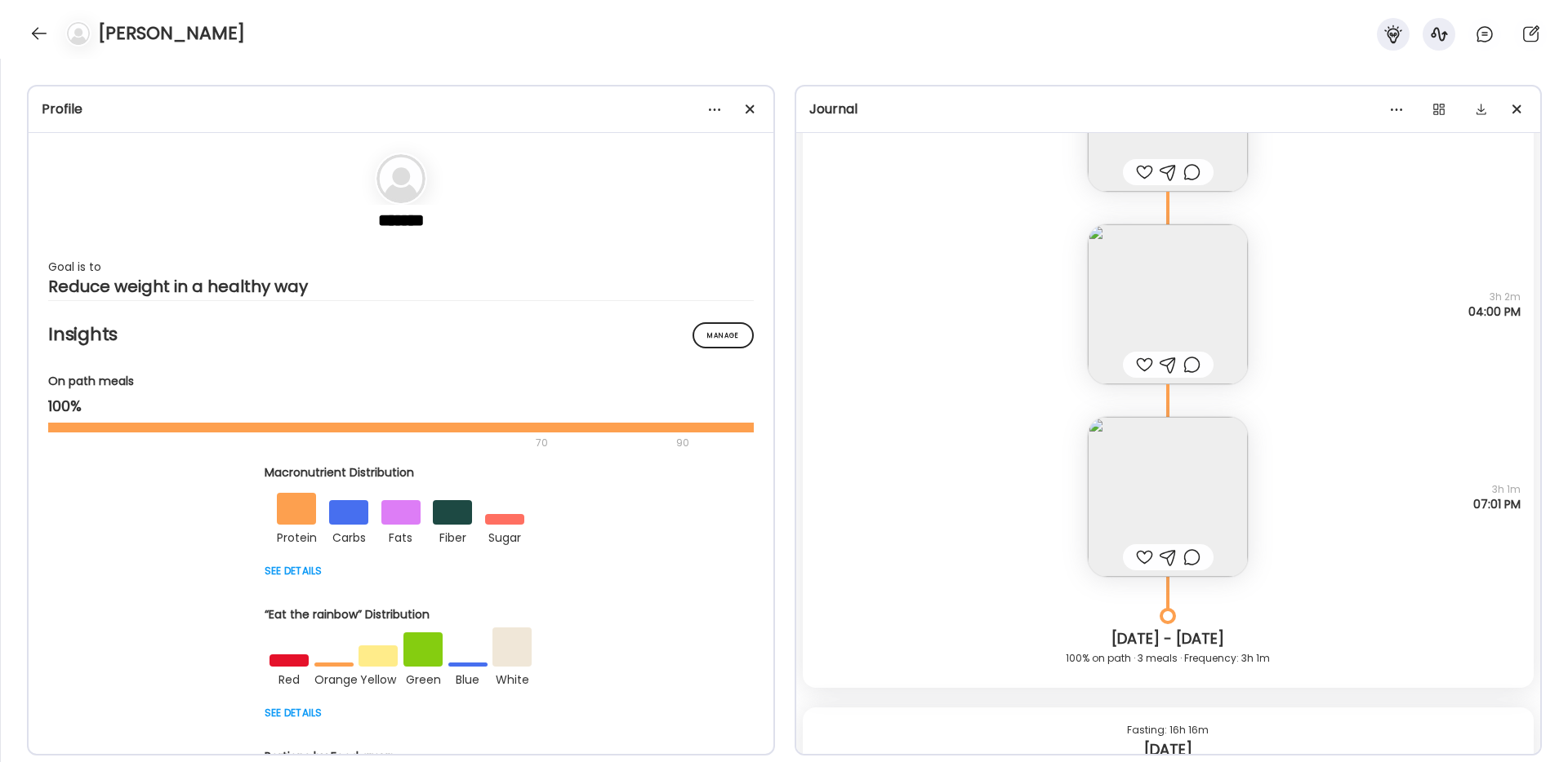
scroll to position [18928, 0]
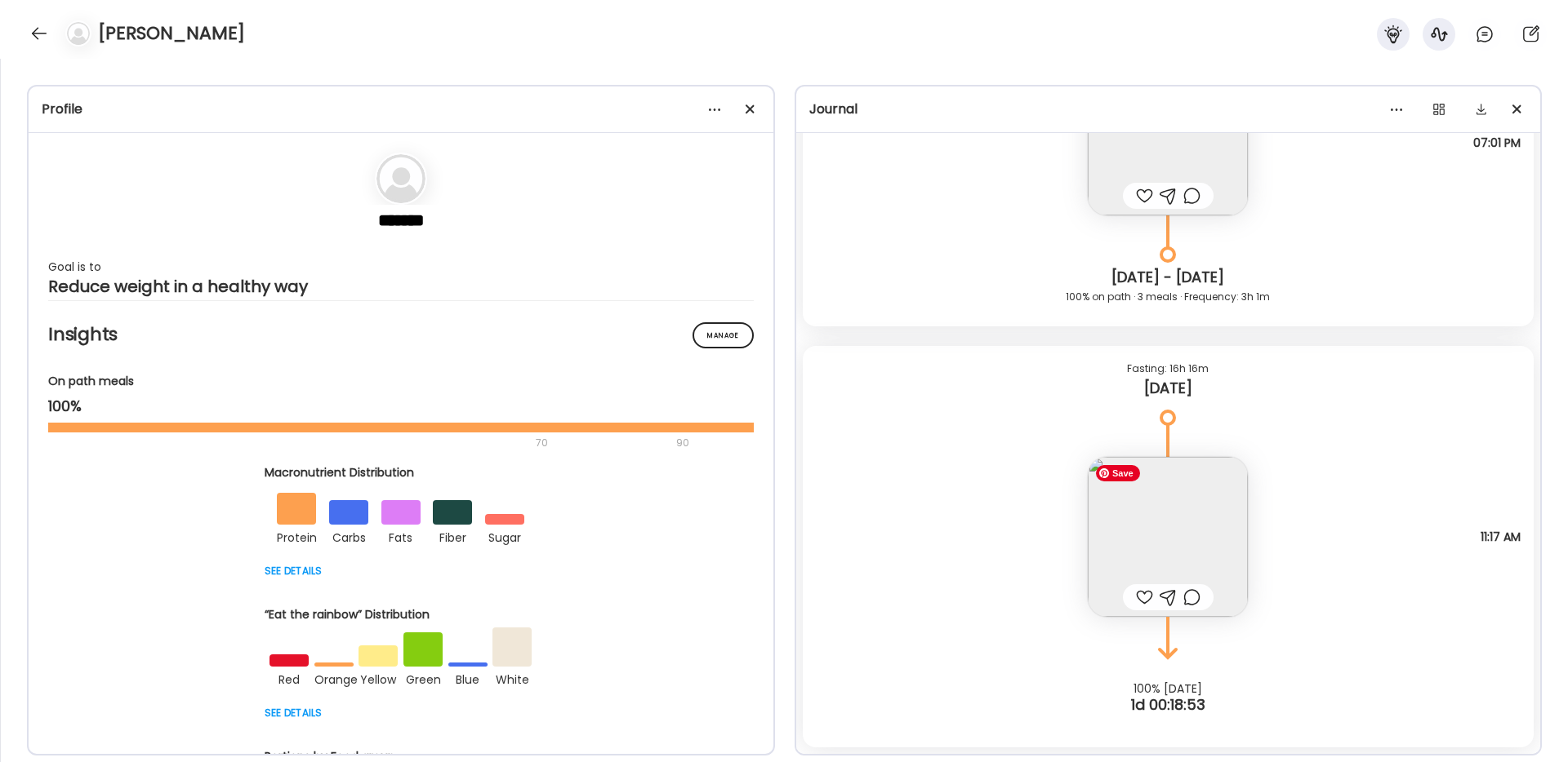
click at [1176, 537] on img at bounding box center [1167, 537] width 160 height 160
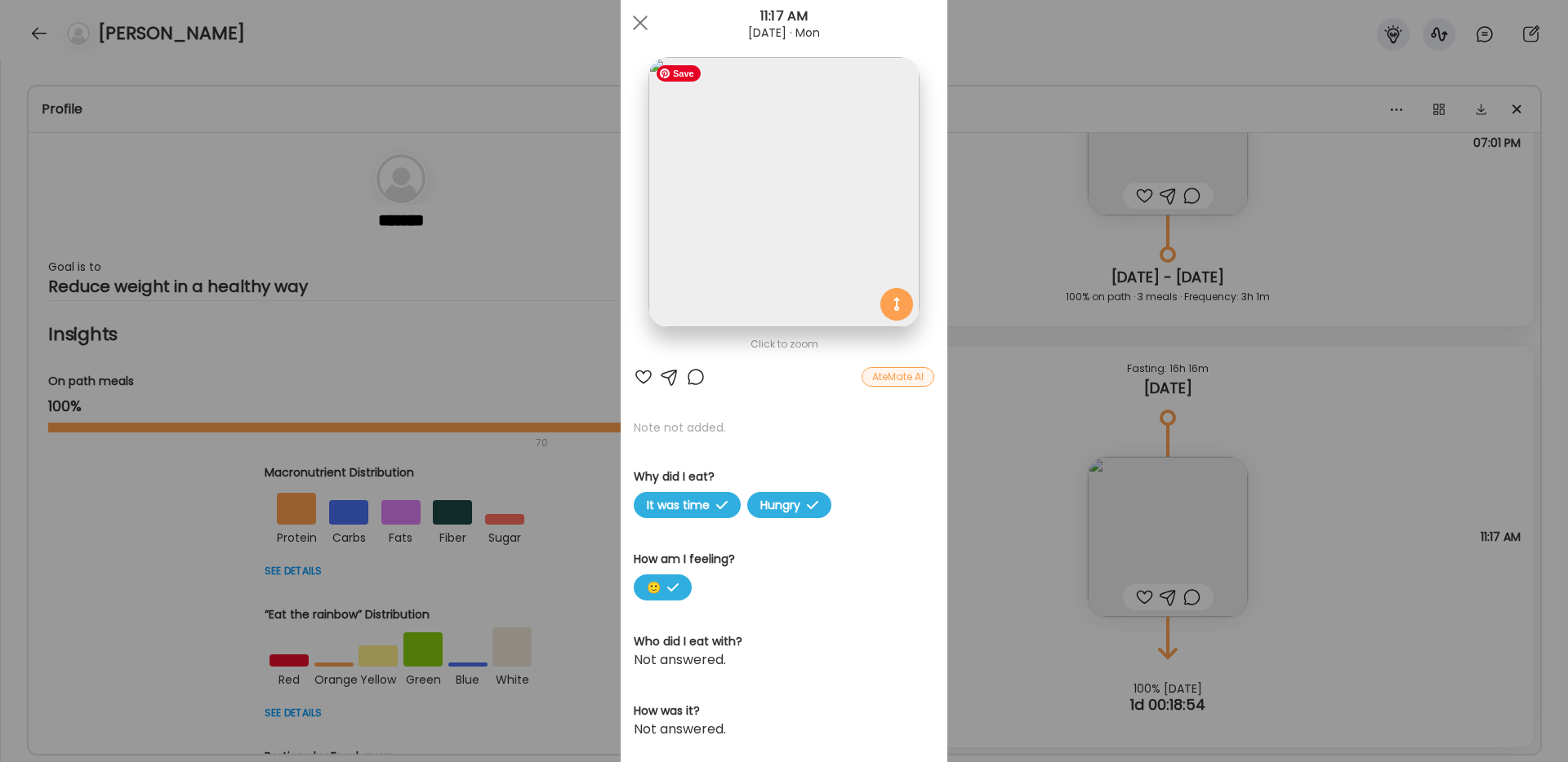
click at [791, 281] on img at bounding box center [783, 192] width 270 height 270
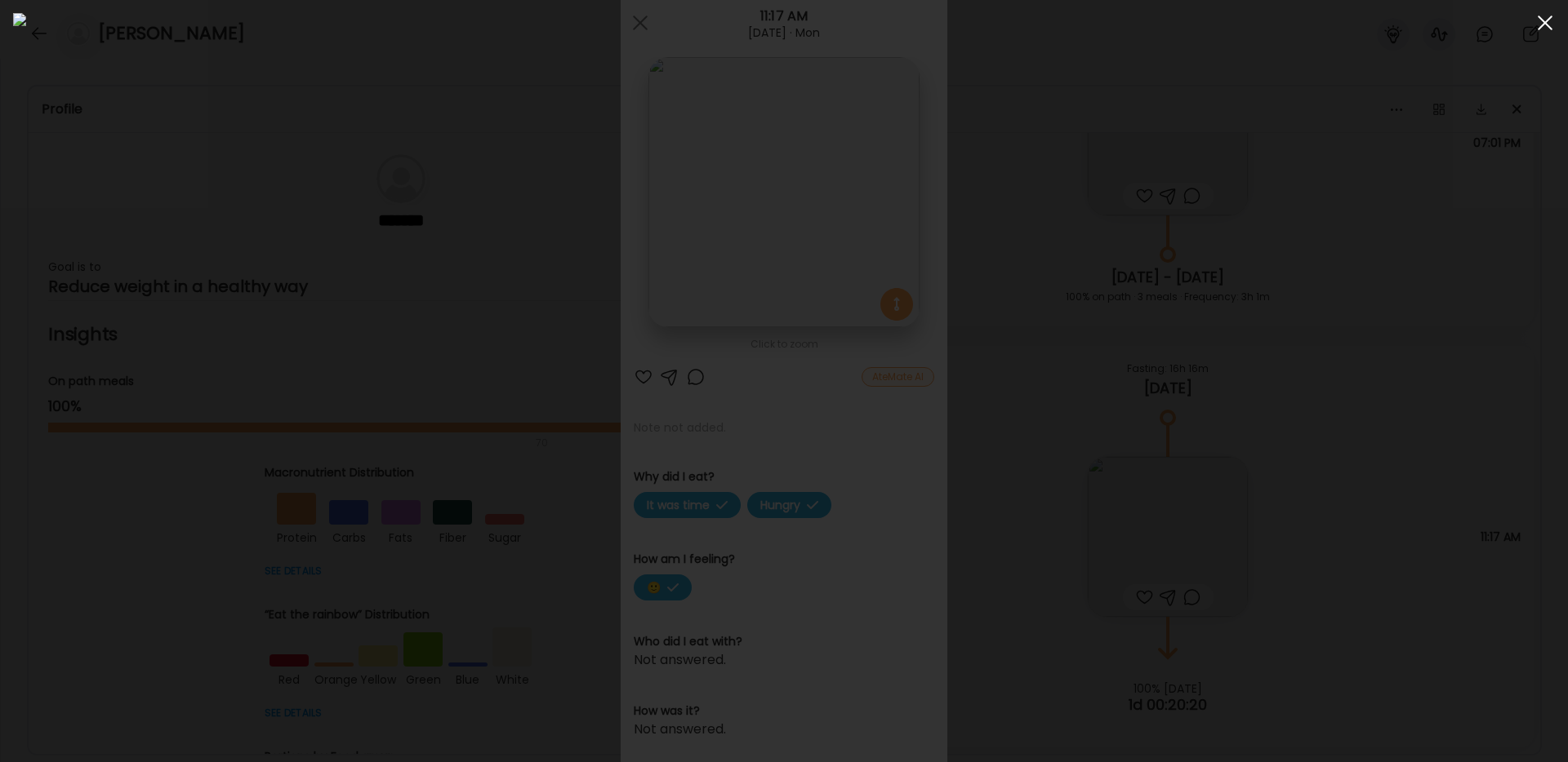
click at [1546, 26] on div at bounding box center [1545, 22] width 32 height 32
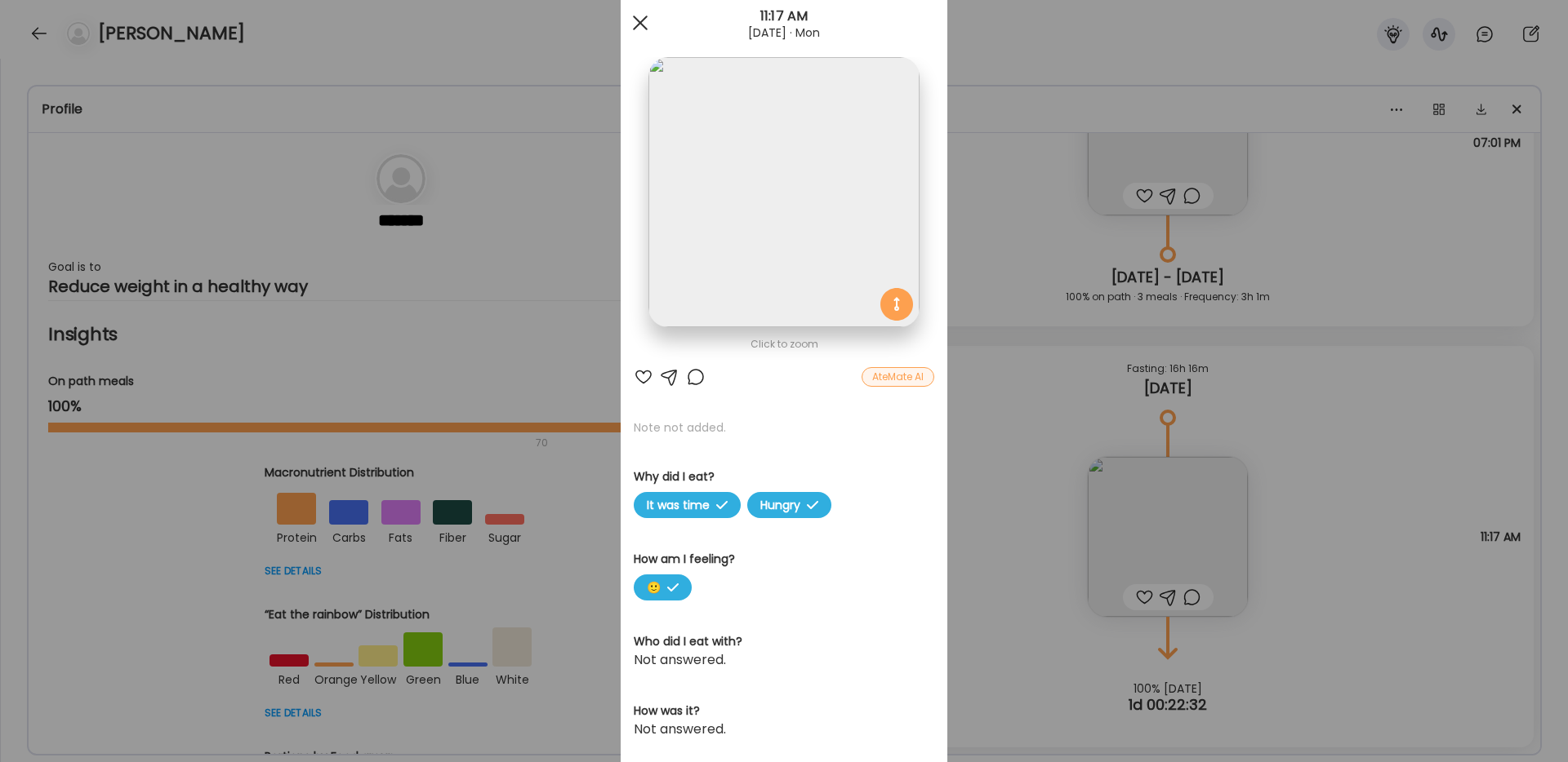
click at [635, 22] on div at bounding box center [639, 22] width 32 height 32
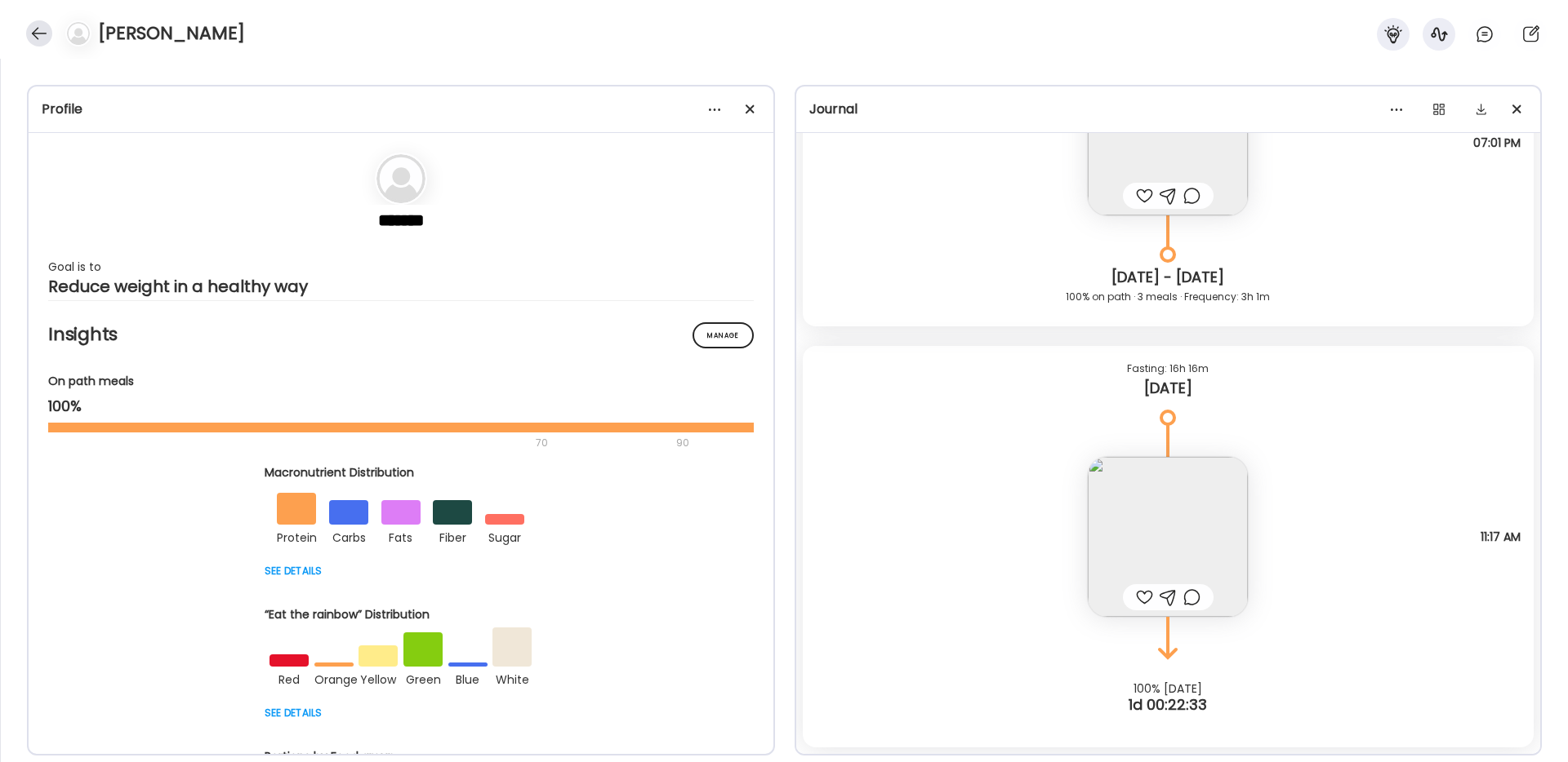
click at [42, 32] on div at bounding box center [38, 33] width 26 height 26
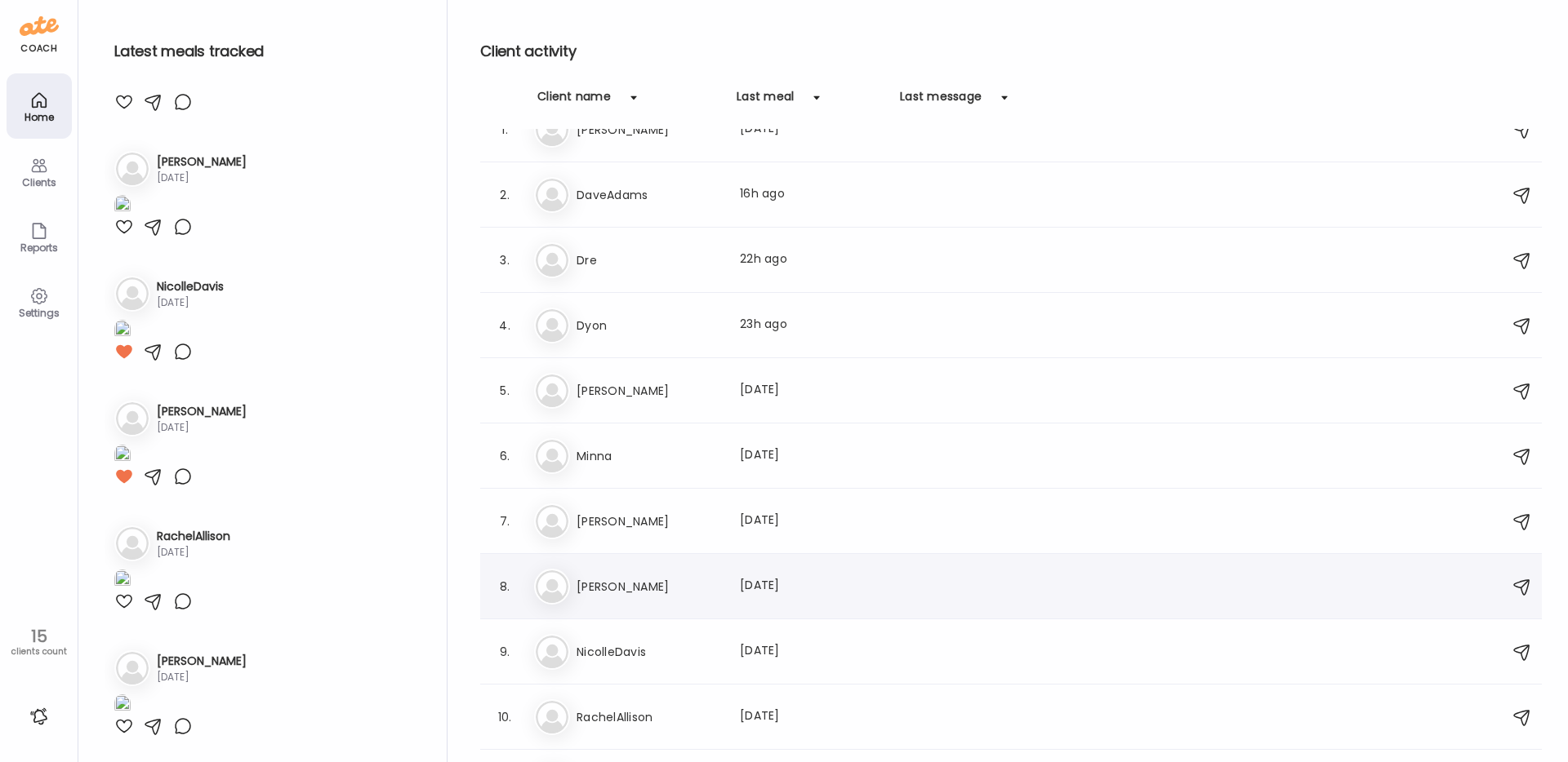
scroll to position [0, 0]
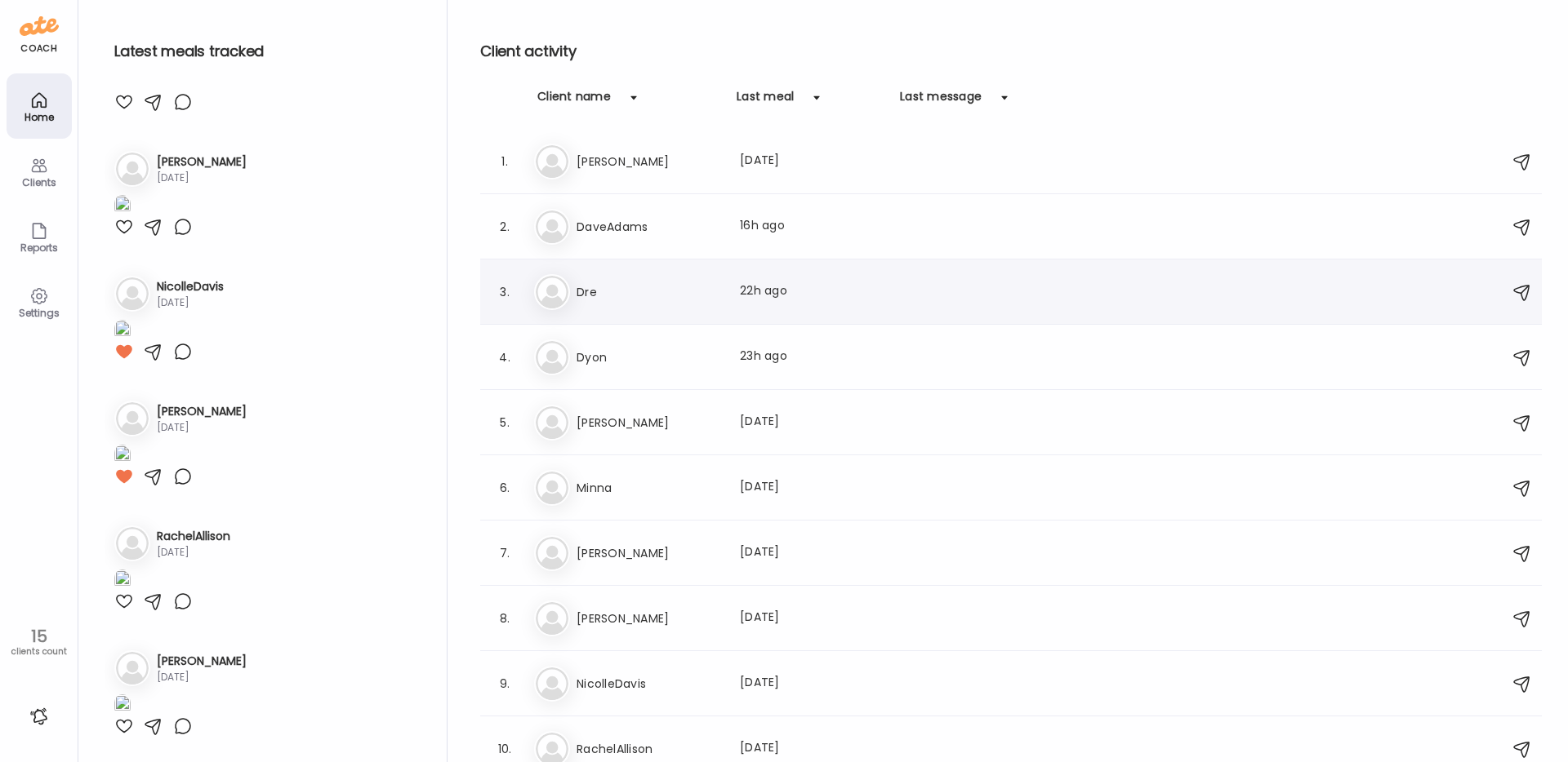
click at [796, 285] on div "Last meal: 22h ago" at bounding box center [811, 293] width 144 height 20
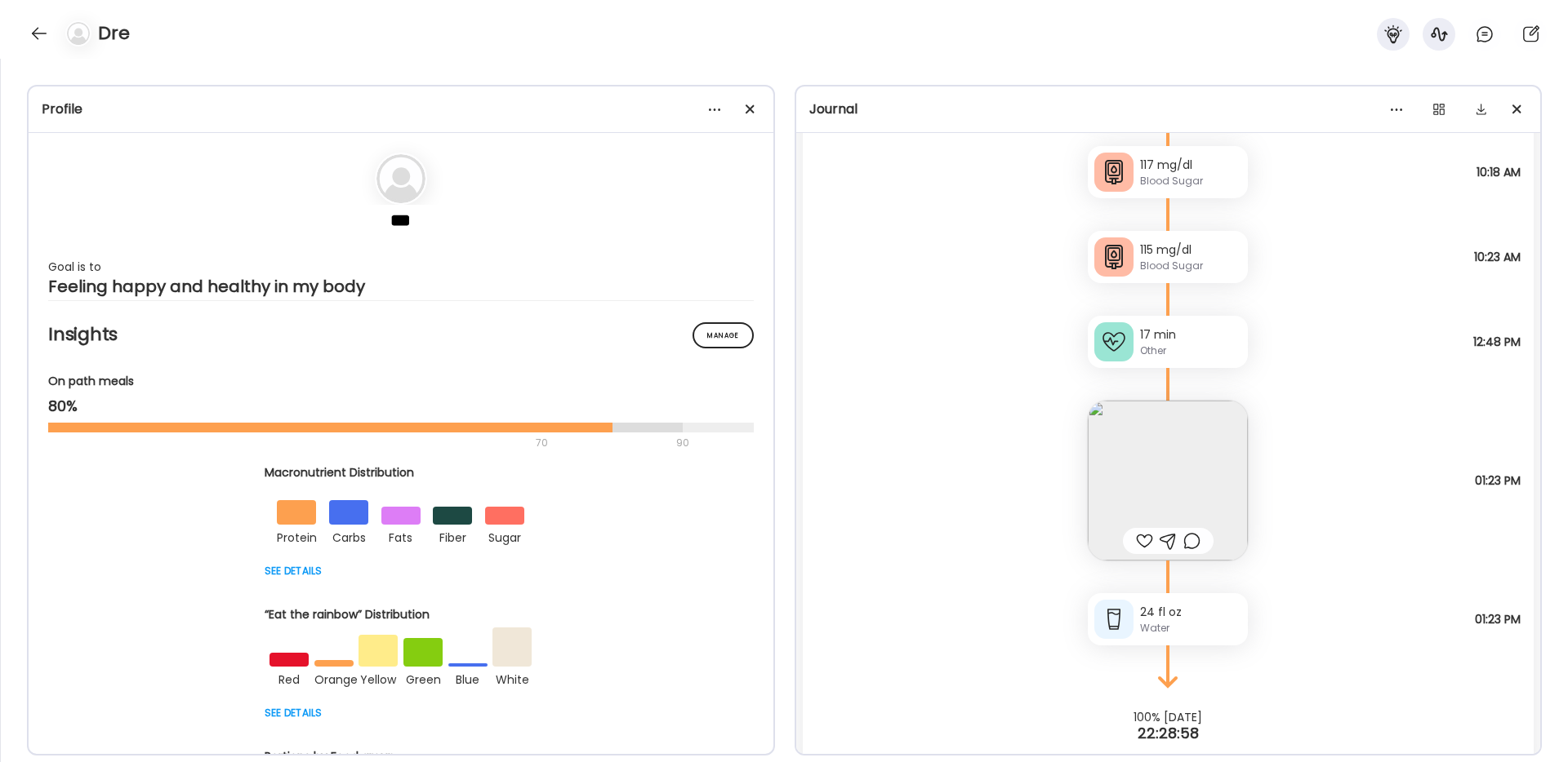
scroll to position [24009, 0]
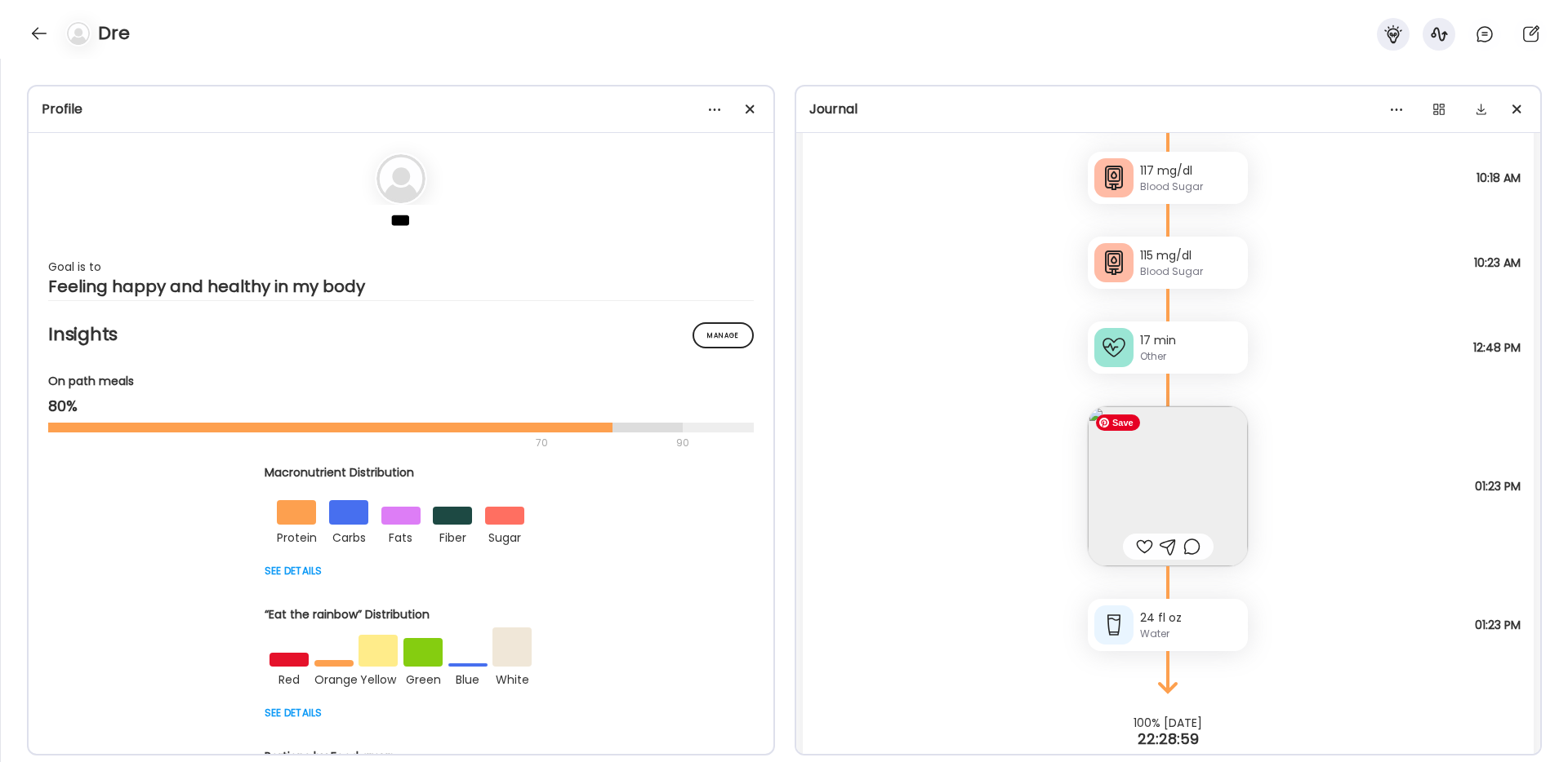
click at [1176, 514] on img at bounding box center [1167, 486] width 160 height 160
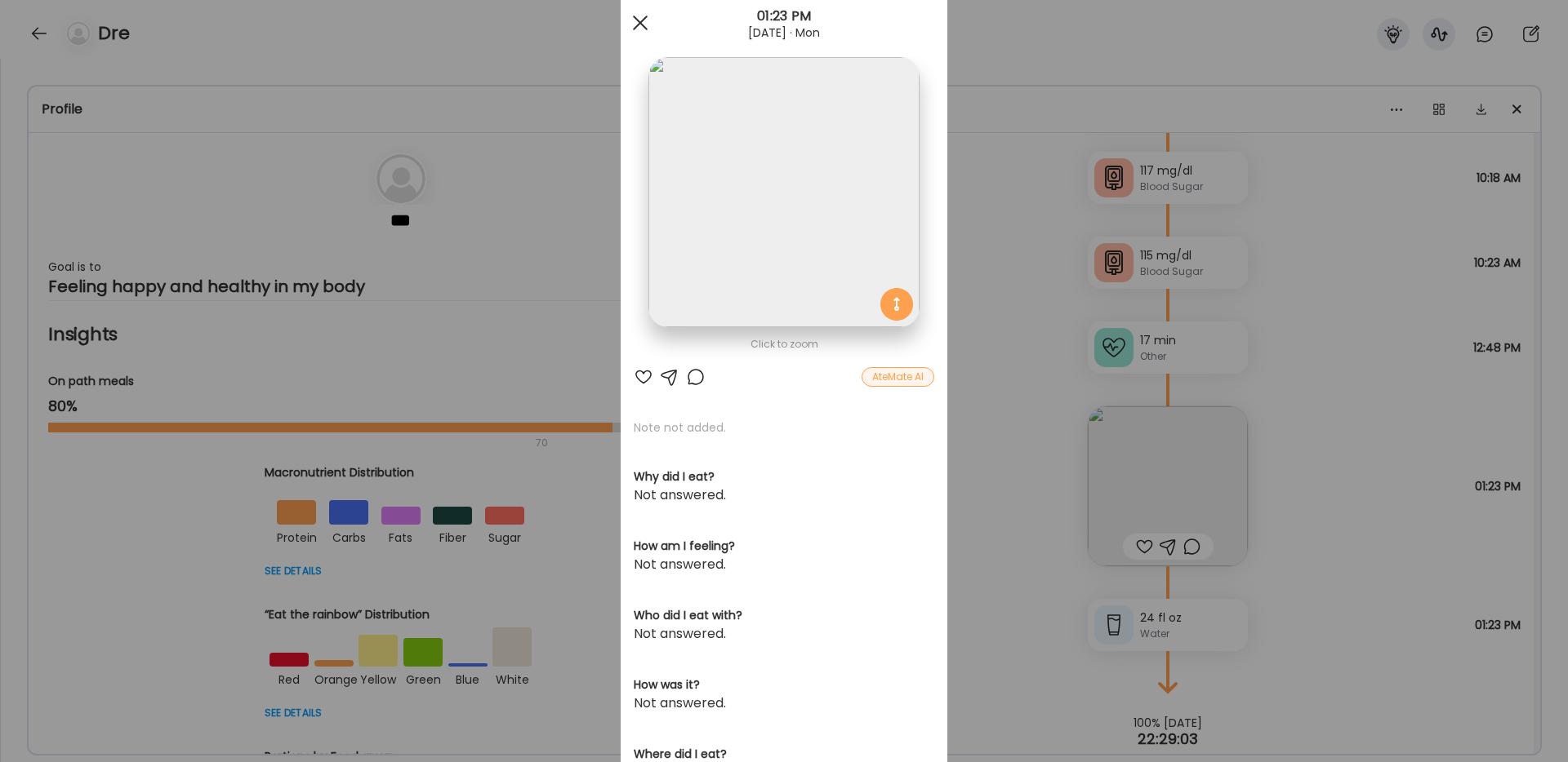
click at [639, 19] on div at bounding box center [639, 22] width 32 height 32
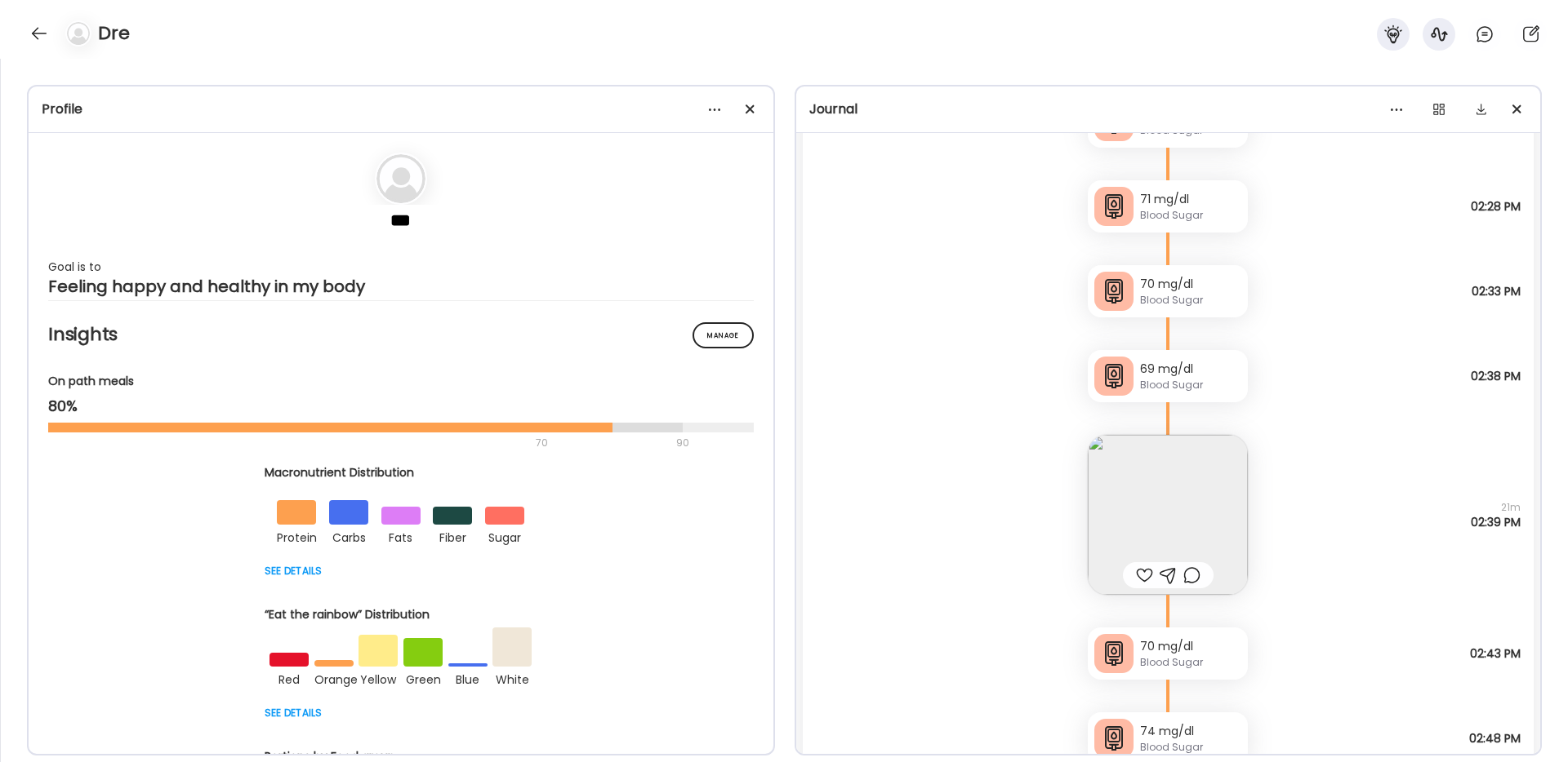
scroll to position [11255, 0]
click at [1212, 503] on img at bounding box center [1167, 512] width 160 height 160
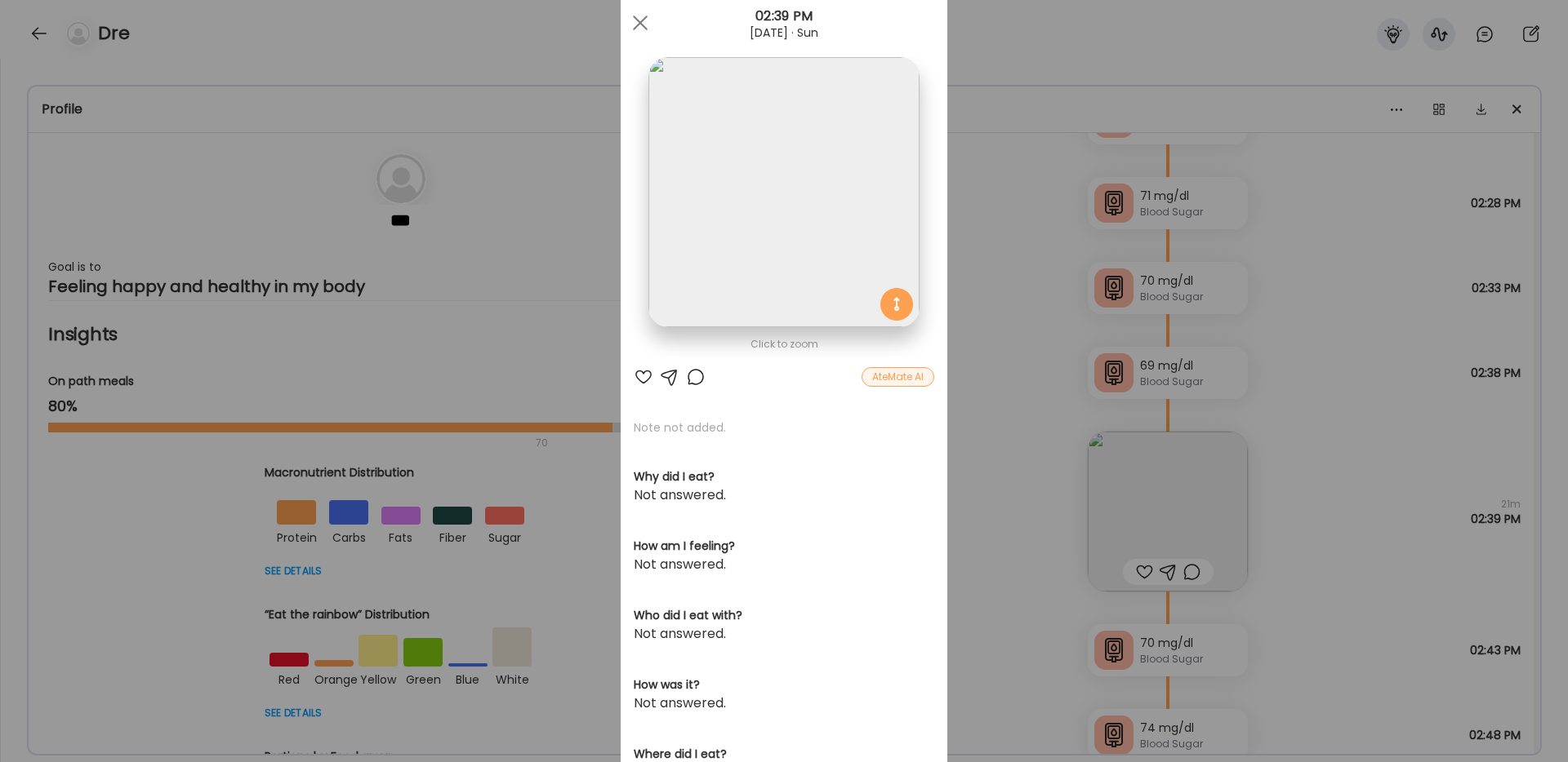
click at [901, 367] on div "AteMate AI" at bounding box center [897, 377] width 72 height 20
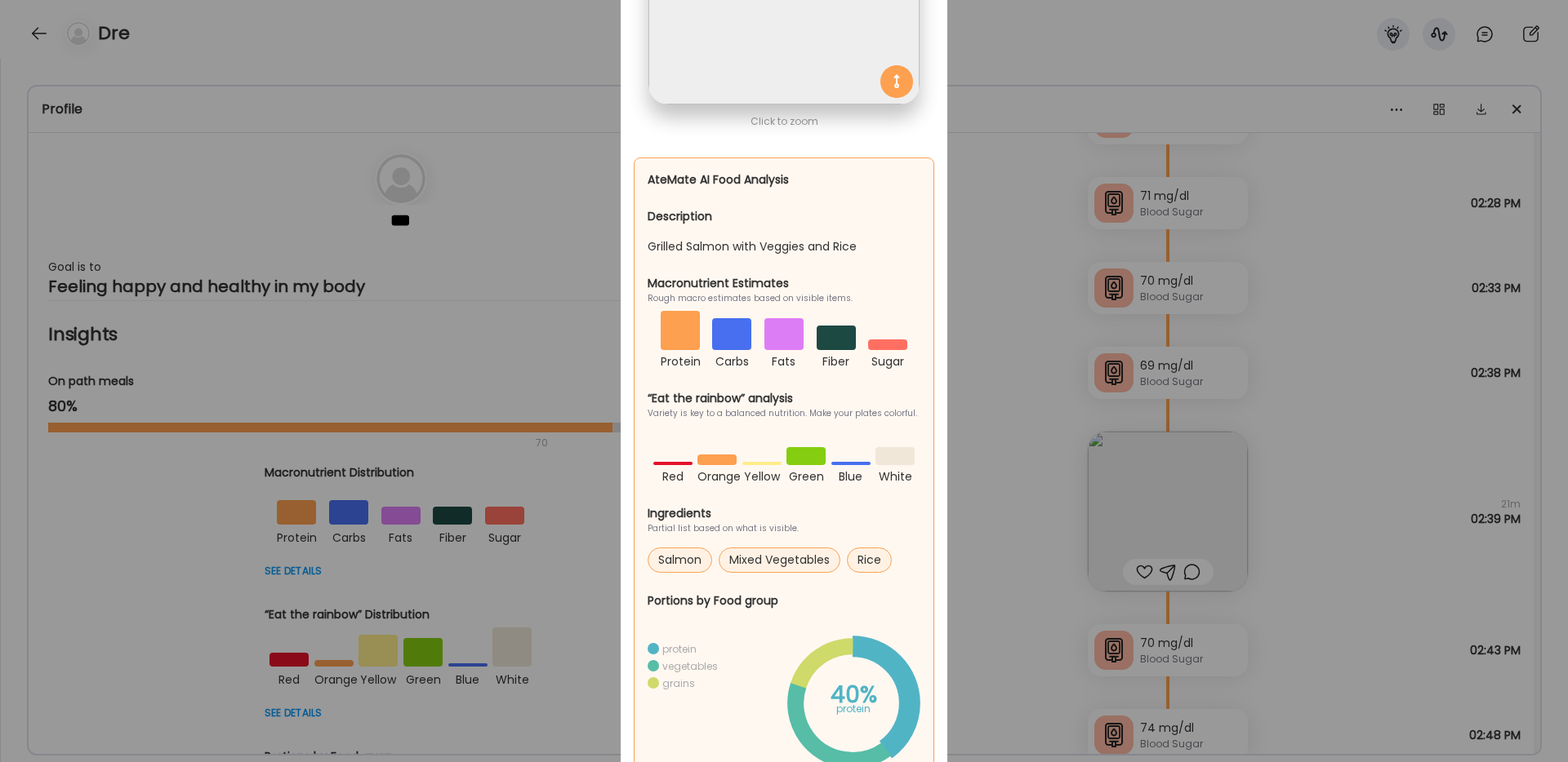
scroll to position [0, 0]
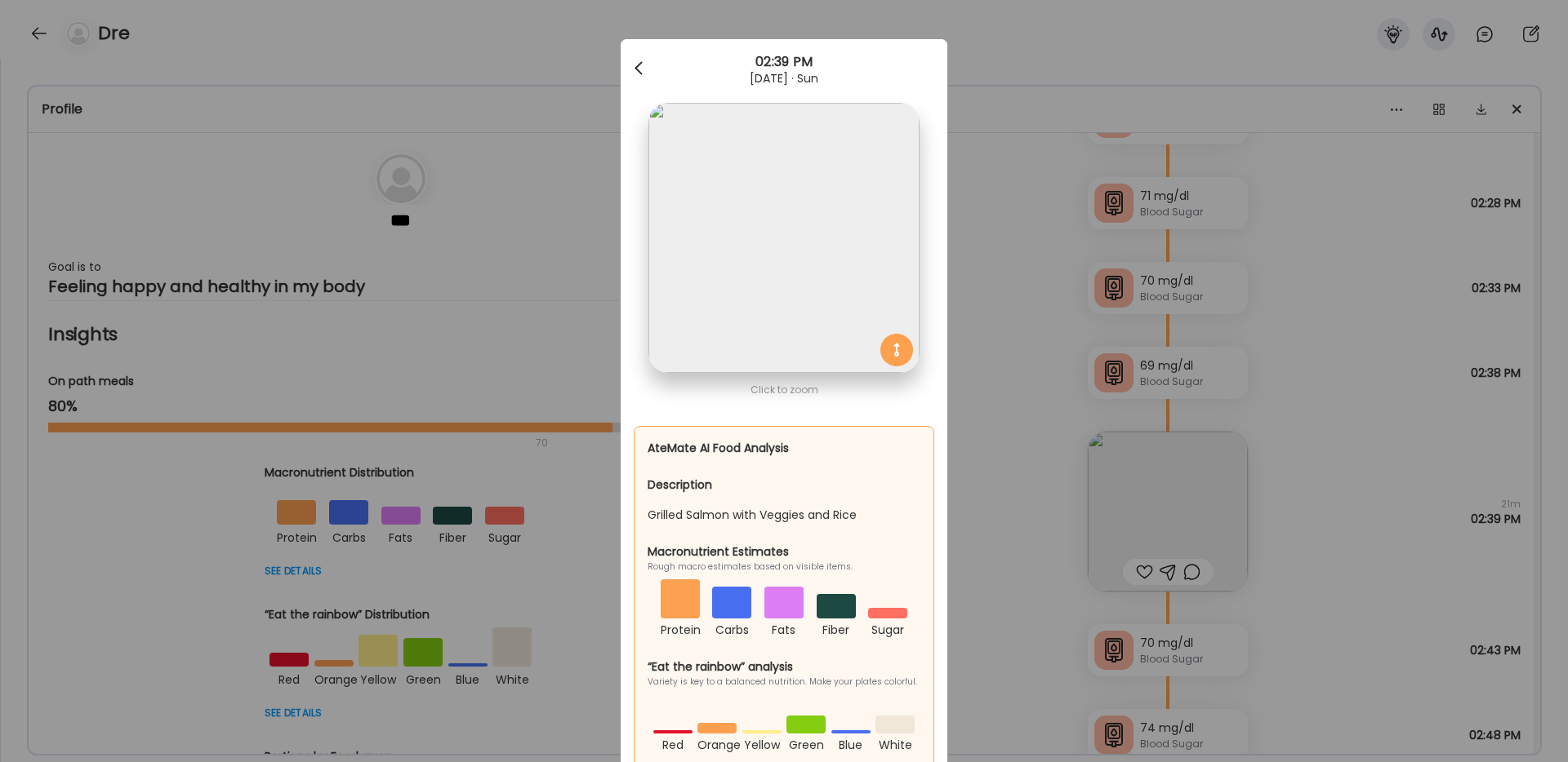
click at [638, 69] on span at bounding box center [639, 66] width 8 height 8
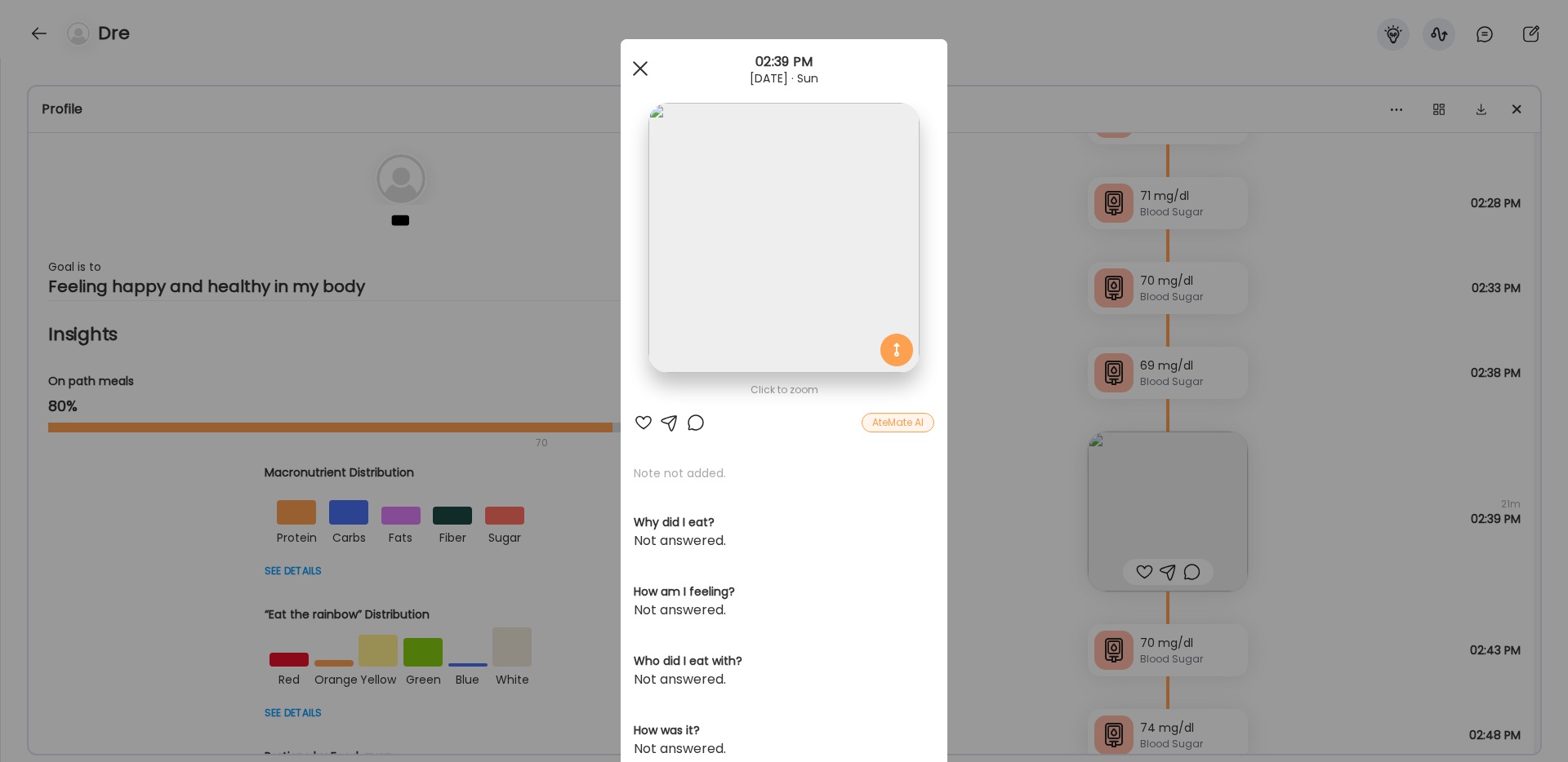
click at [639, 69] on span at bounding box center [640, 69] width 15 height 15
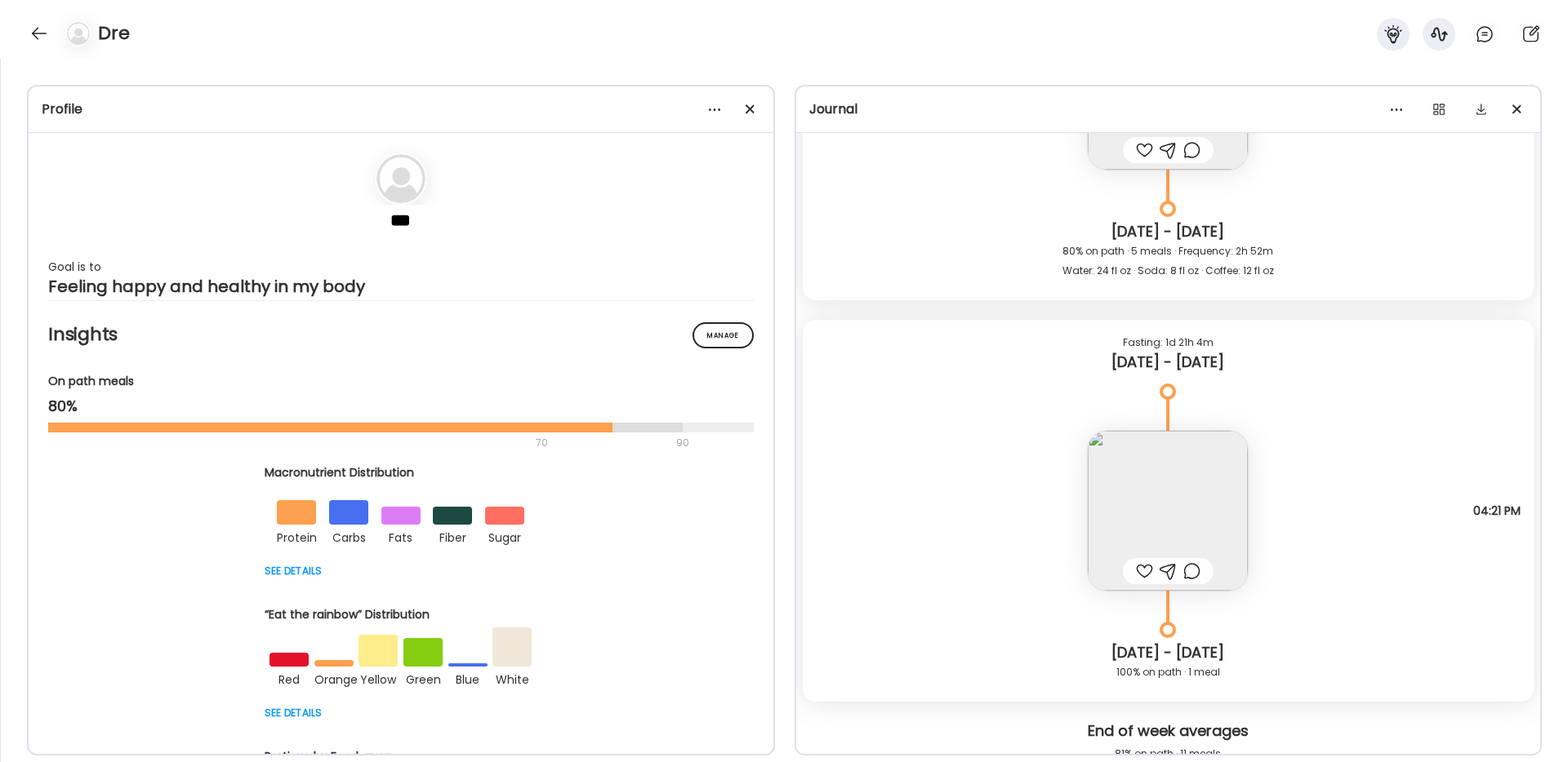
scroll to position [4830, 0]
click at [1186, 514] on img at bounding box center [1167, 513] width 160 height 160
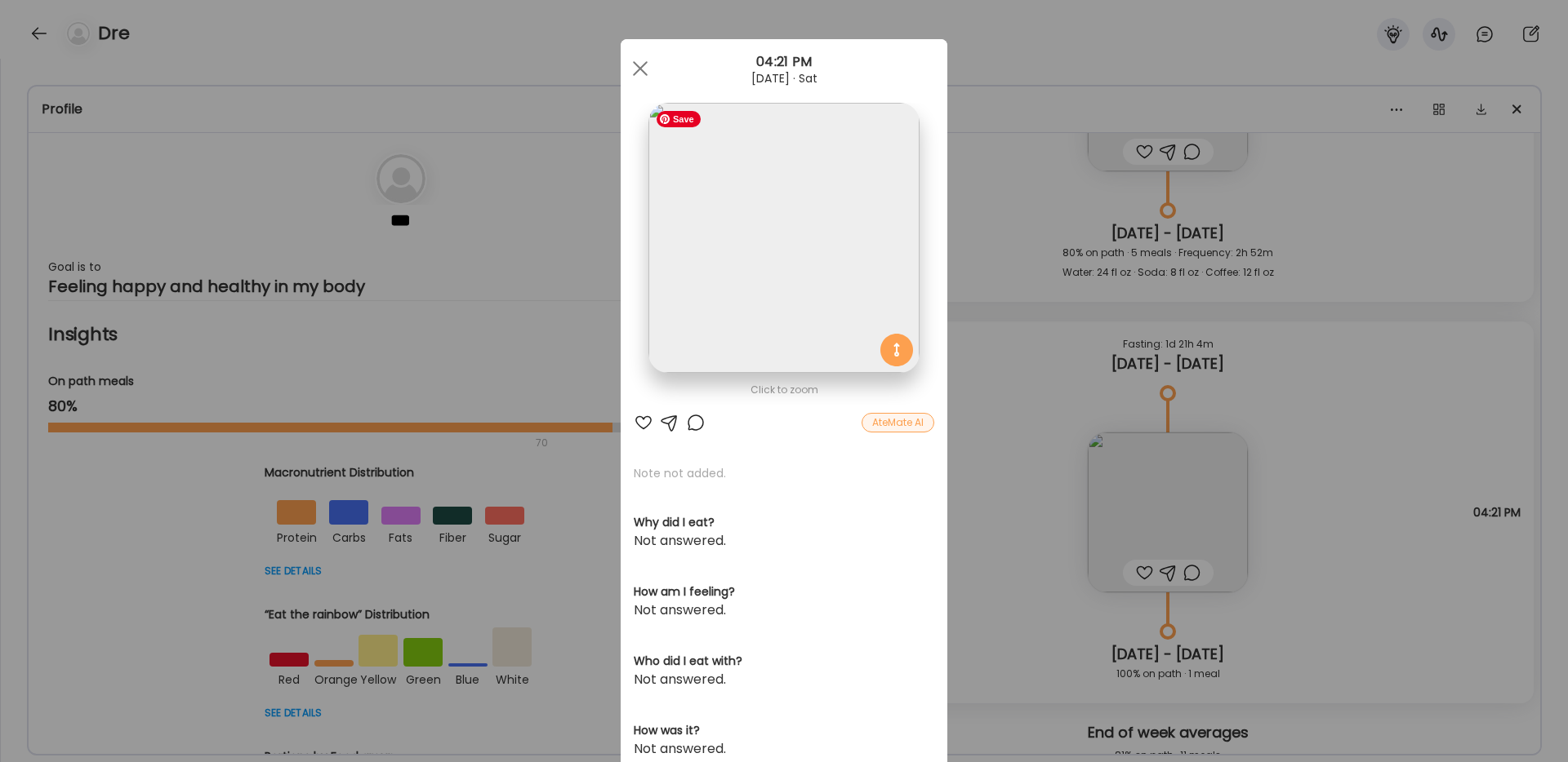
click at [783, 274] on img at bounding box center [783, 238] width 270 height 270
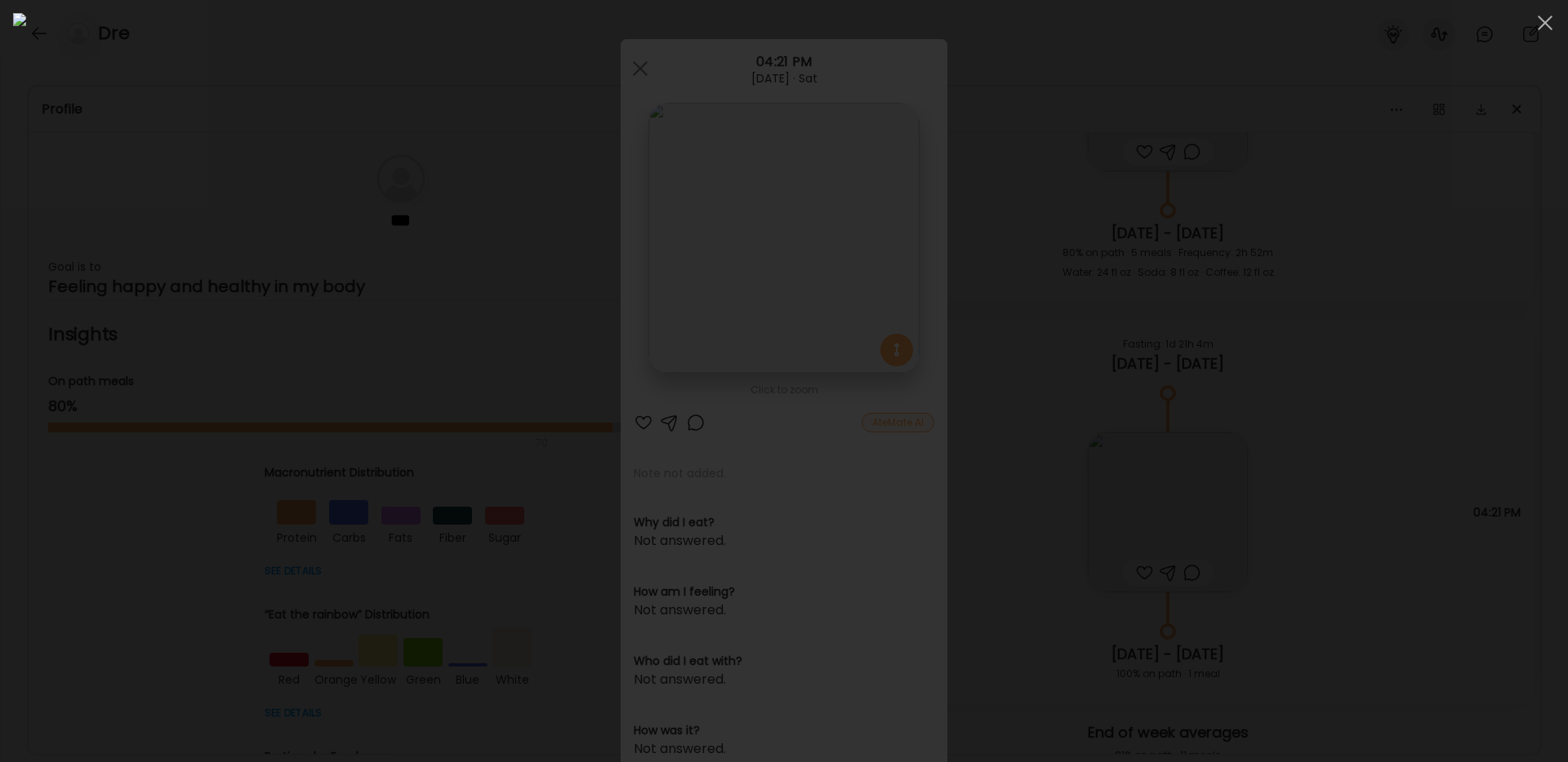
click at [1267, 130] on div at bounding box center [784, 381] width 1541 height 736
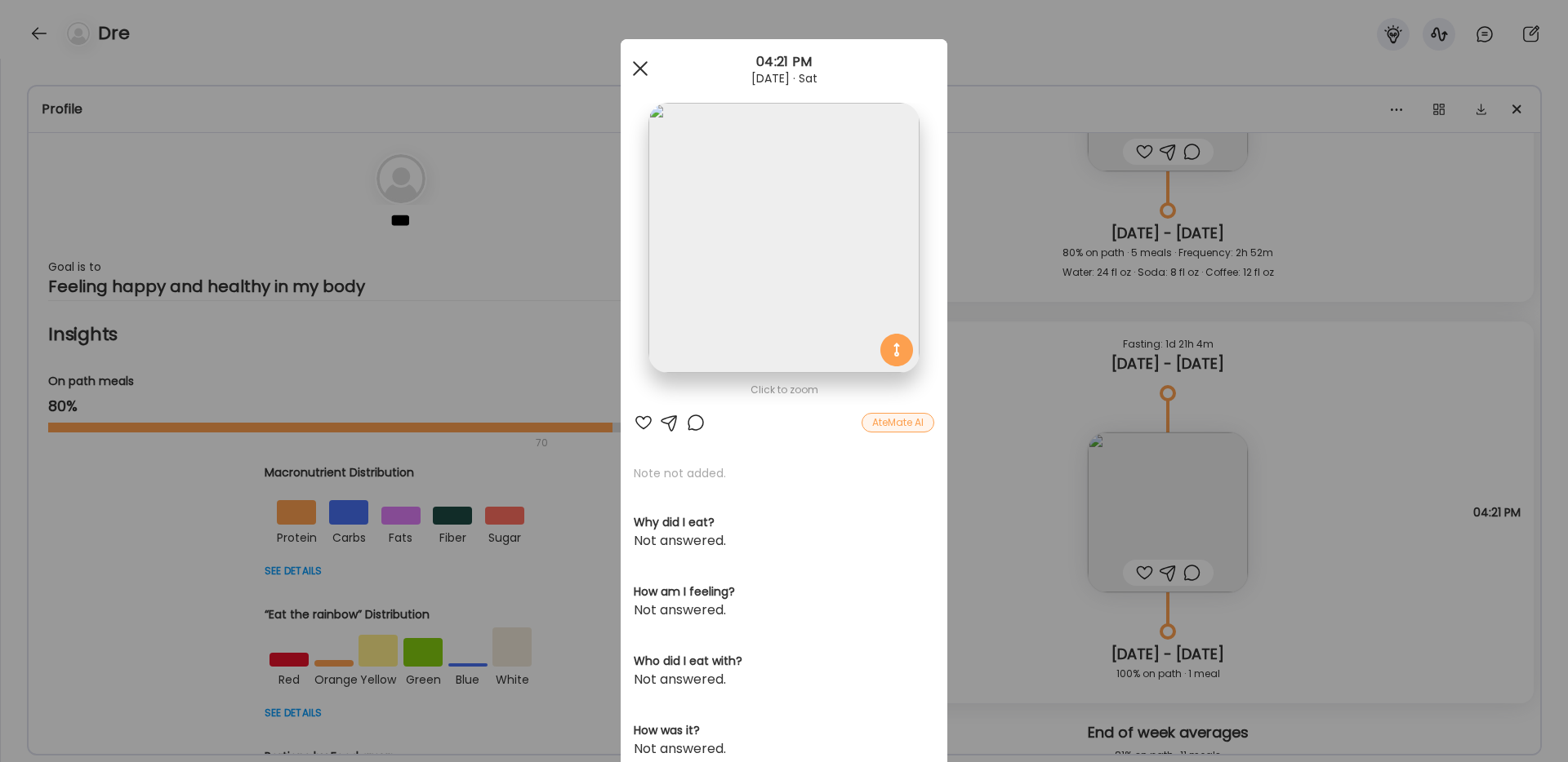
click at [643, 67] on div at bounding box center [639, 68] width 32 height 32
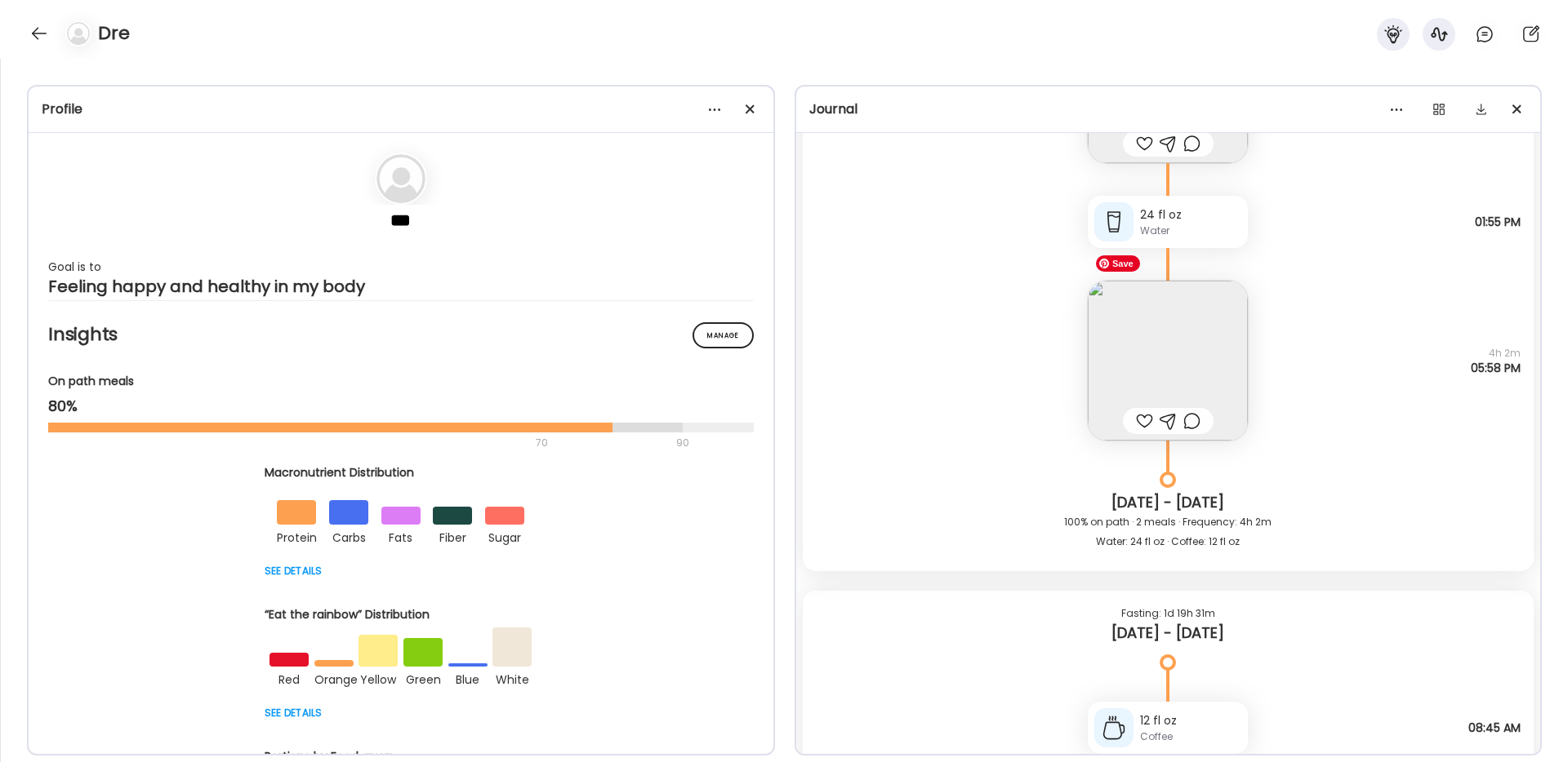
scroll to position [2126, 0]
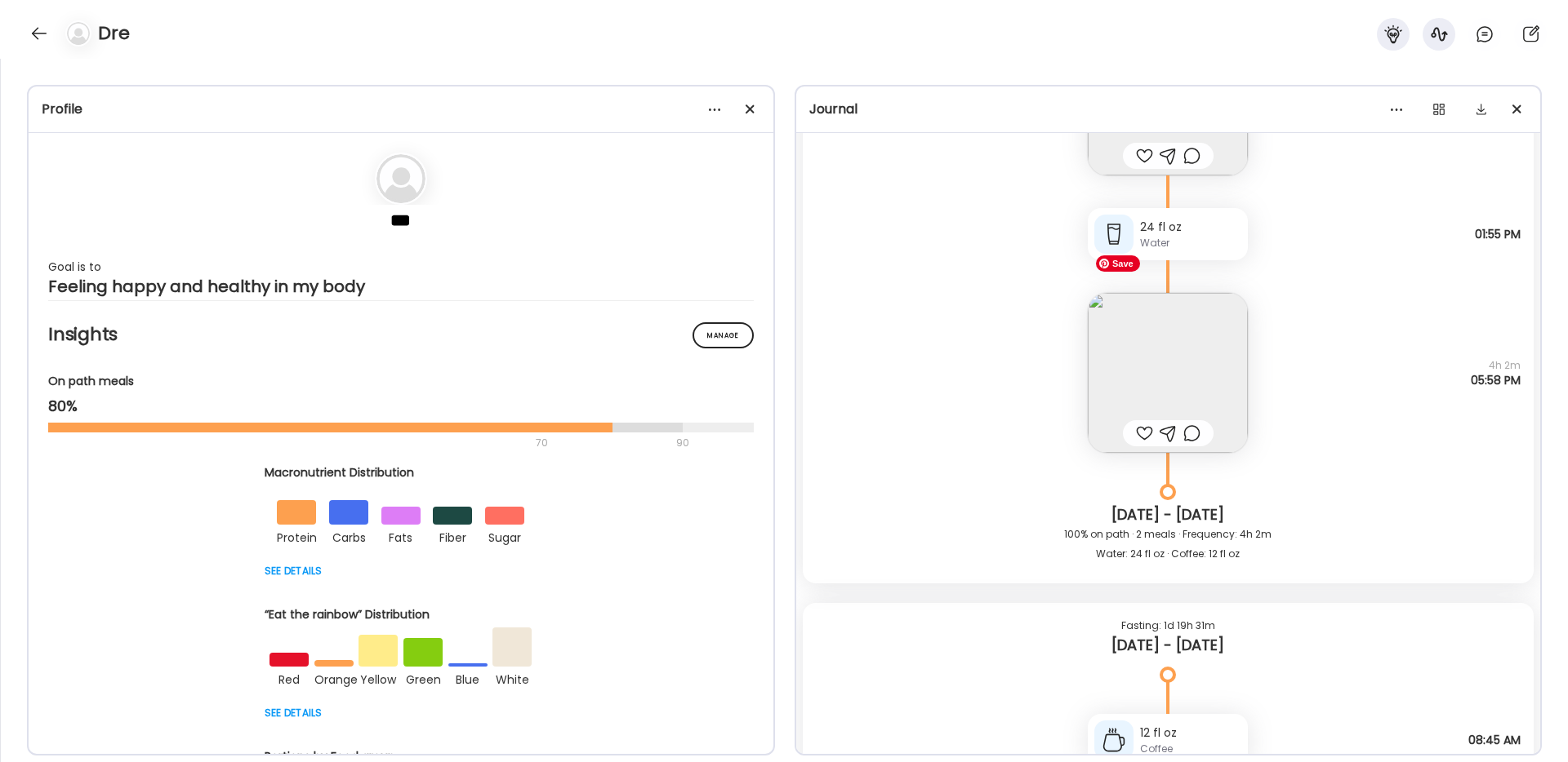
click at [1157, 366] on img at bounding box center [1167, 373] width 160 height 160
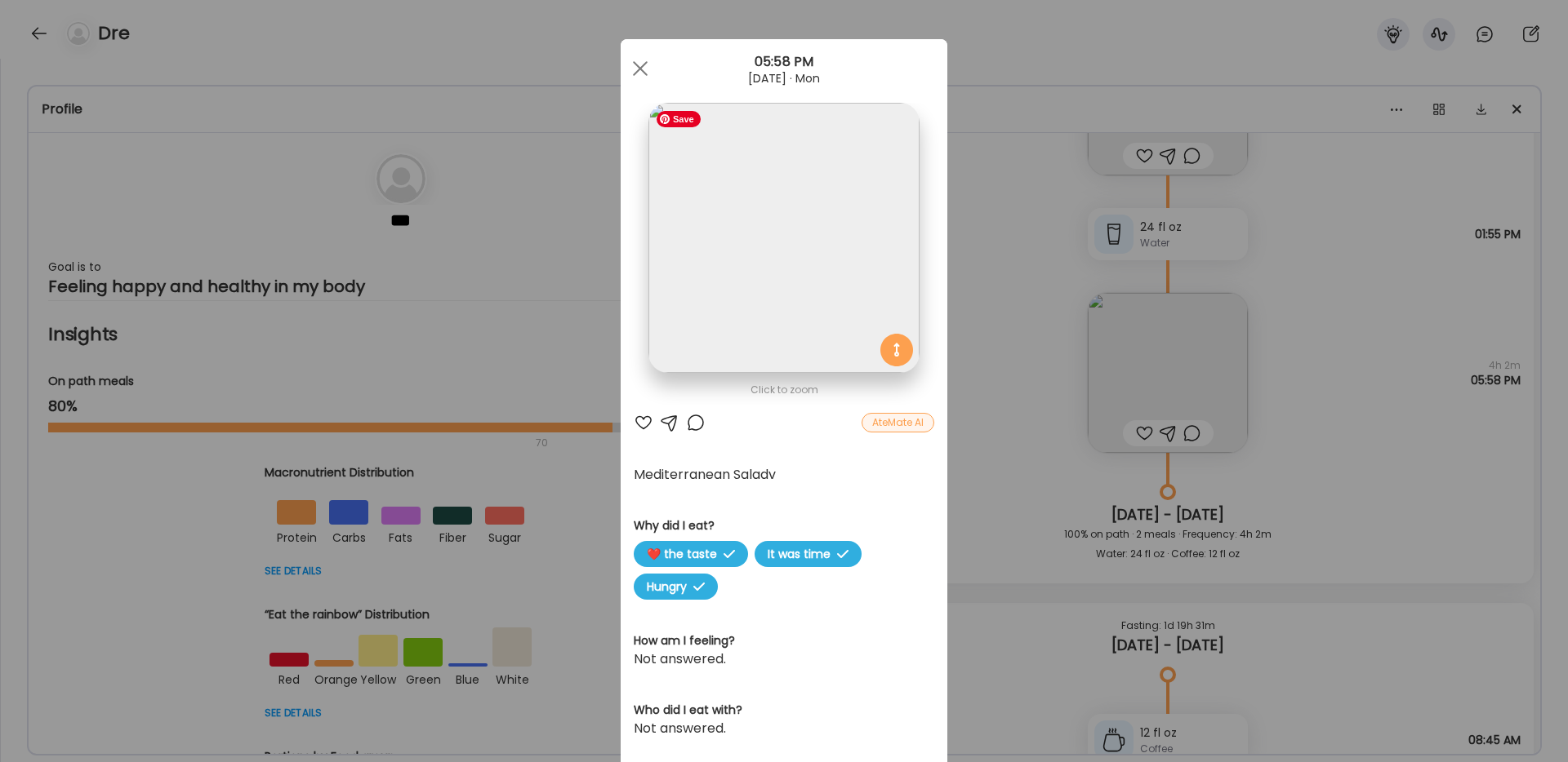
click at [796, 257] on img at bounding box center [783, 238] width 270 height 270
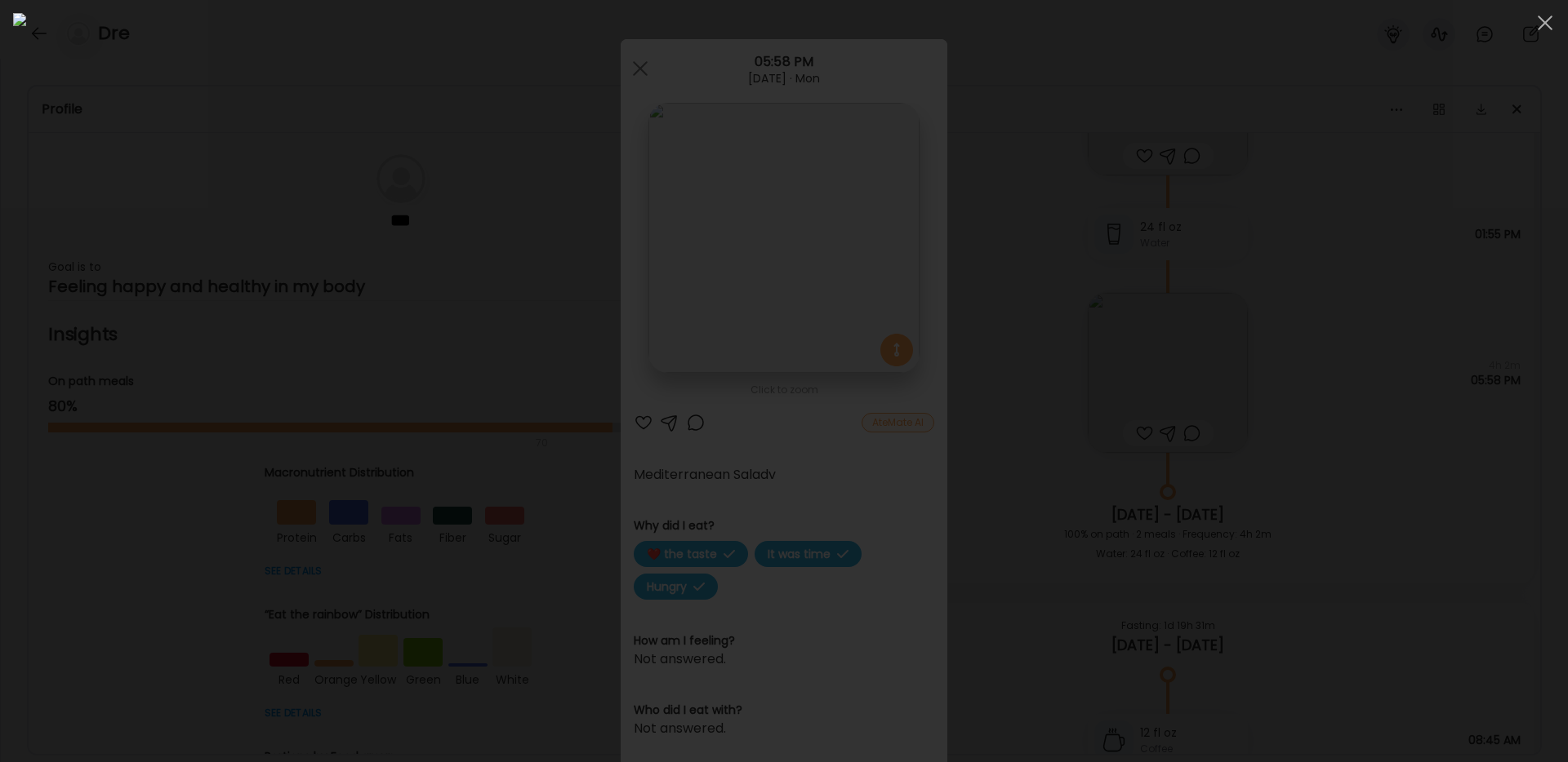
click at [1306, 143] on div at bounding box center [784, 381] width 1541 height 736
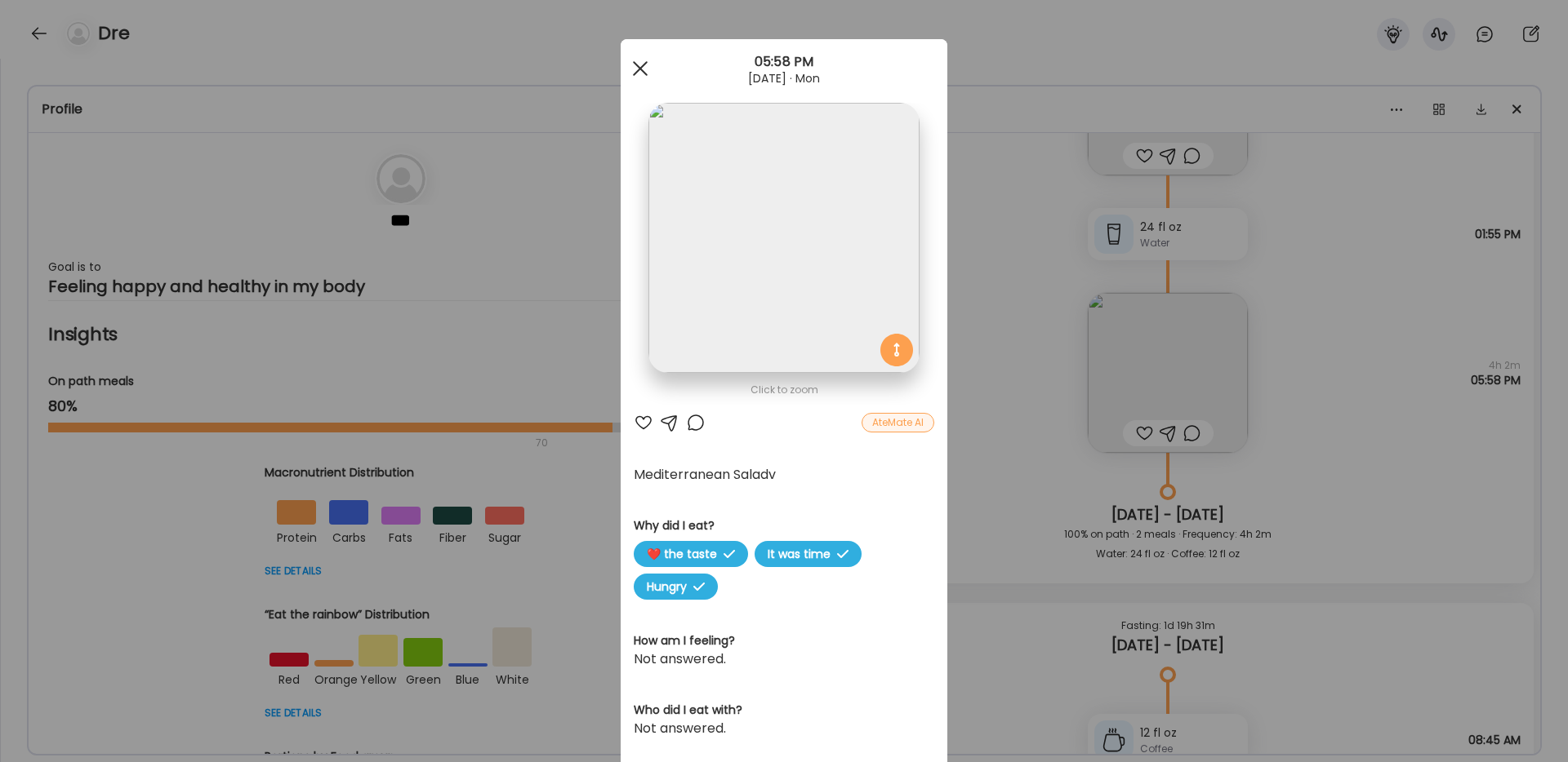
click at [645, 69] on div at bounding box center [639, 68] width 32 height 32
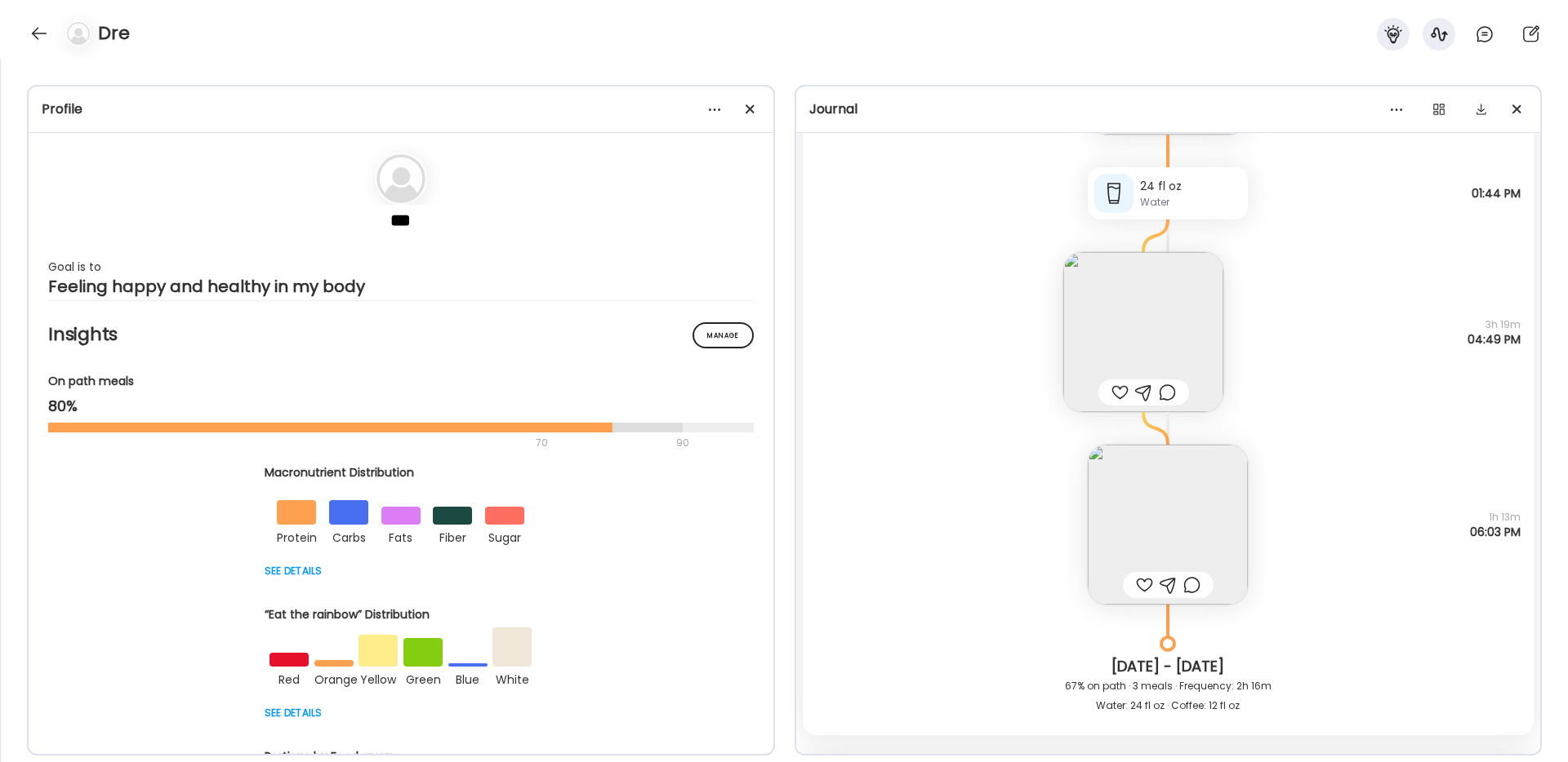
scroll to position [2952, 0]
click at [1171, 484] on img at bounding box center [1167, 523] width 160 height 160
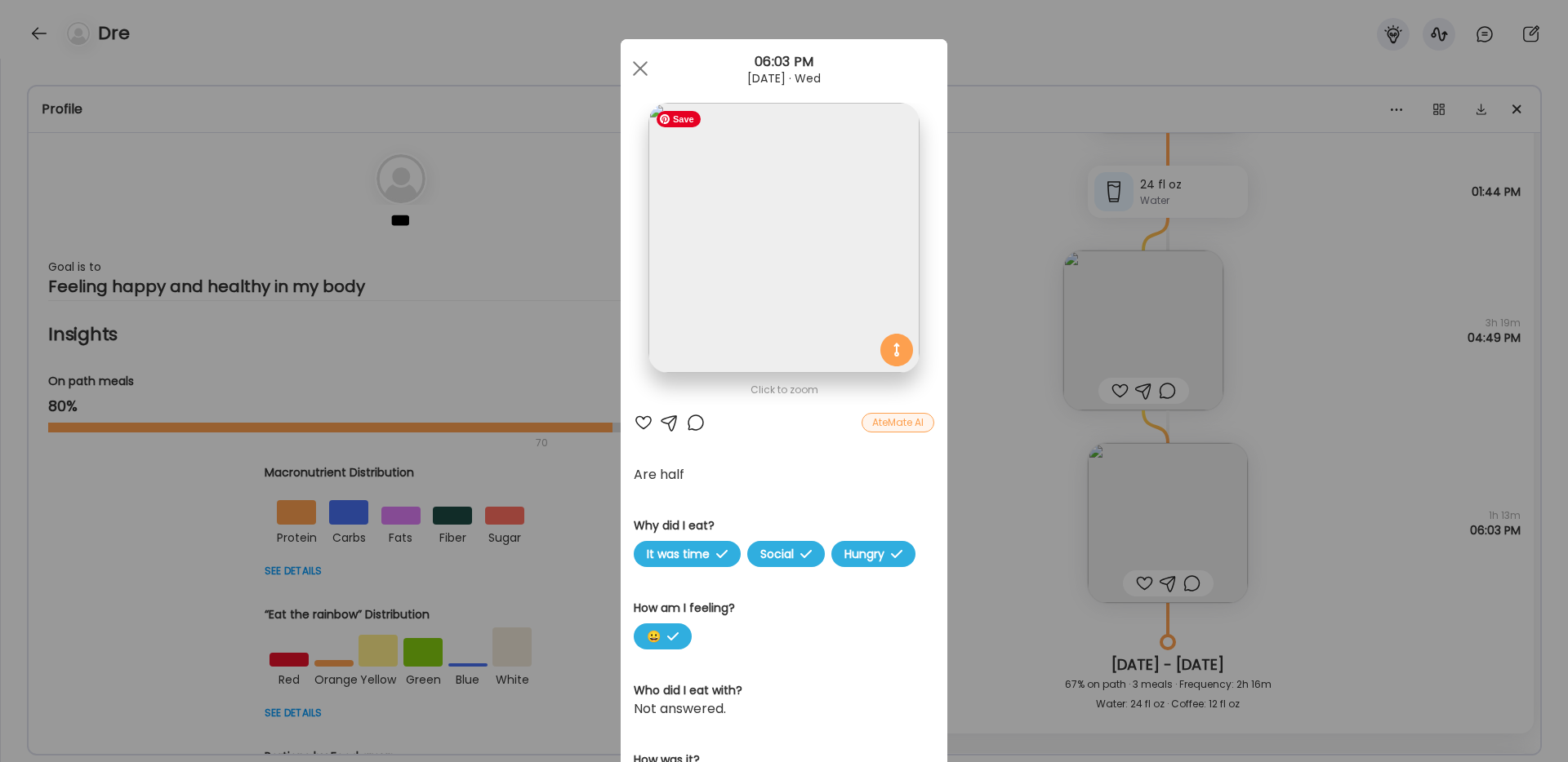
click at [821, 295] on img at bounding box center [783, 238] width 270 height 270
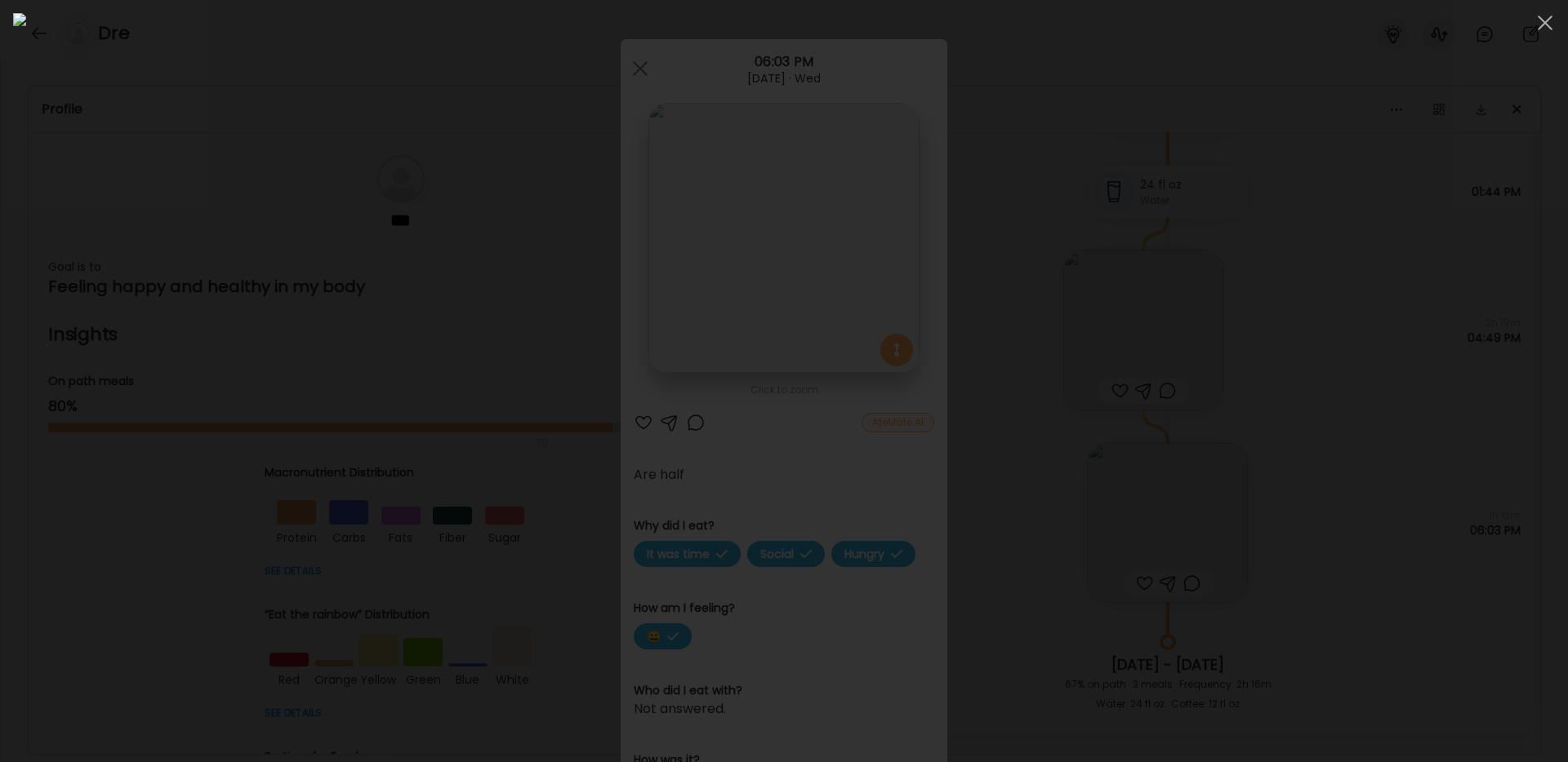
click at [1442, 127] on div at bounding box center [784, 381] width 1541 height 736
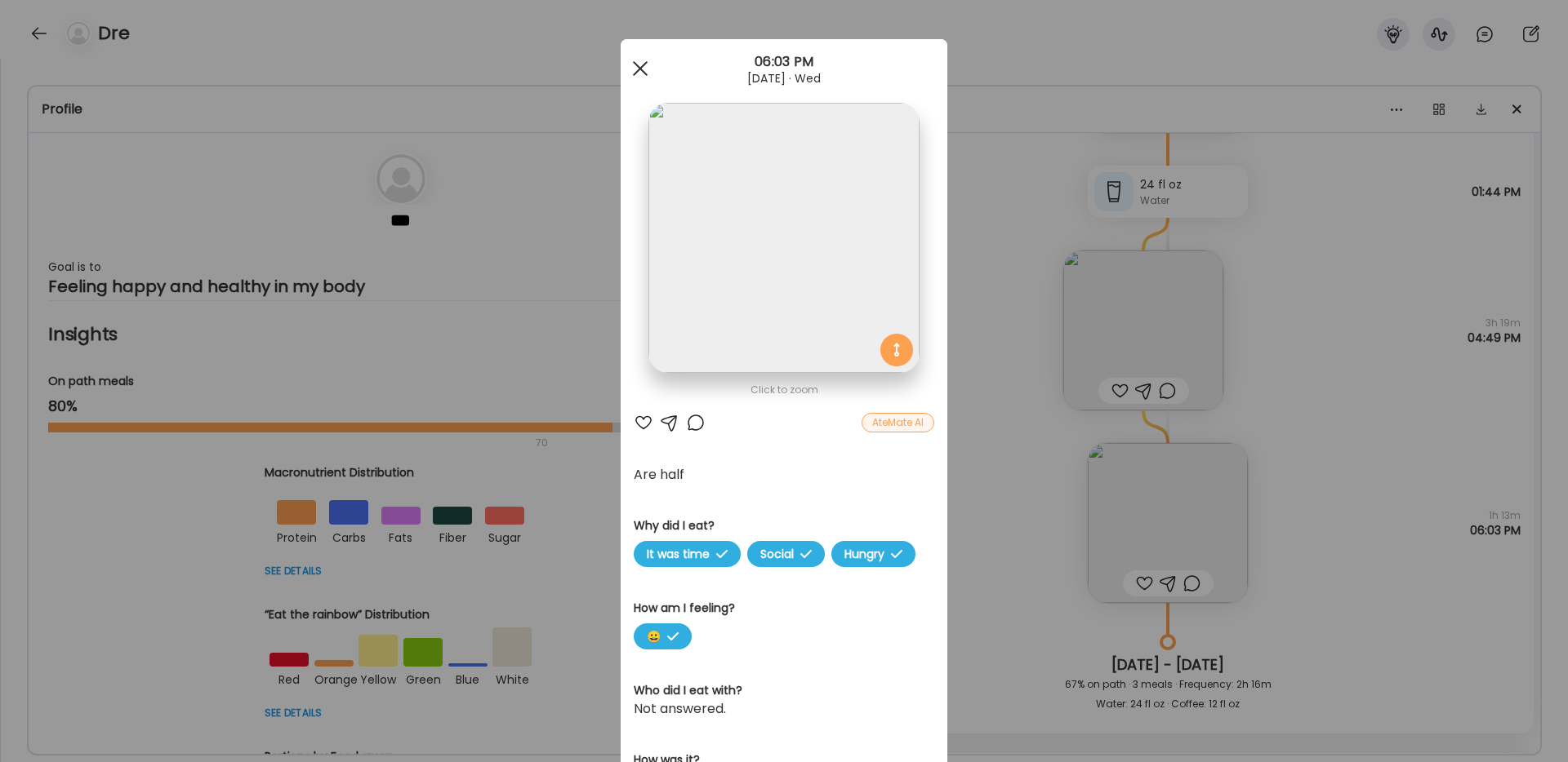
click at [641, 71] on div at bounding box center [639, 68] width 32 height 32
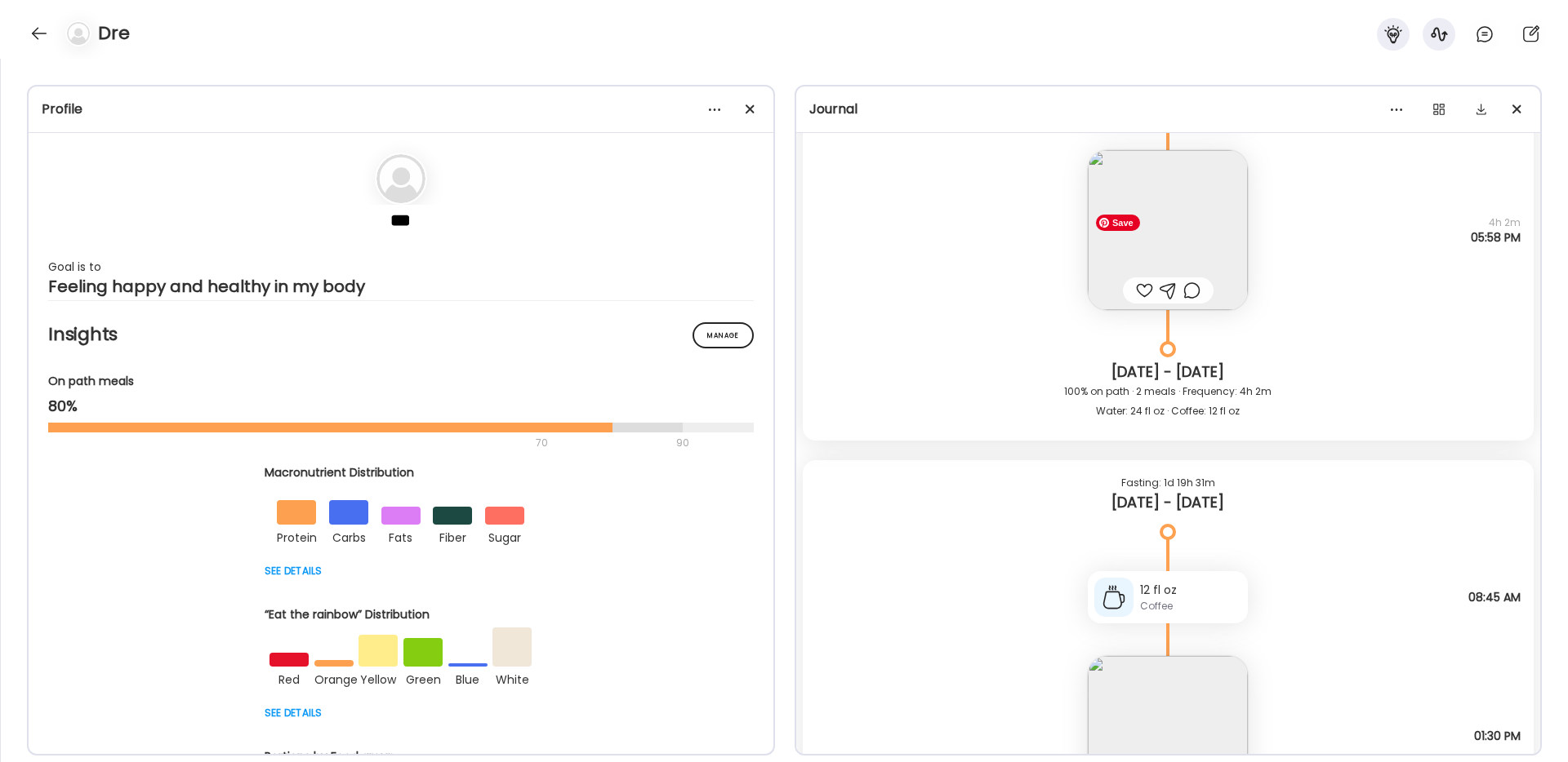
scroll to position [2272, 0]
click at [1156, 228] on img at bounding box center [1167, 226] width 160 height 160
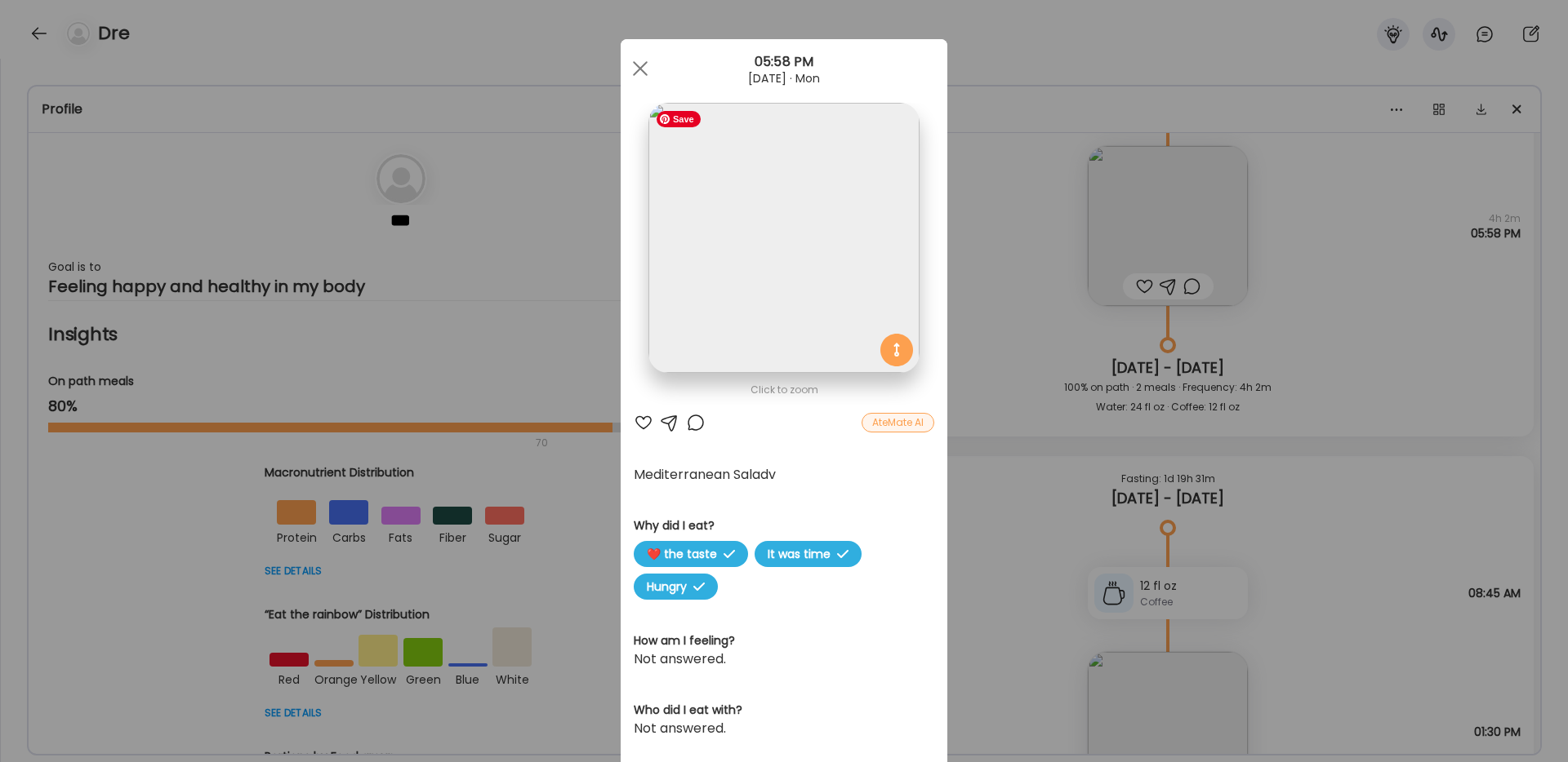
click at [803, 252] on img at bounding box center [783, 238] width 270 height 270
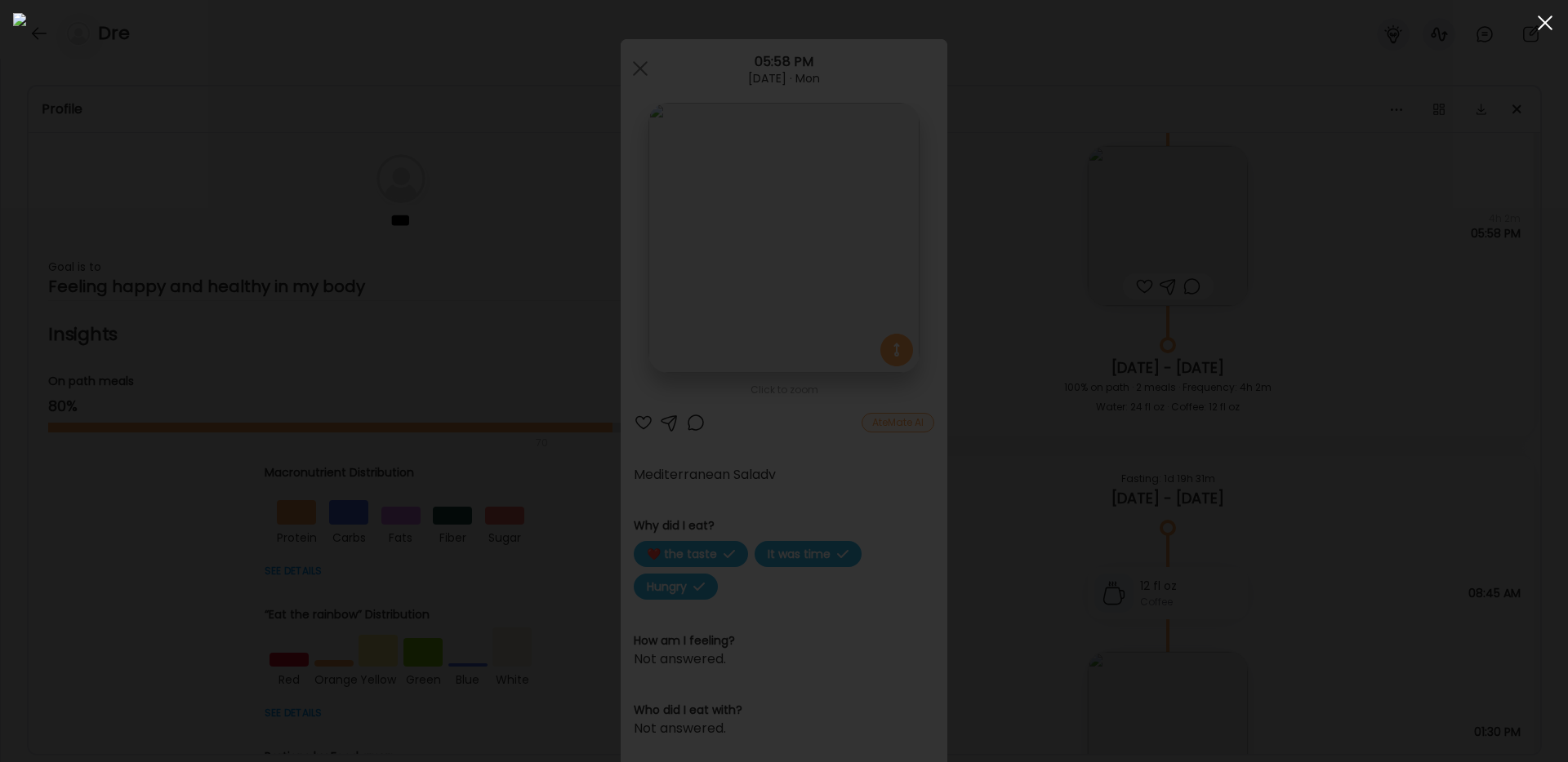
click at [1543, 26] on div at bounding box center [1545, 22] width 32 height 32
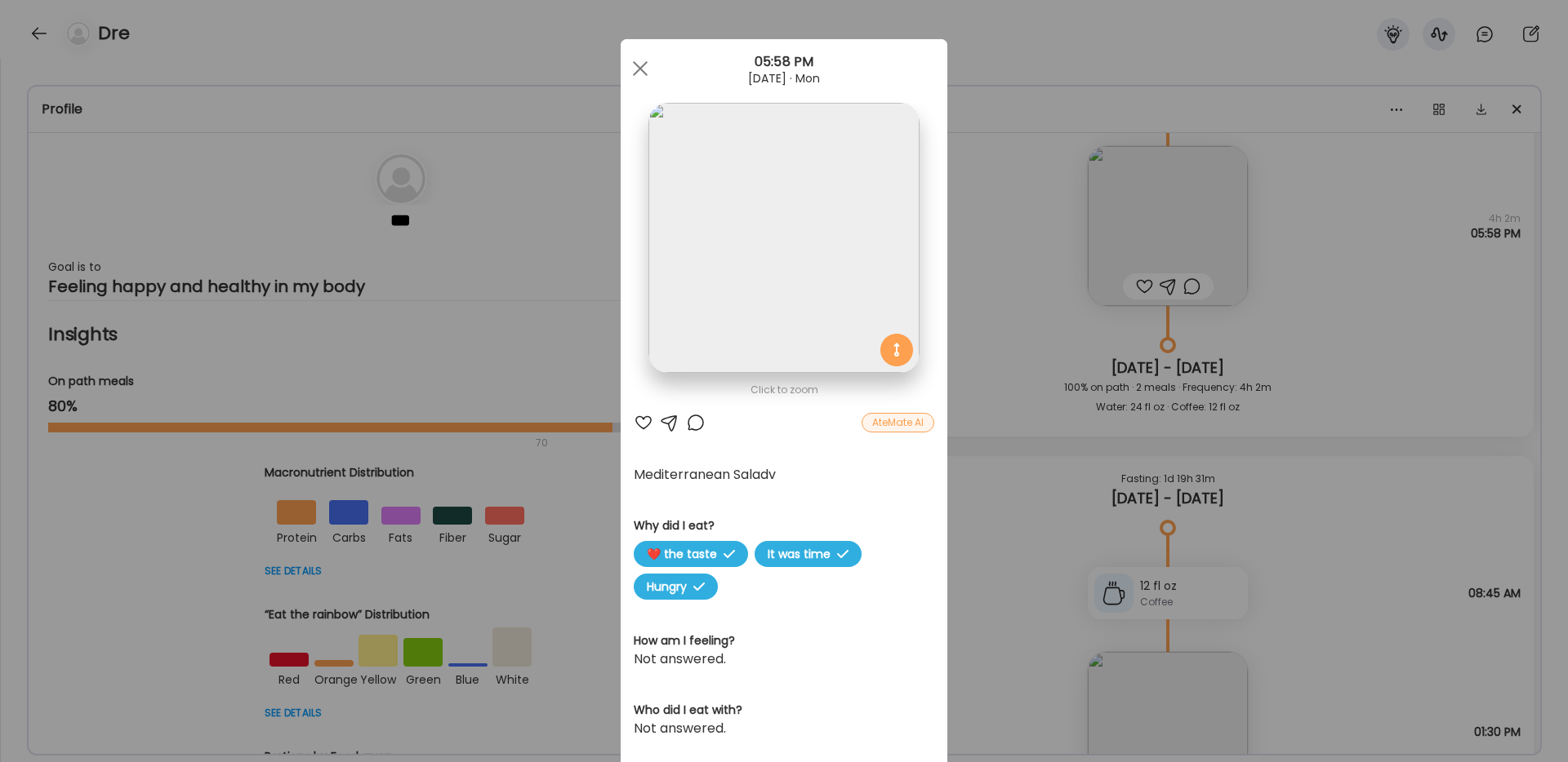
click at [966, 517] on div "Ate Coach Dashboard Wahoo! It’s official Take a moment to set up your Coach Pro…" at bounding box center [784, 381] width 1568 height 762
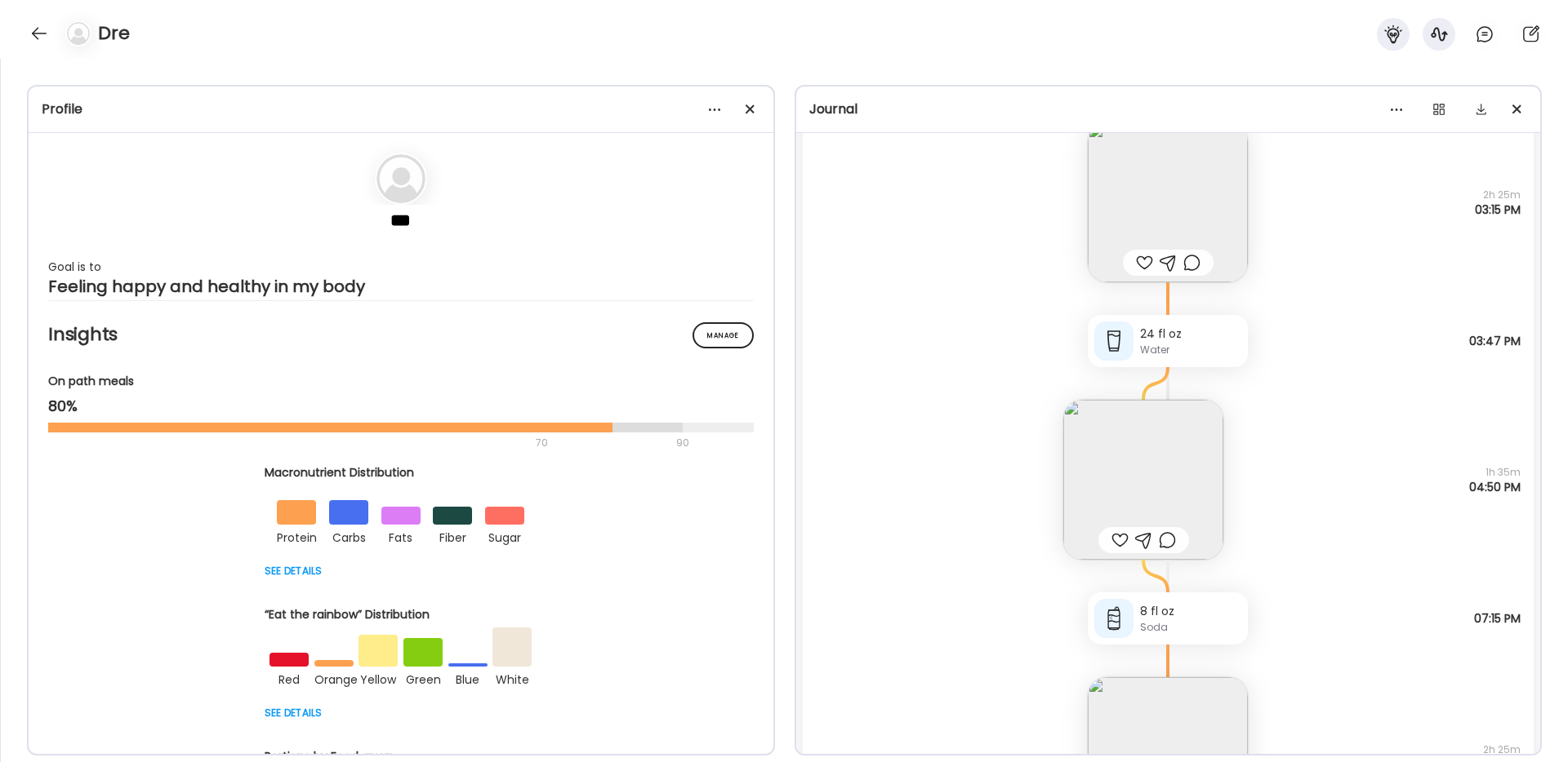
scroll to position [4164, 0]
click at [1151, 480] on img at bounding box center [1143, 479] width 160 height 160
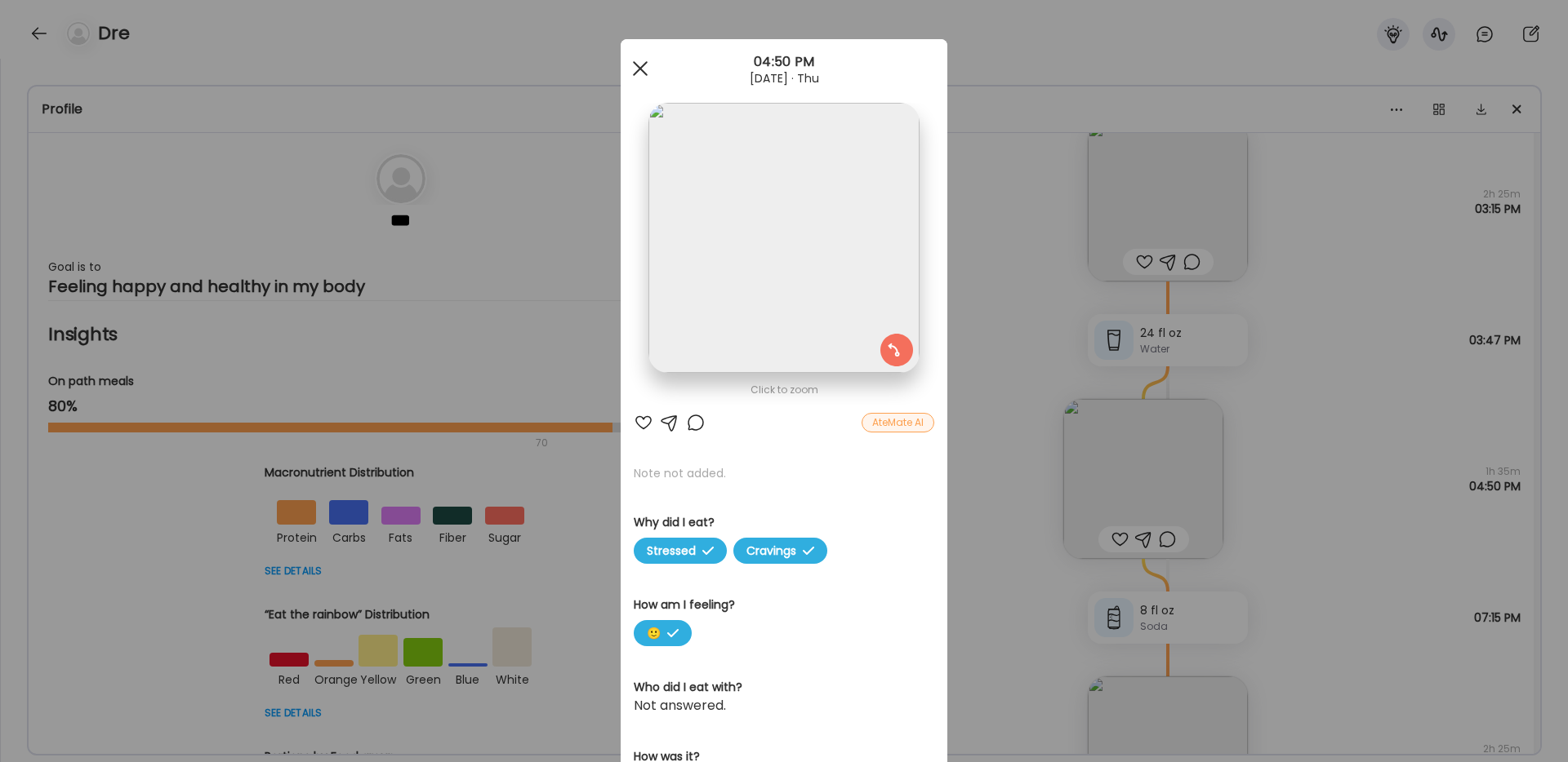
click at [642, 66] on span at bounding box center [640, 69] width 15 height 15
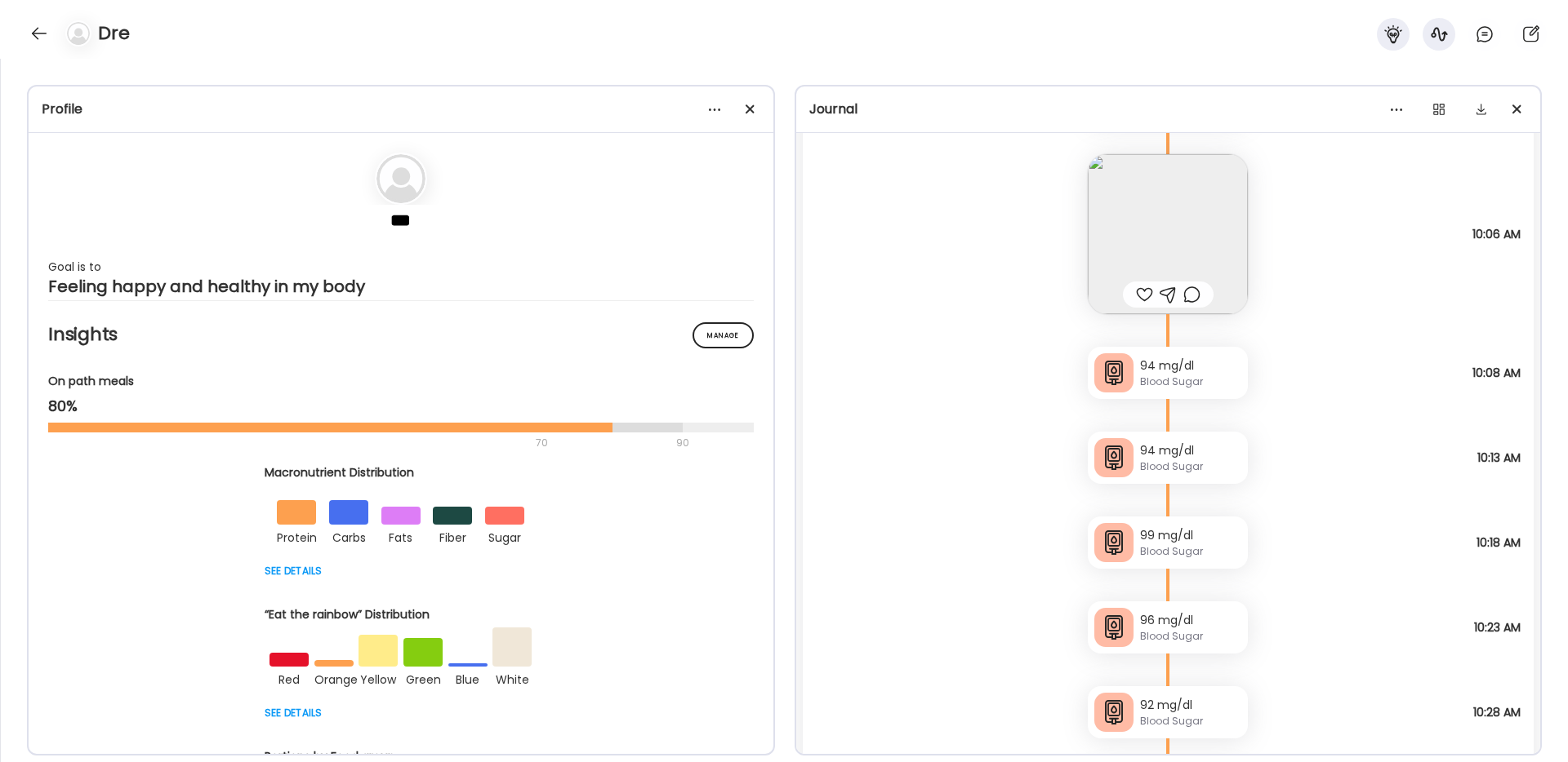
scroll to position [6309, 0]
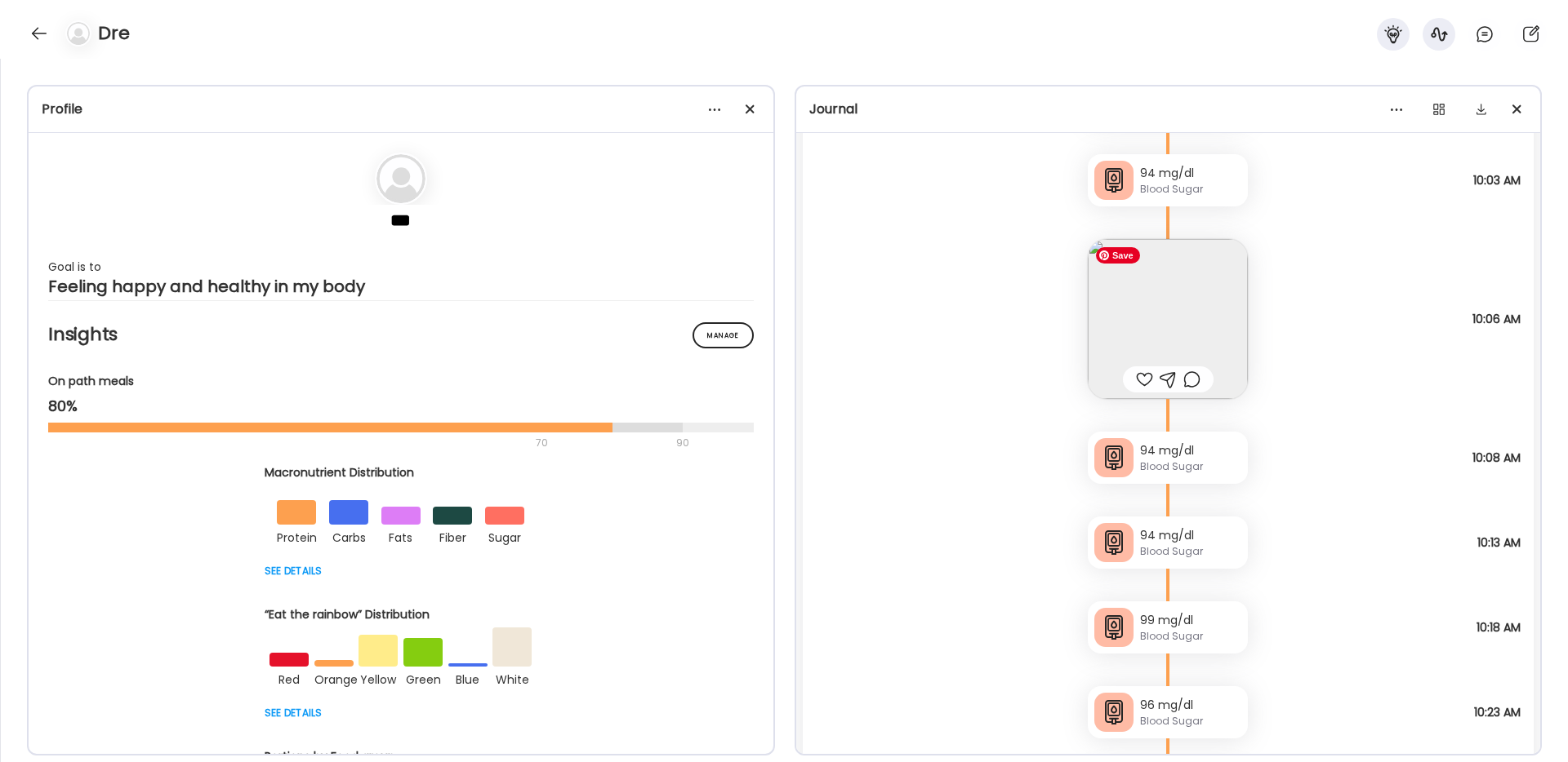
click at [1176, 322] on img at bounding box center [1167, 319] width 160 height 160
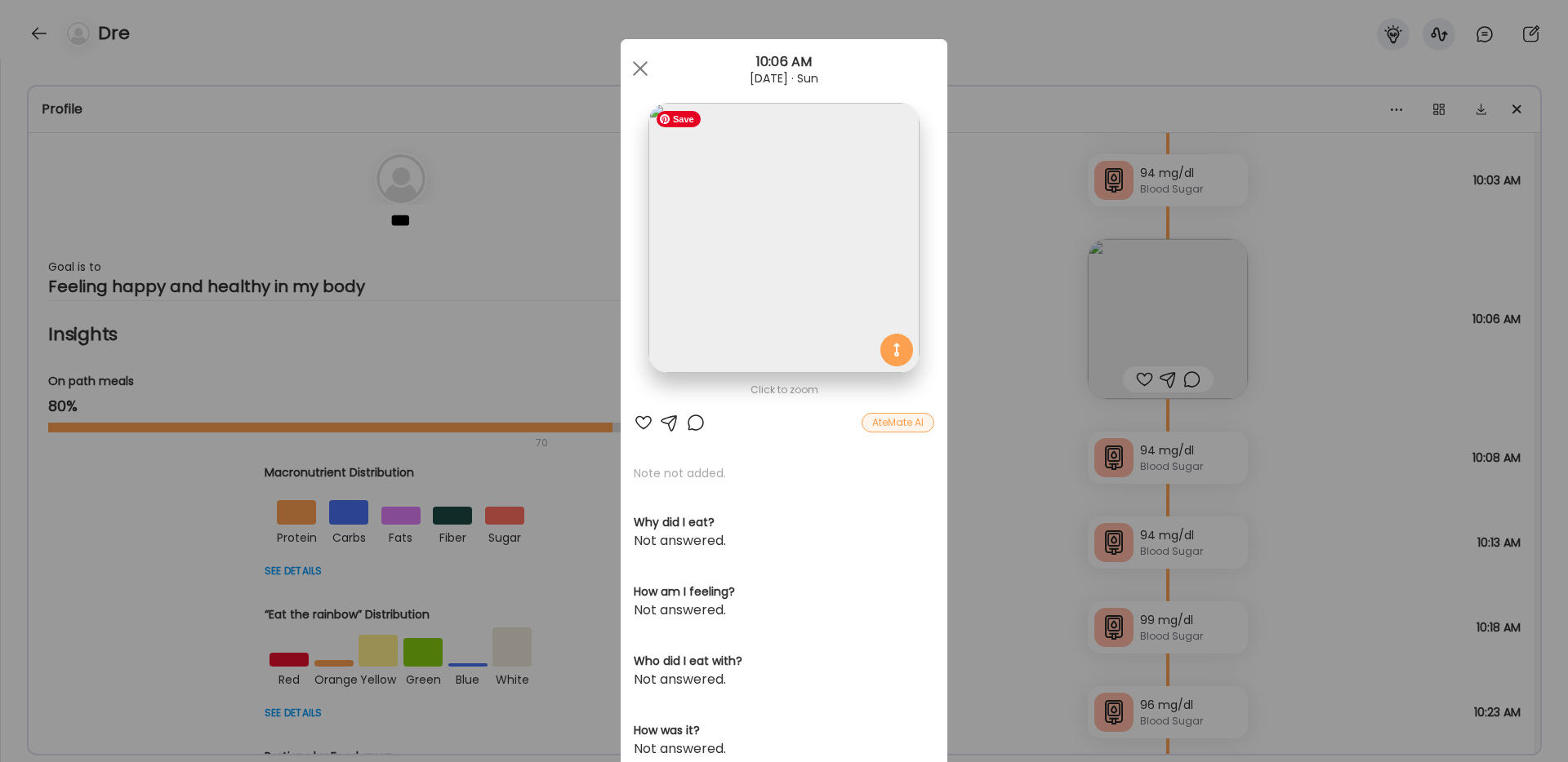
click at [836, 280] on img at bounding box center [783, 238] width 270 height 270
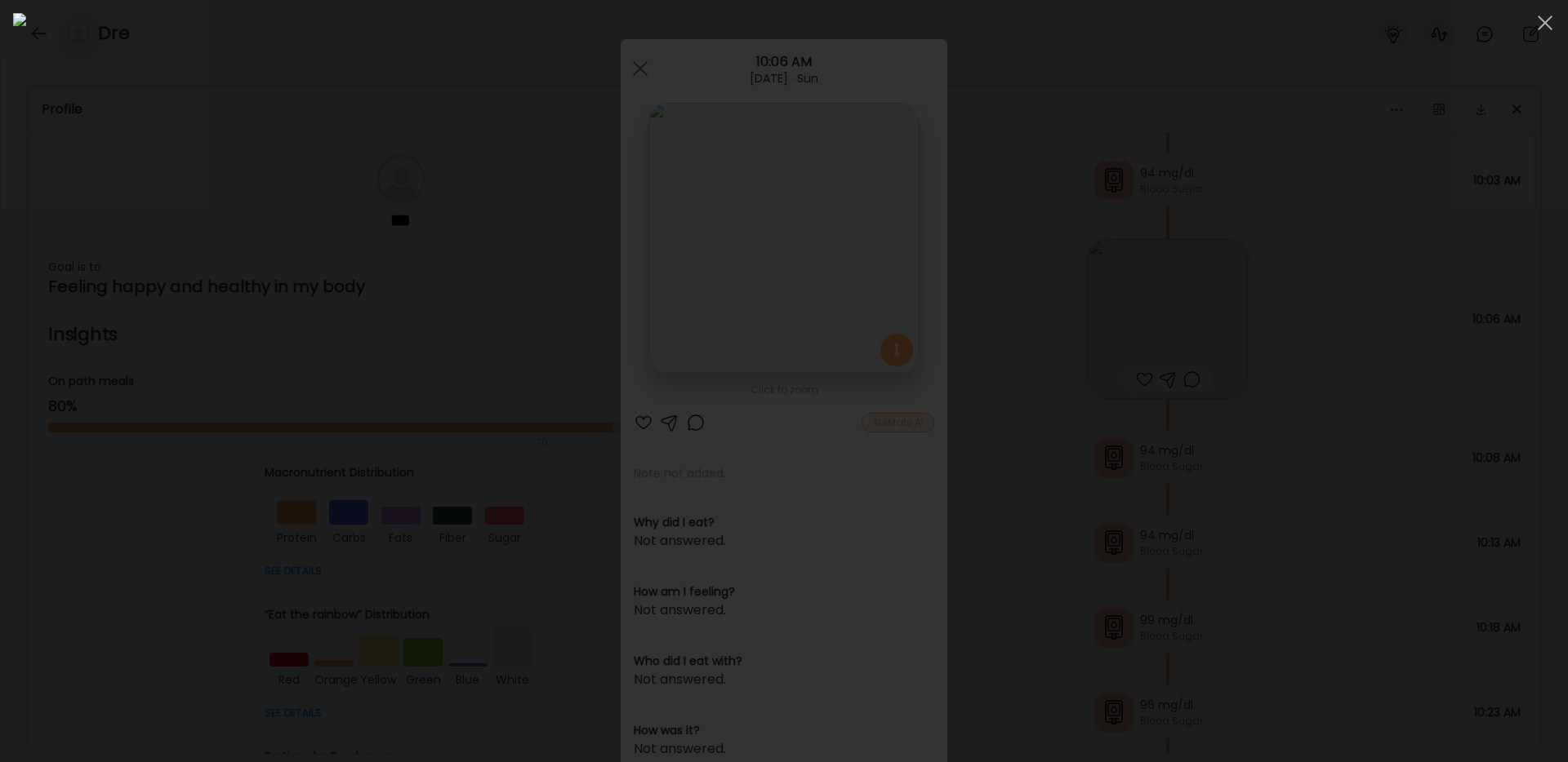
click at [1308, 332] on div at bounding box center [784, 381] width 1541 height 736
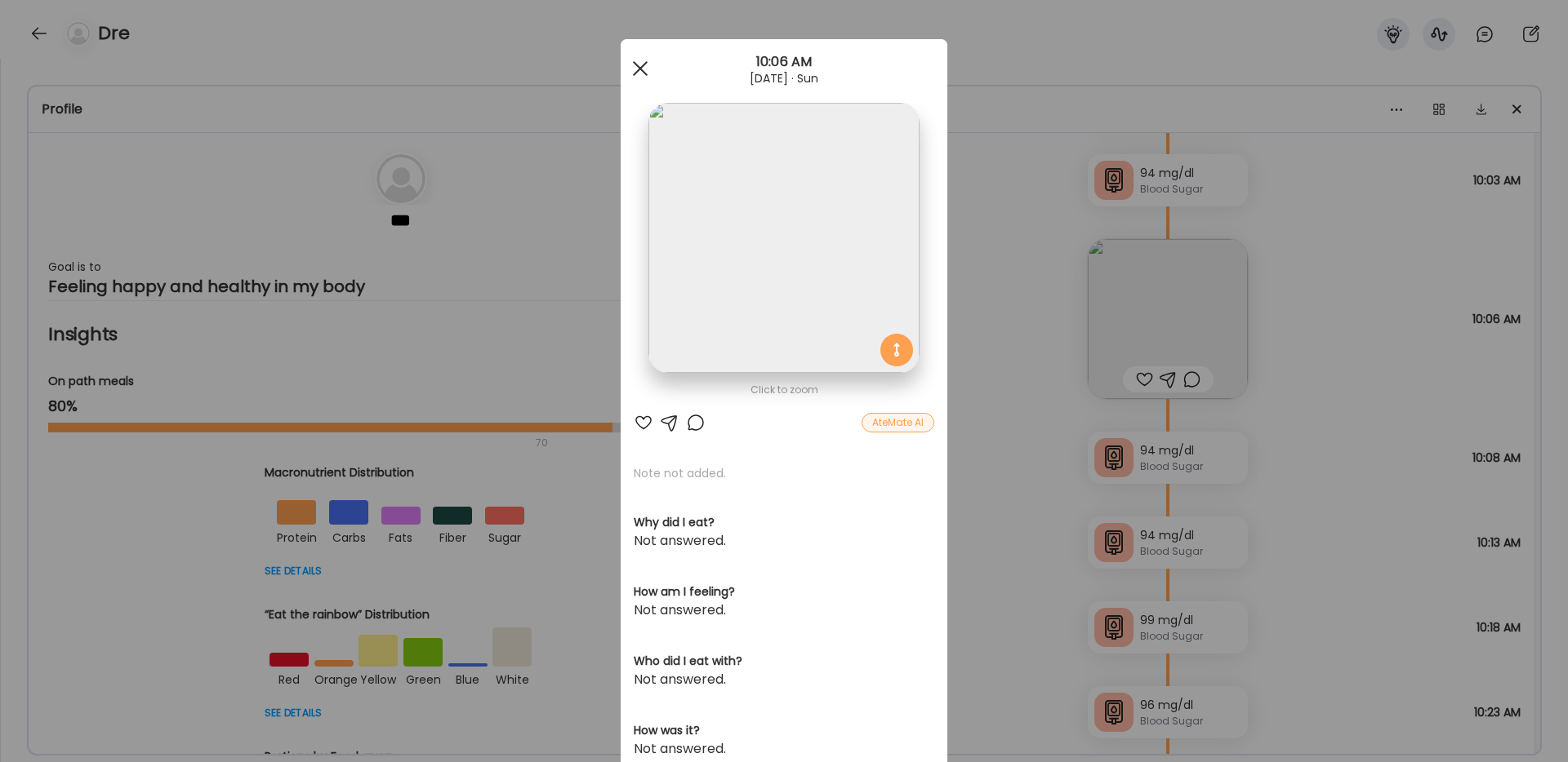
click at [642, 70] on span at bounding box center [640, 69] width 15 height 15
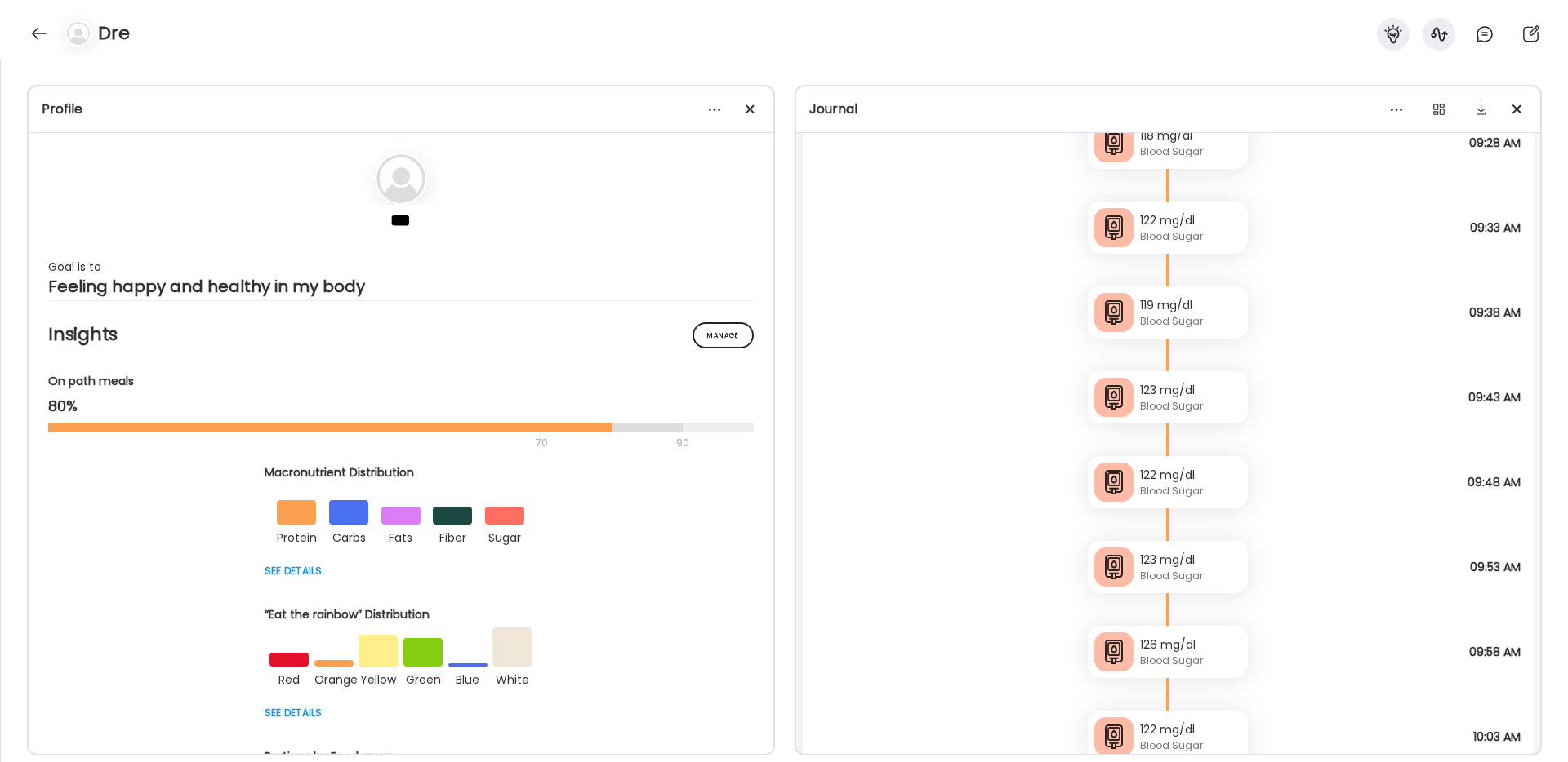
scroll to position [24044, 0]
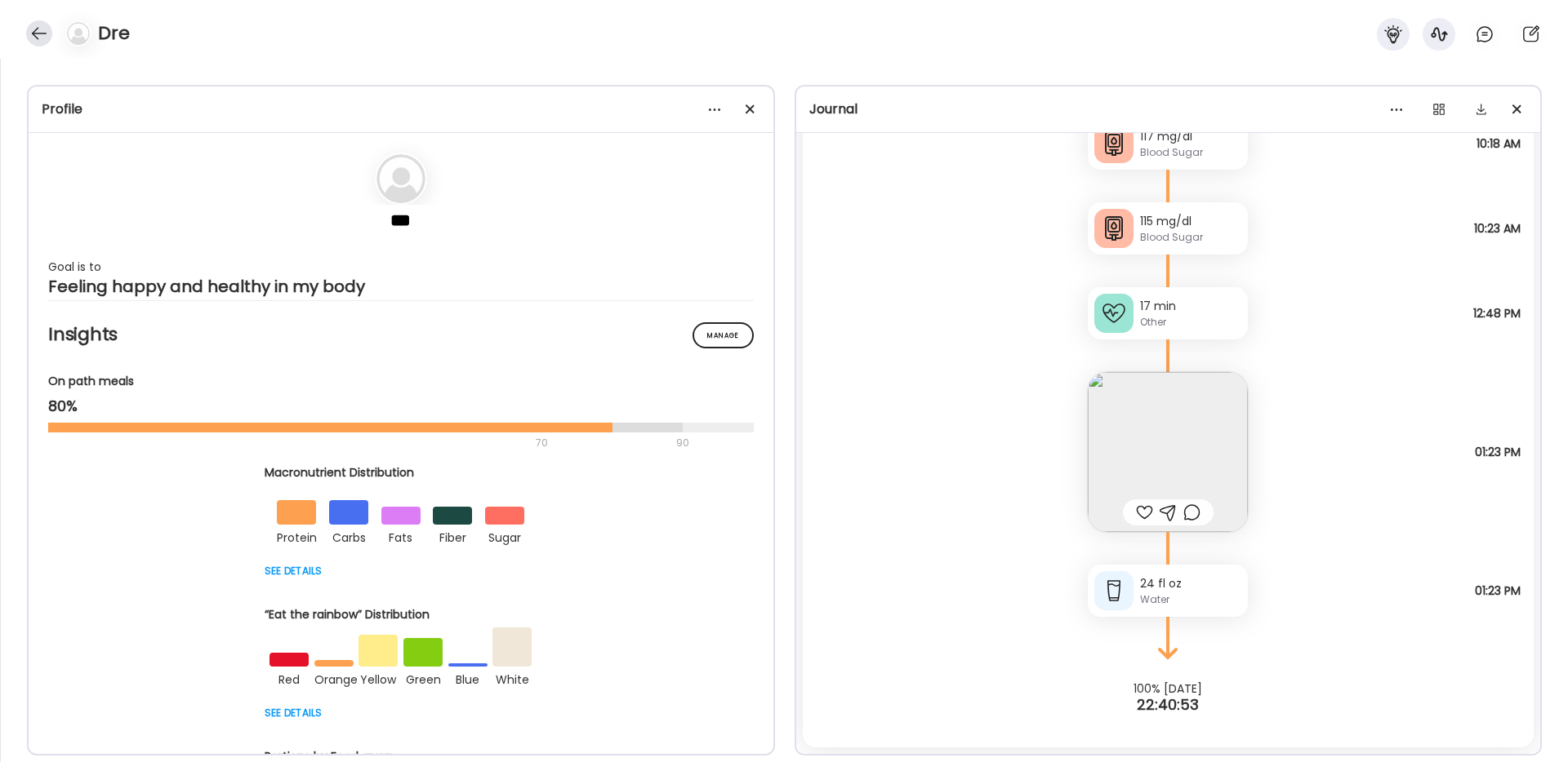
click at [33, 34] on div at bounding box center [38, 33] width 26 height 26
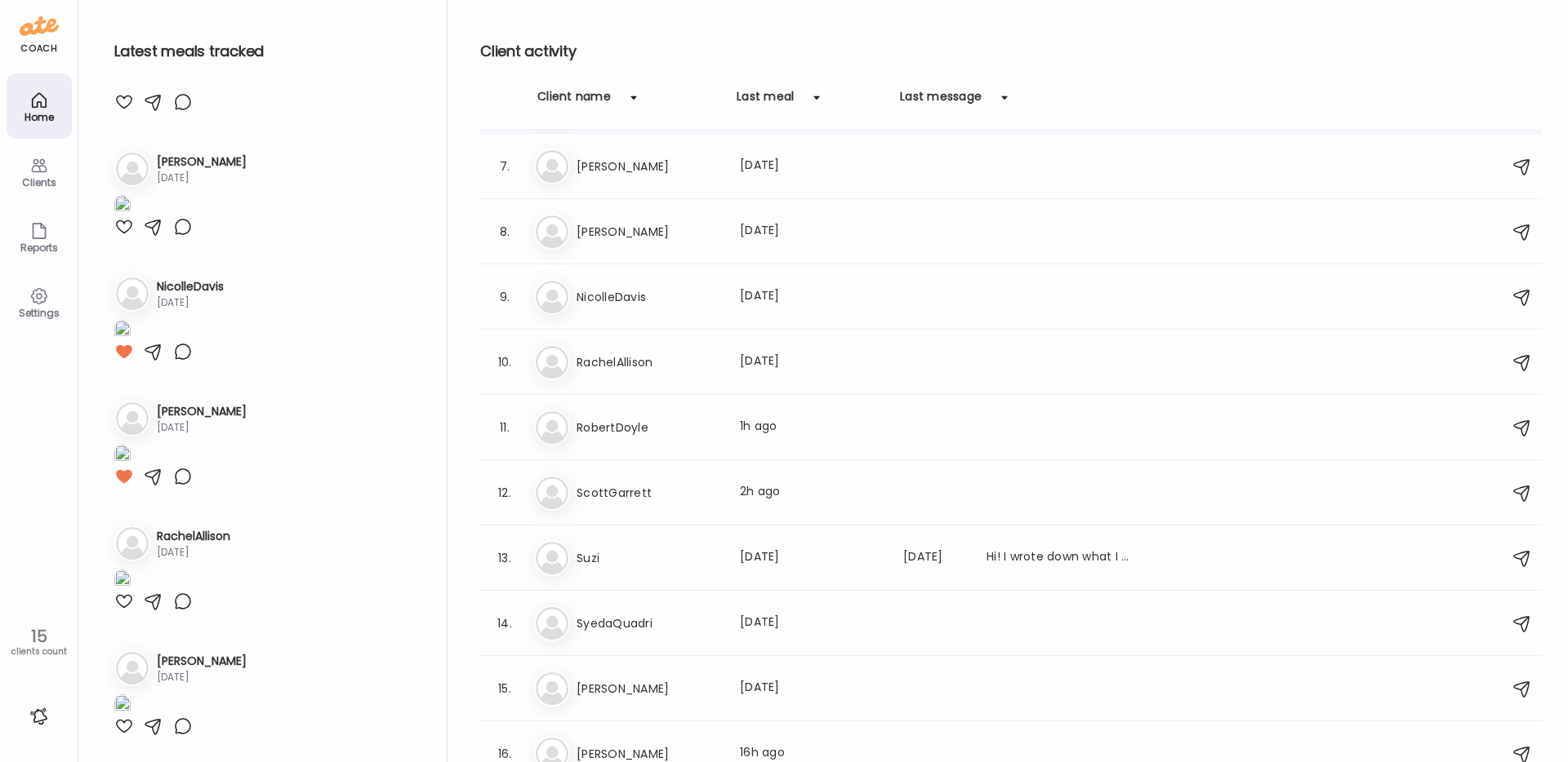
scroll to position [389, 0]
click at [618, 489] on h3 "ScottGarrett" at bounding box center [648, 491] width 144 height 20
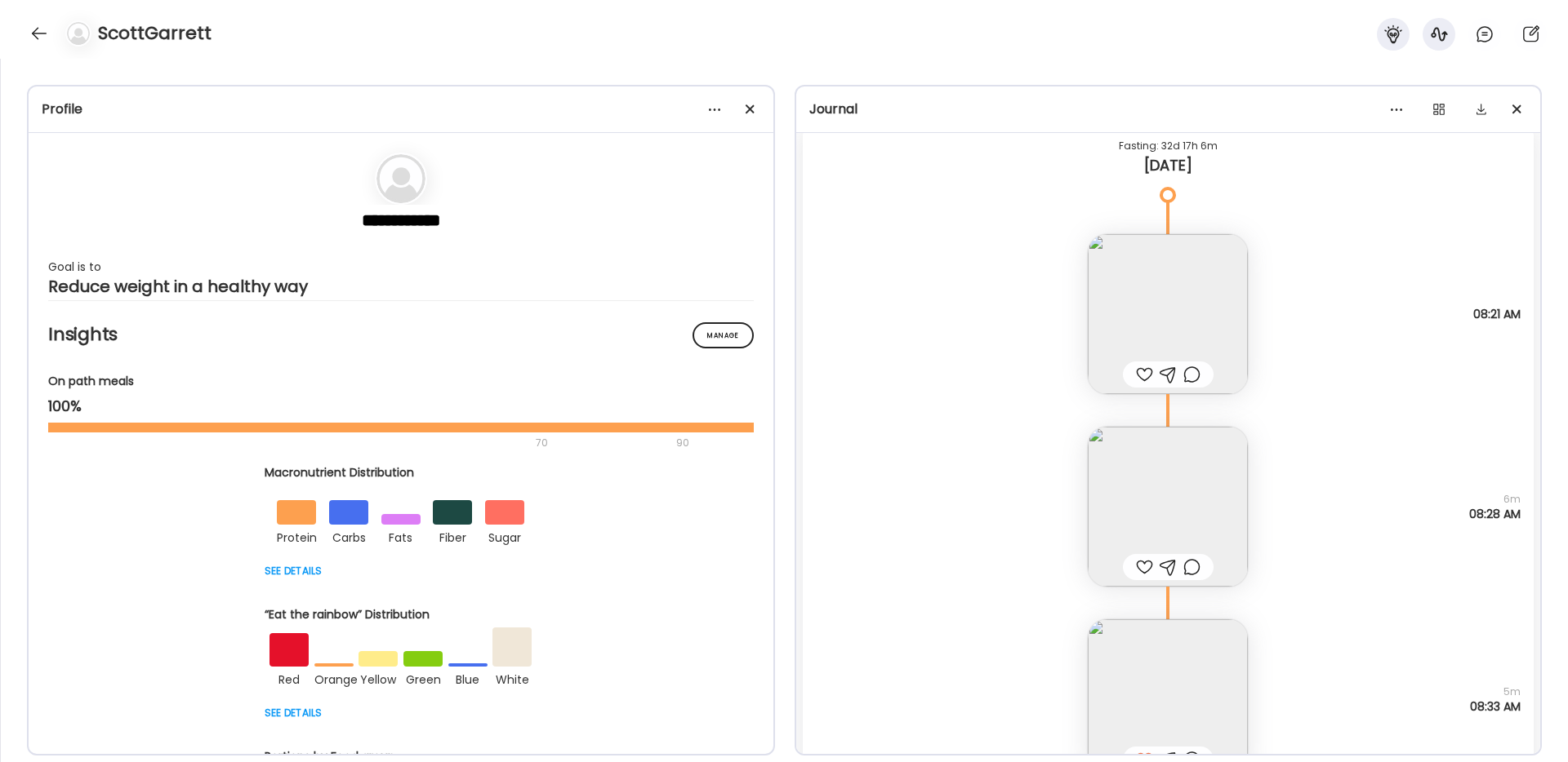
scroll to position [8599, 0]
click at [1169, 327] on img at bounding box center [1167, 321] width 160 height 160
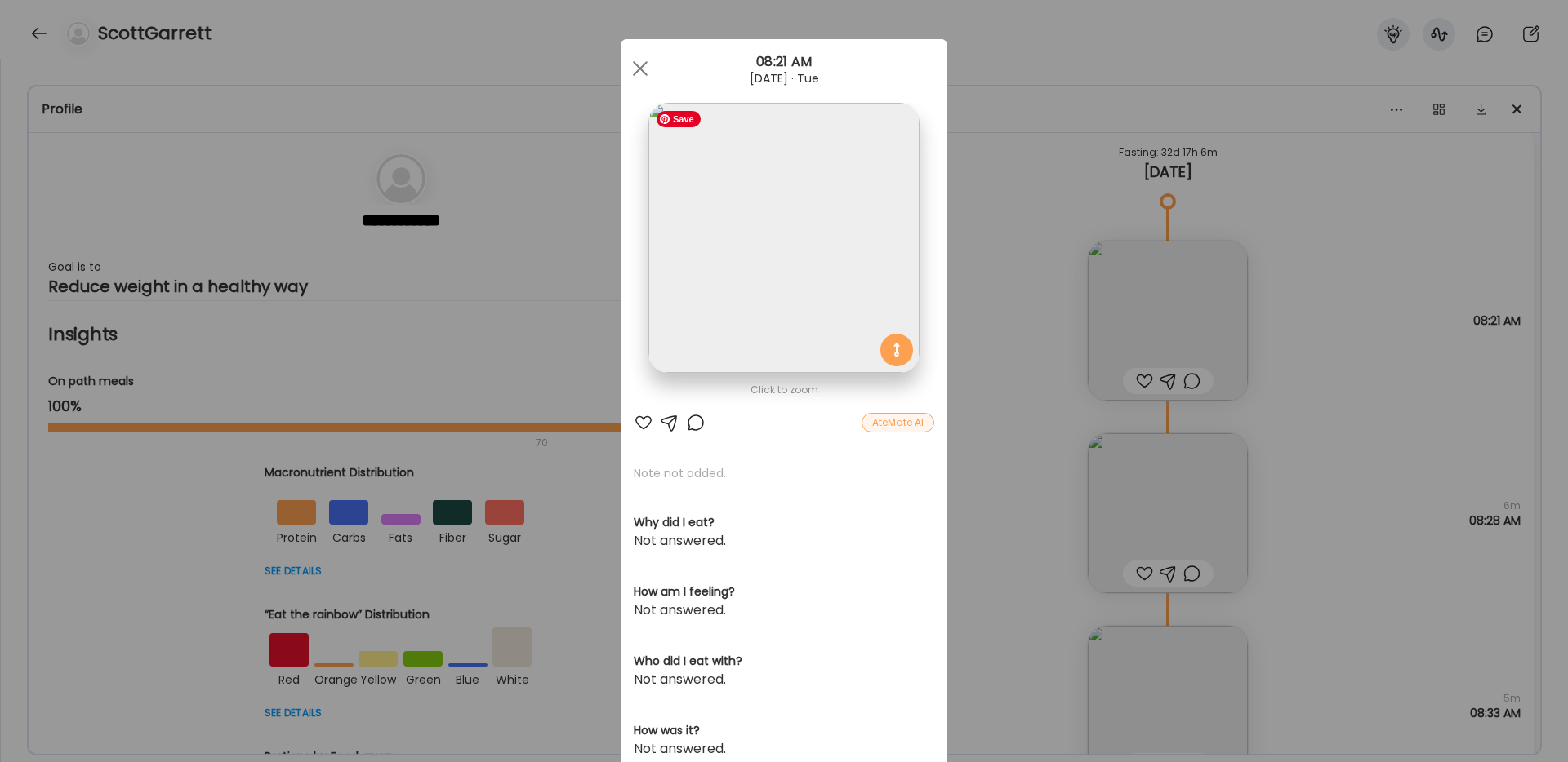
click at [788, 253] on img at bounding box center [783, 238] width 270 height 270
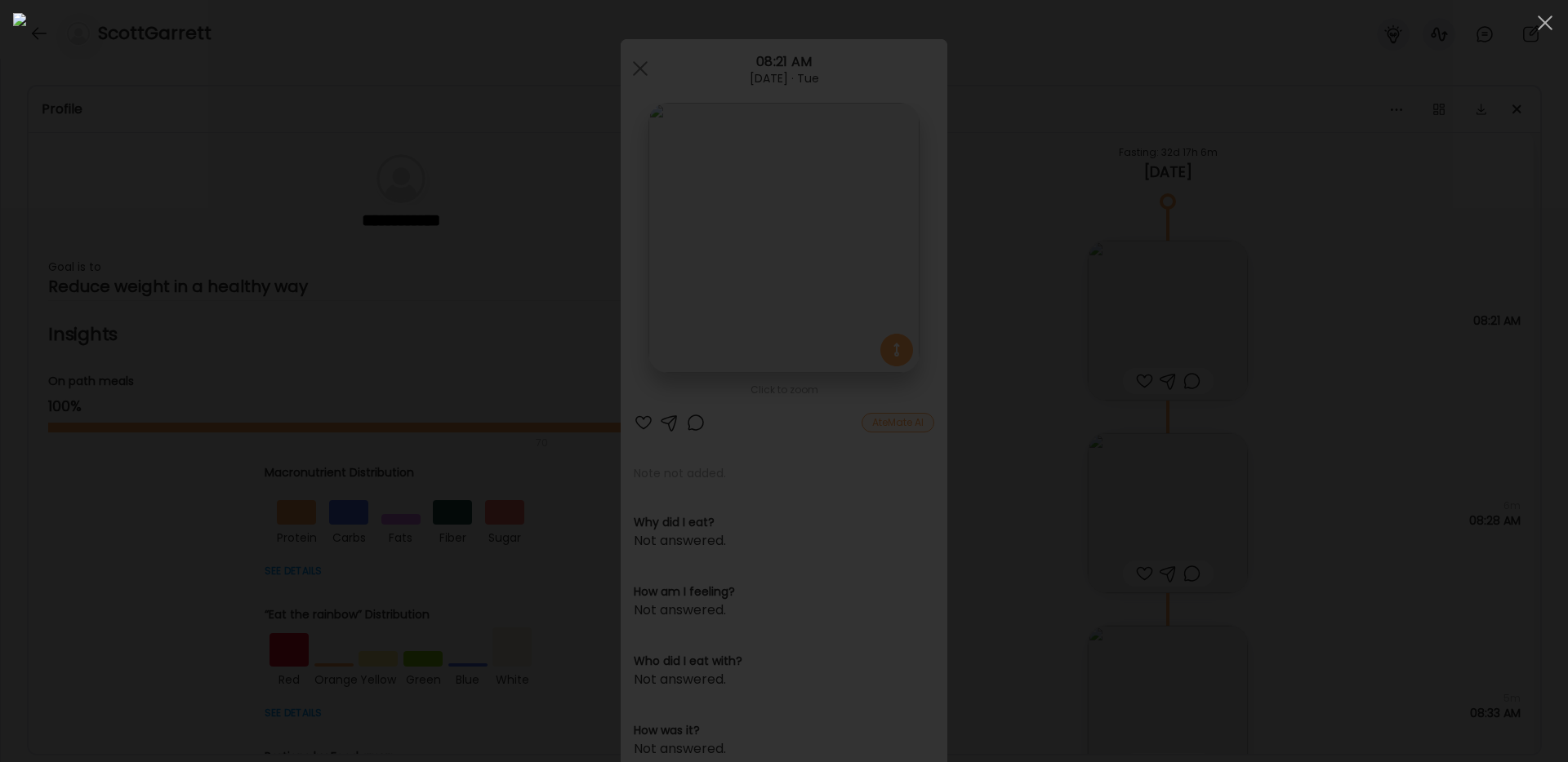
click at [1304, 146] on div at bounding box center [784, 381] width 1541 height 736
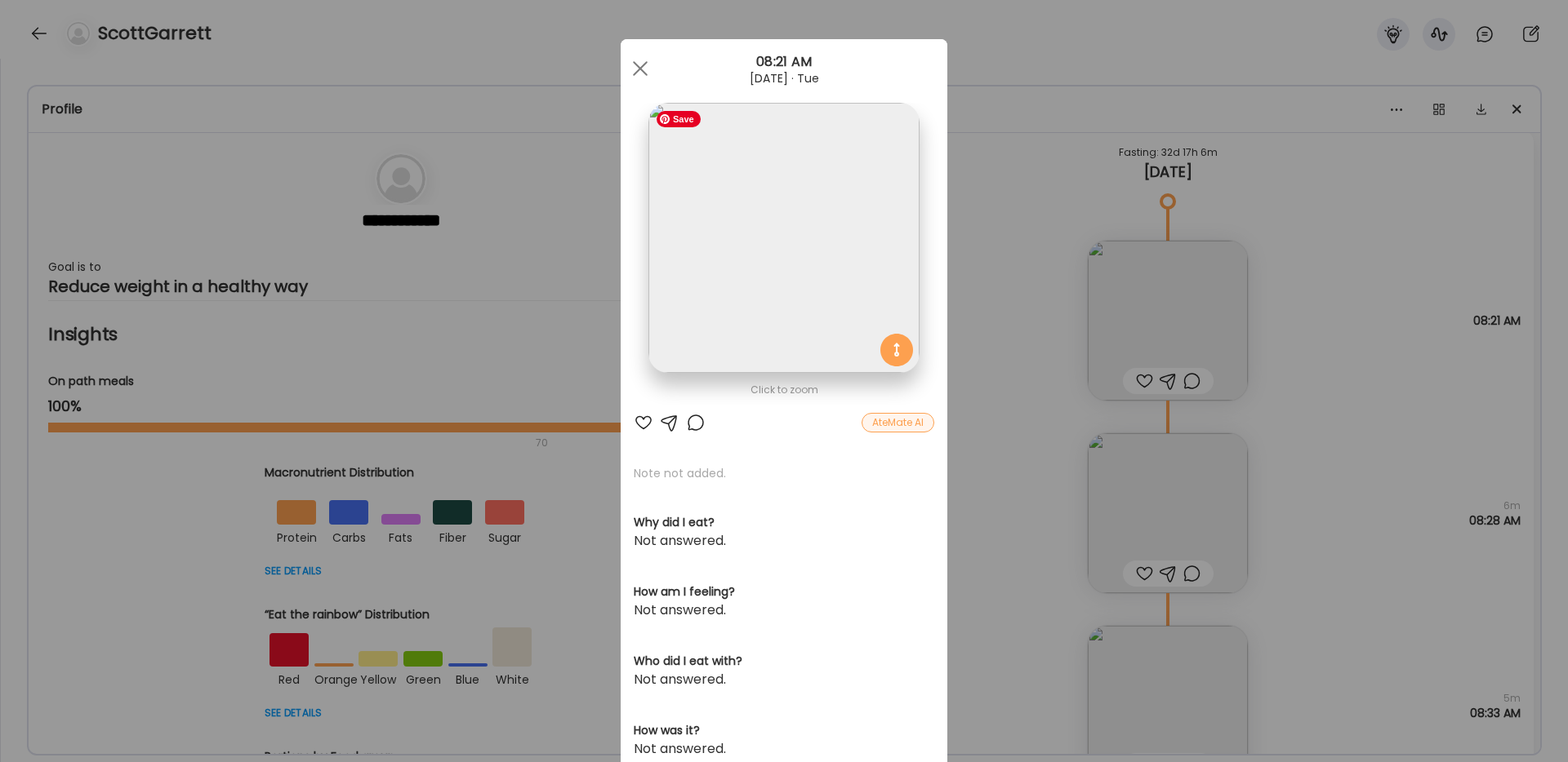
click at [825, 248] on img at bounding box center [783, 238] width 270 height 270
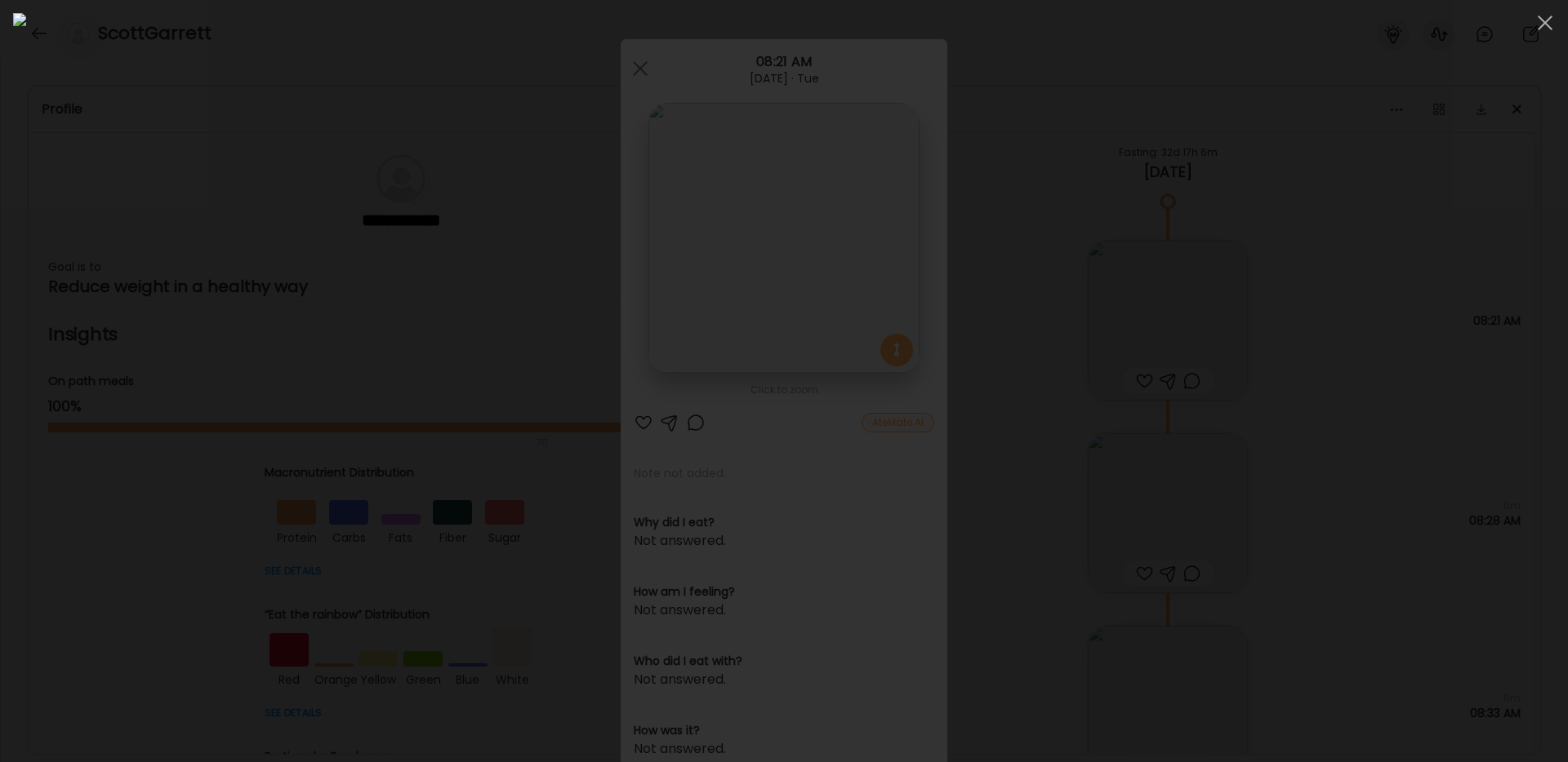
click at [1339, 221] on div at bounding box center [784, 381] width 1541 height 736
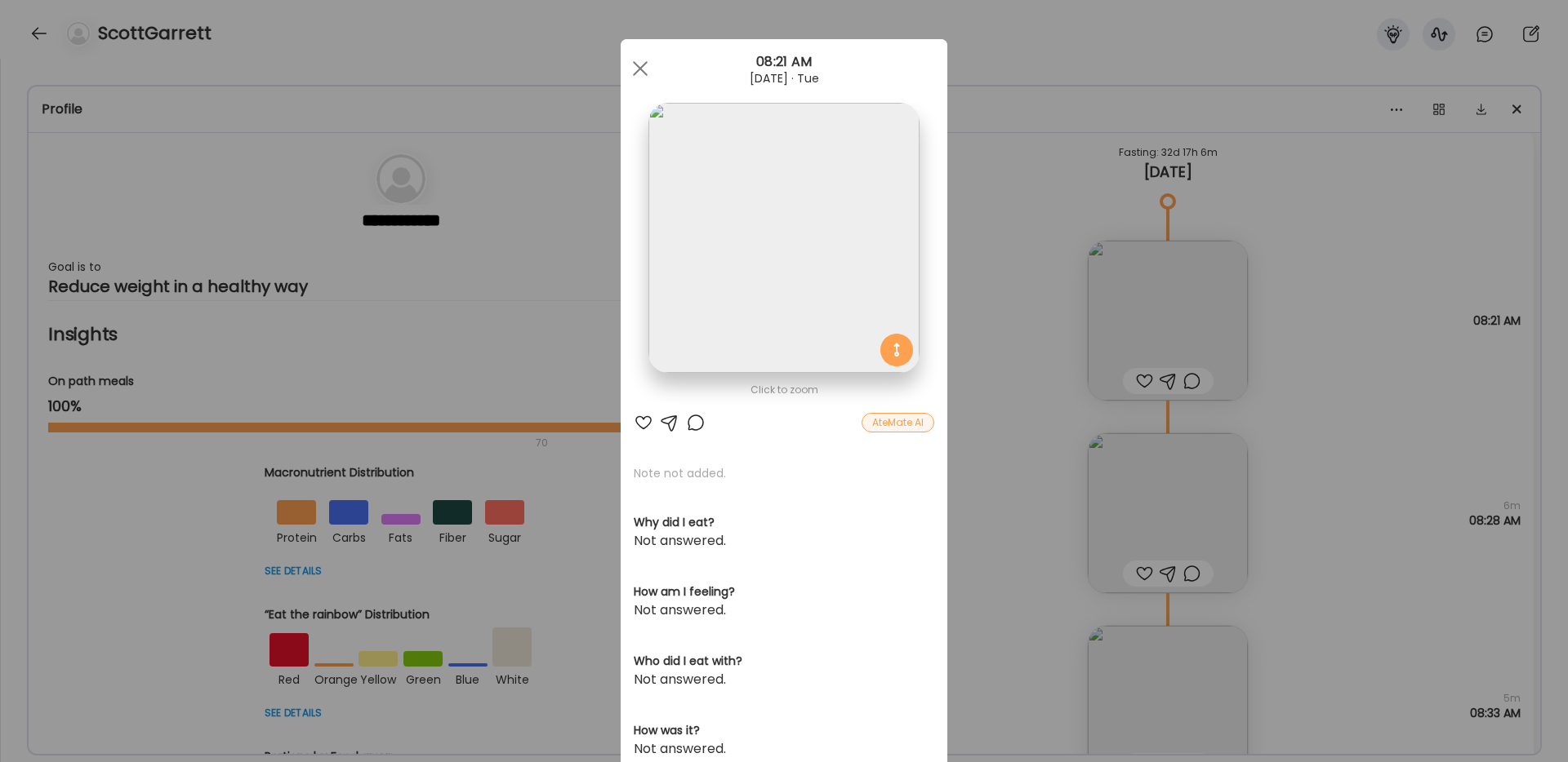
click at [876, 429] on div "AteMate AI" at bounding box center [897, 423] width 72 height 20
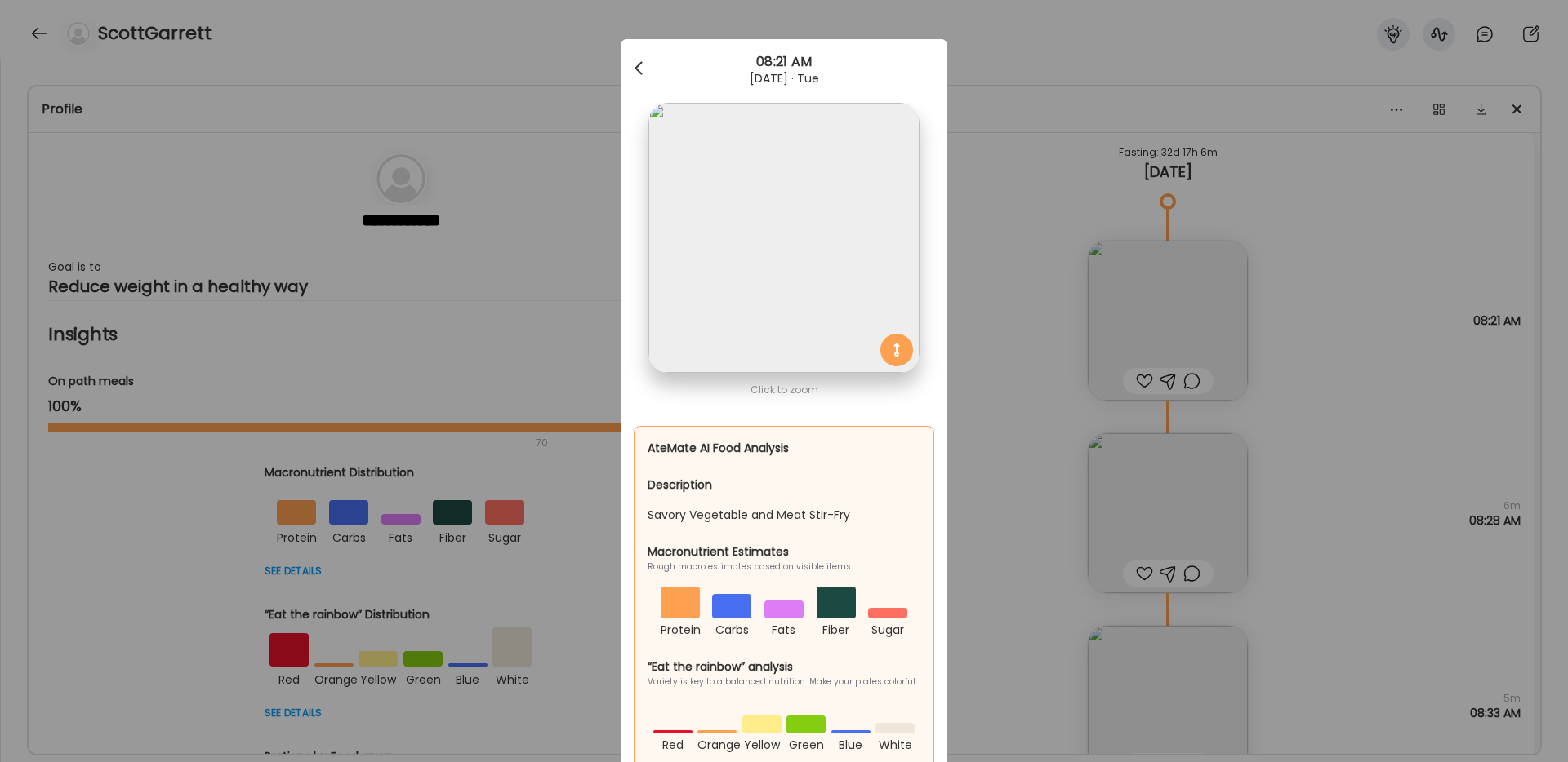
click at [634, 66] on div at bounding box center [639, 68] width 32 height 32
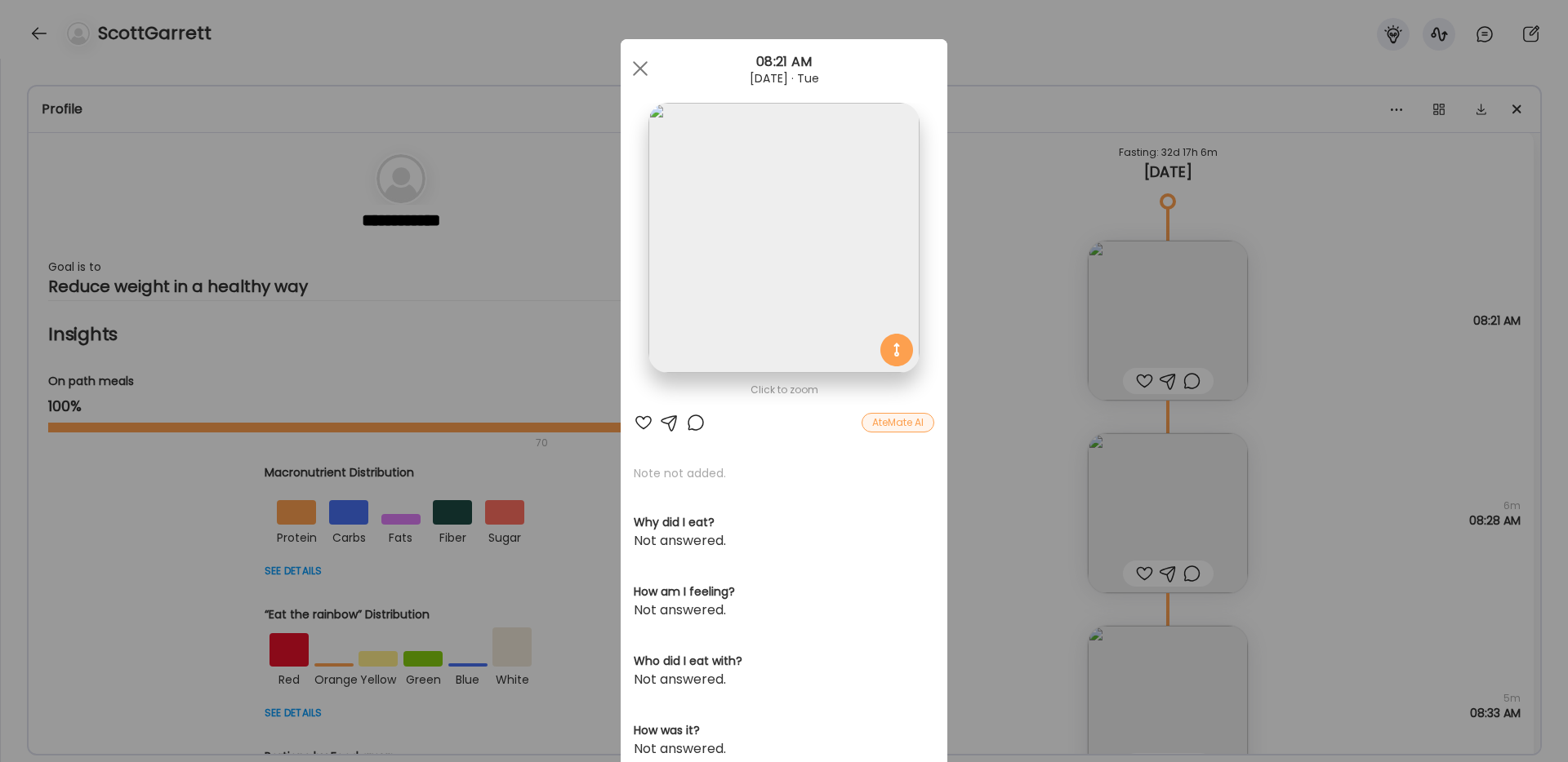
click at [1178, 212] on div "Ate Coach Dashboard Wahoo! It’s official Take a moment to set up your Coach Pro…" at bounding box center [784, 381] width 1568 height 762
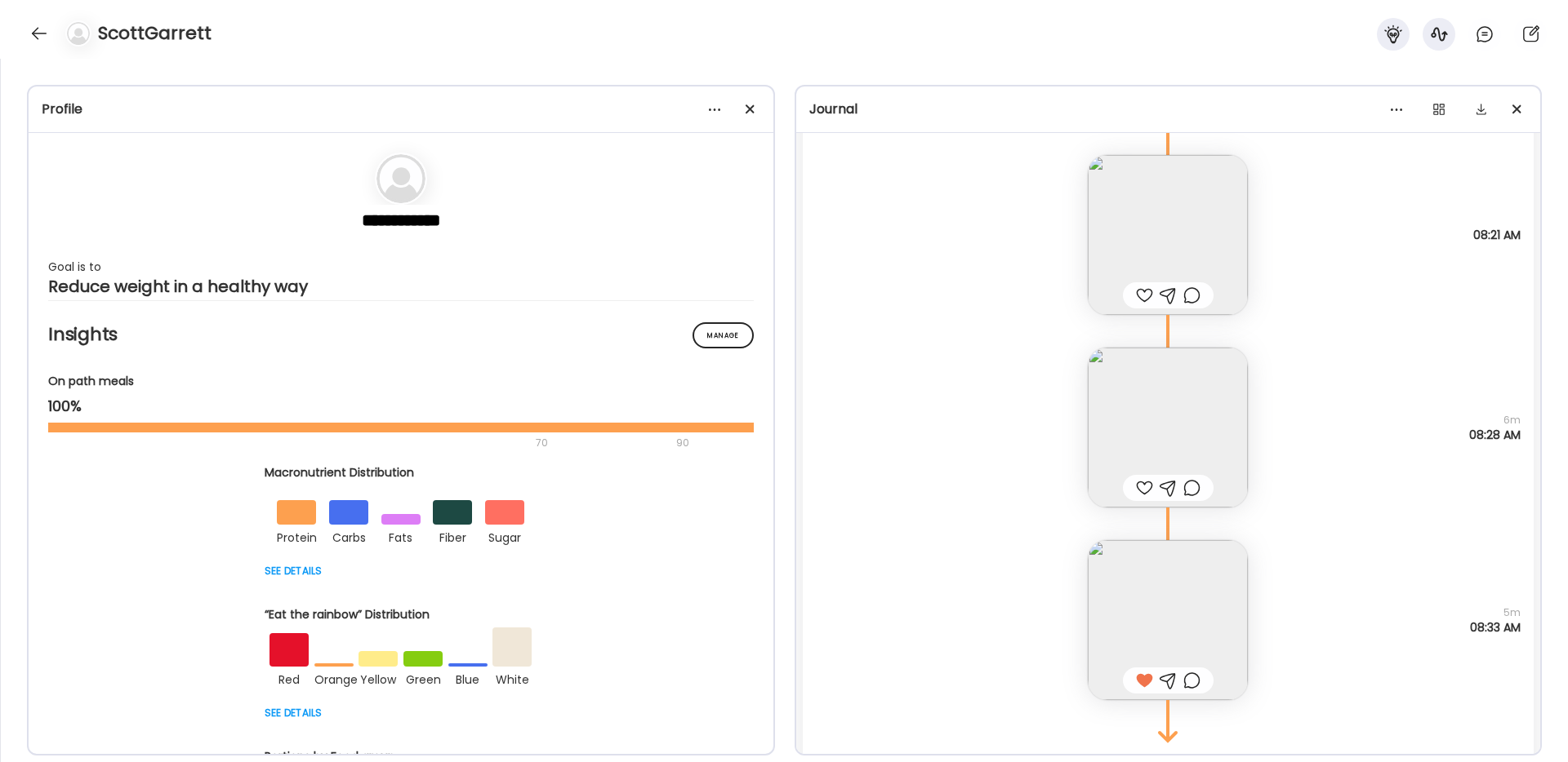
scroll to position [8768, 0]
